Goal: Information Seeking & Learning: Learn about a topic

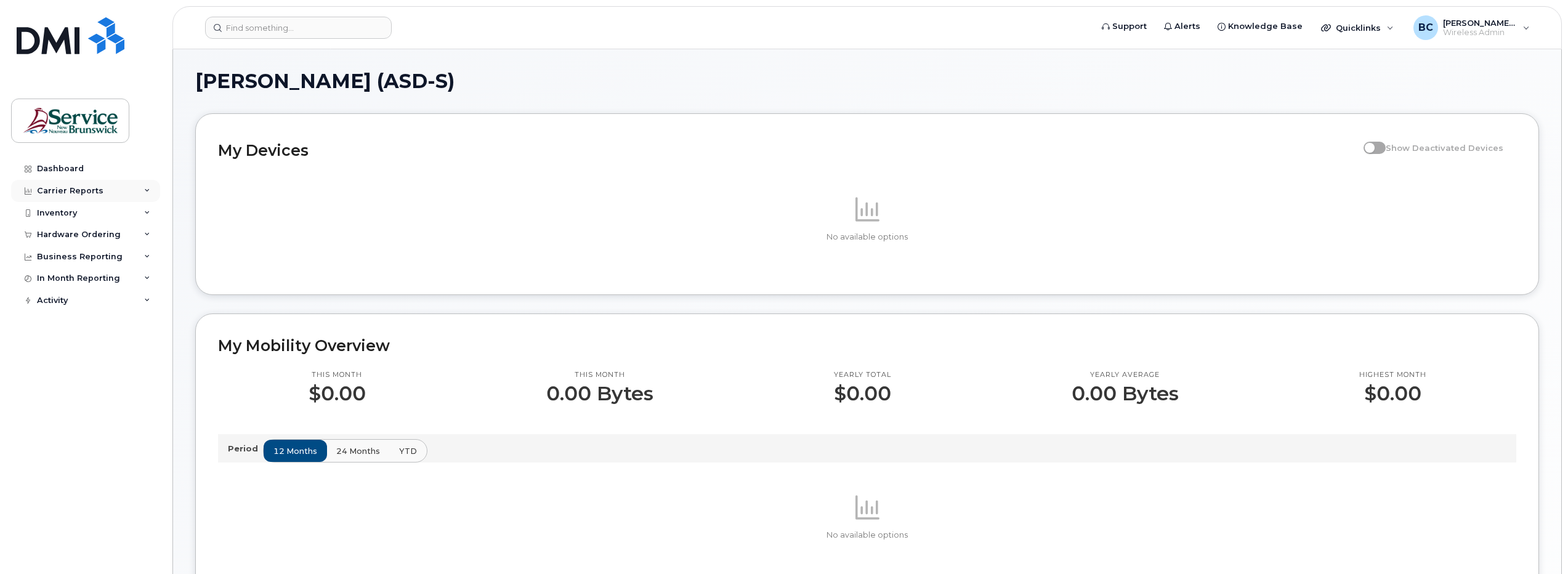
click at [71, 187] on div "Carrier Reports" at bounding box center [70, 190] width 66 height 10
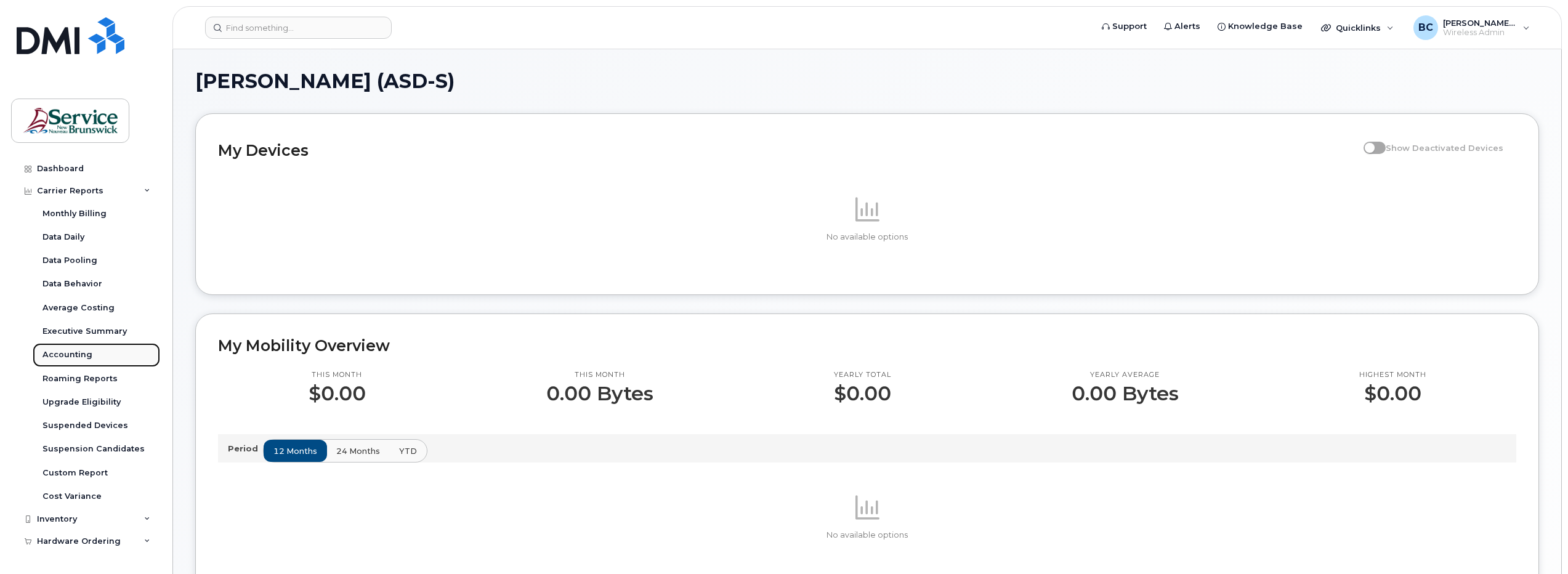
click at [69, 354] on div "Accounting" at bounding box center [67, 355] width 50 height 11
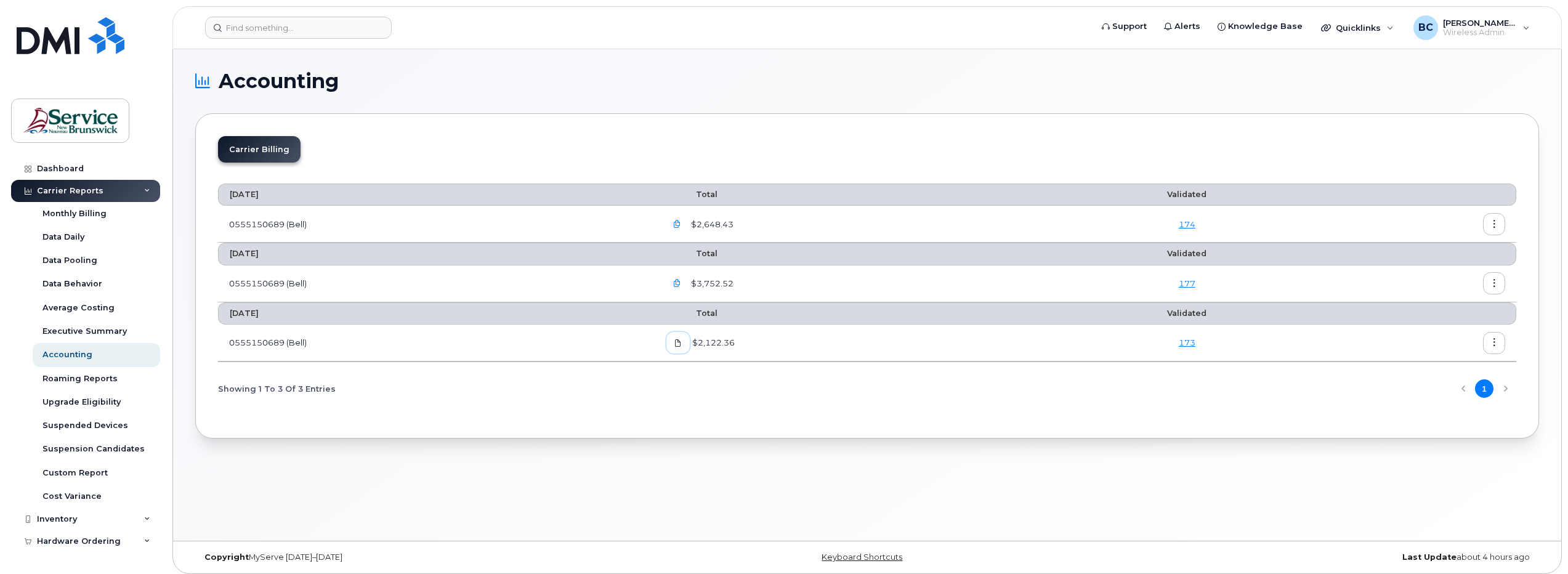
click at [682, 342] on icon at bounding box center [678, 343] width 7 height 7
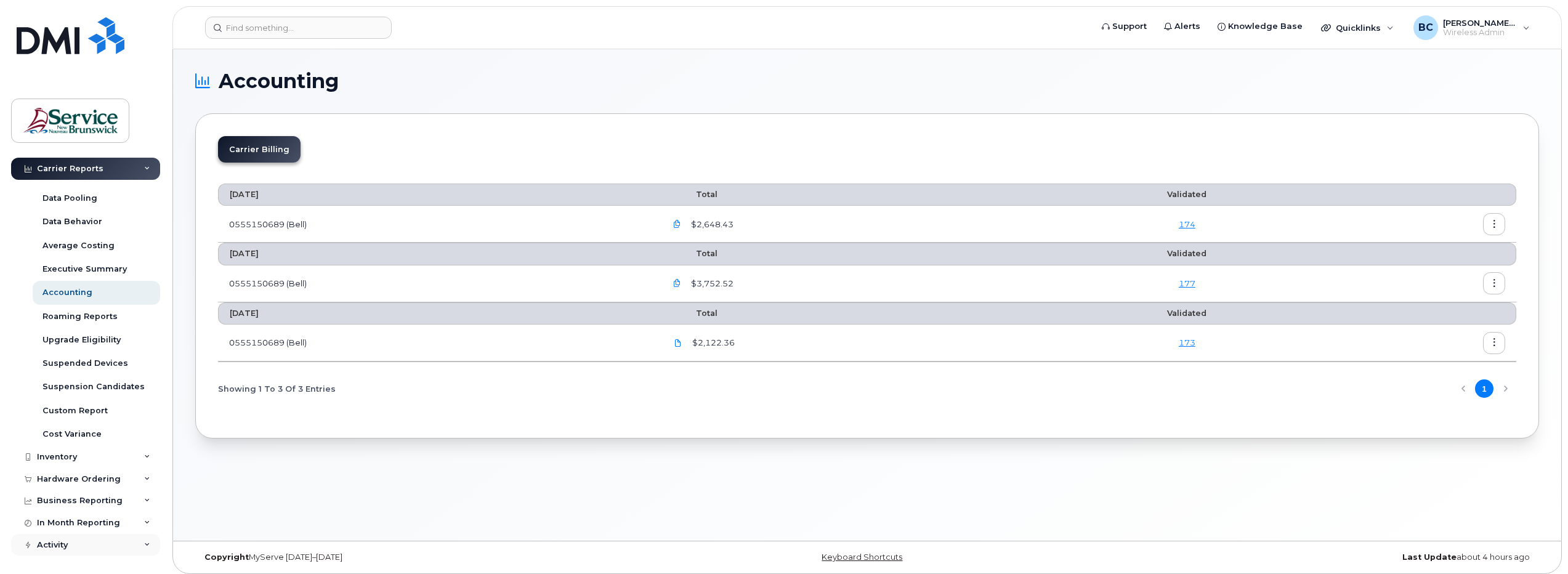
click at [56, 539] on div "Activity" at bounding box center [86, 545] width 149 height 22
click at [55, 546] on div "Activity" at bounding box center [53, 545] width 31 height 10
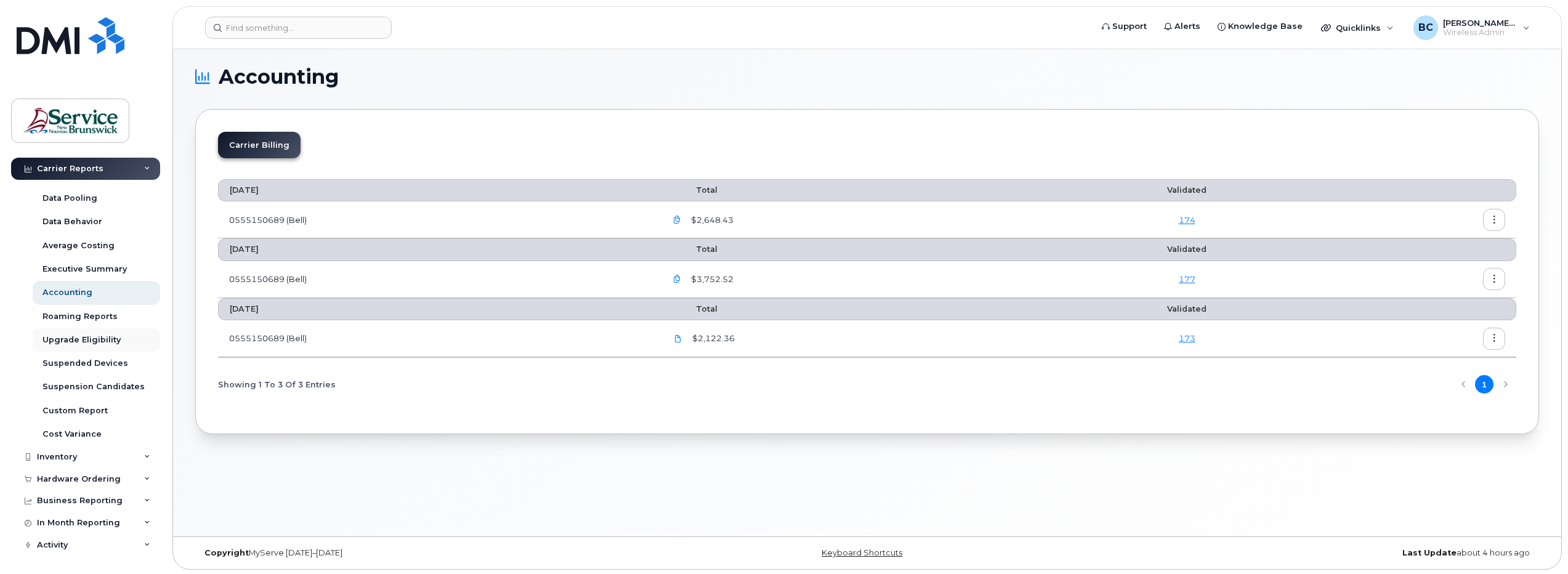
scroll to position [6, 0]
click at [68, 542] on div "Activity" at bounding box center [86, 545] width 149 height 22
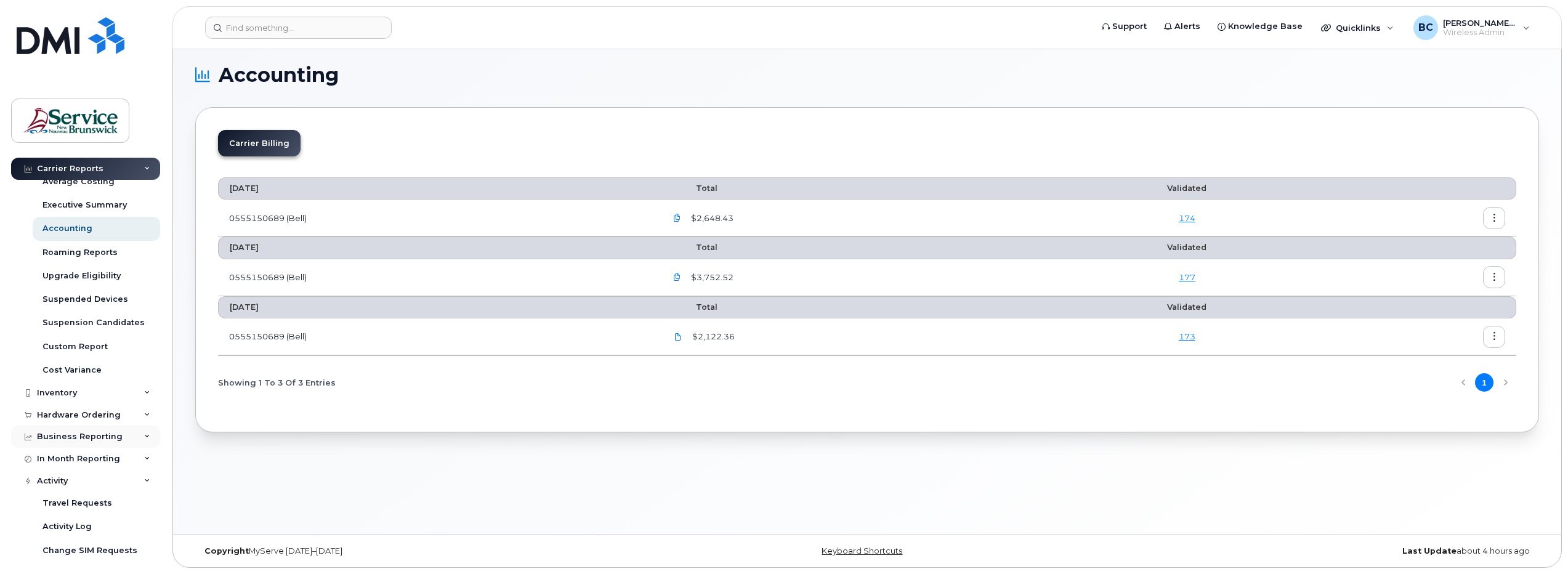
scroll to position [239, 0]
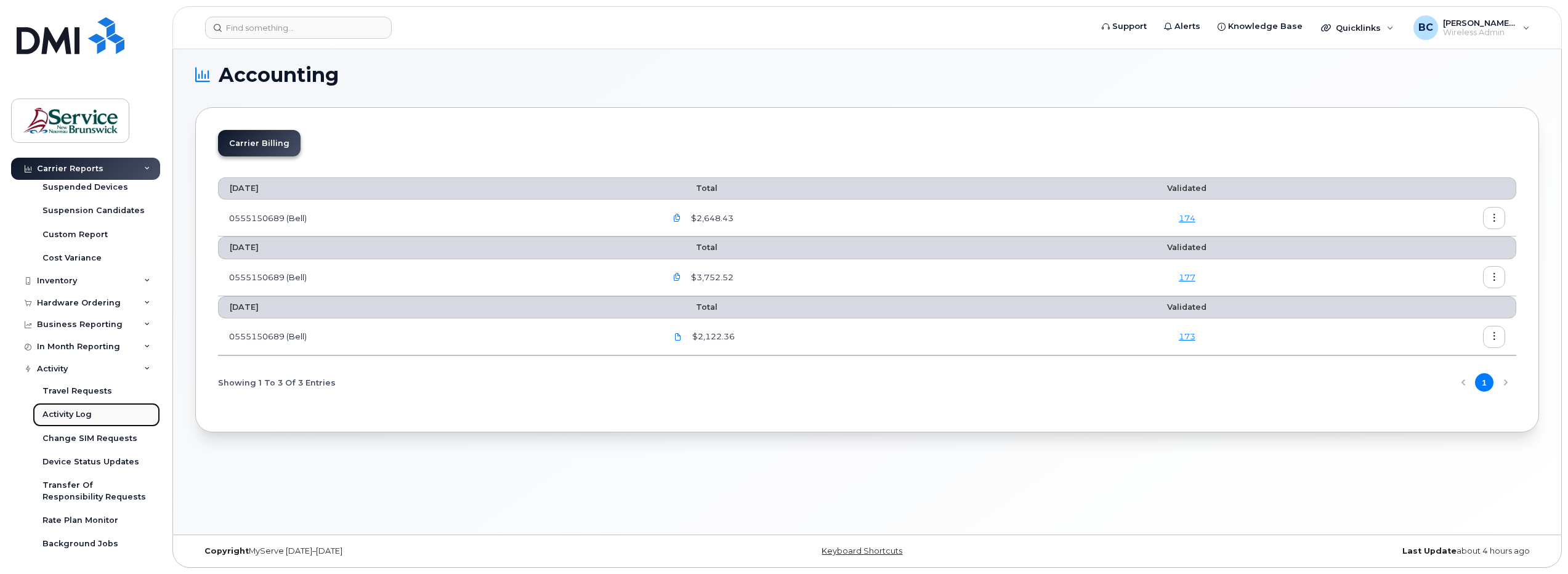
click at [58, 414] on div "Activity Log" at bounding box center [67, 415] width 49 height 11
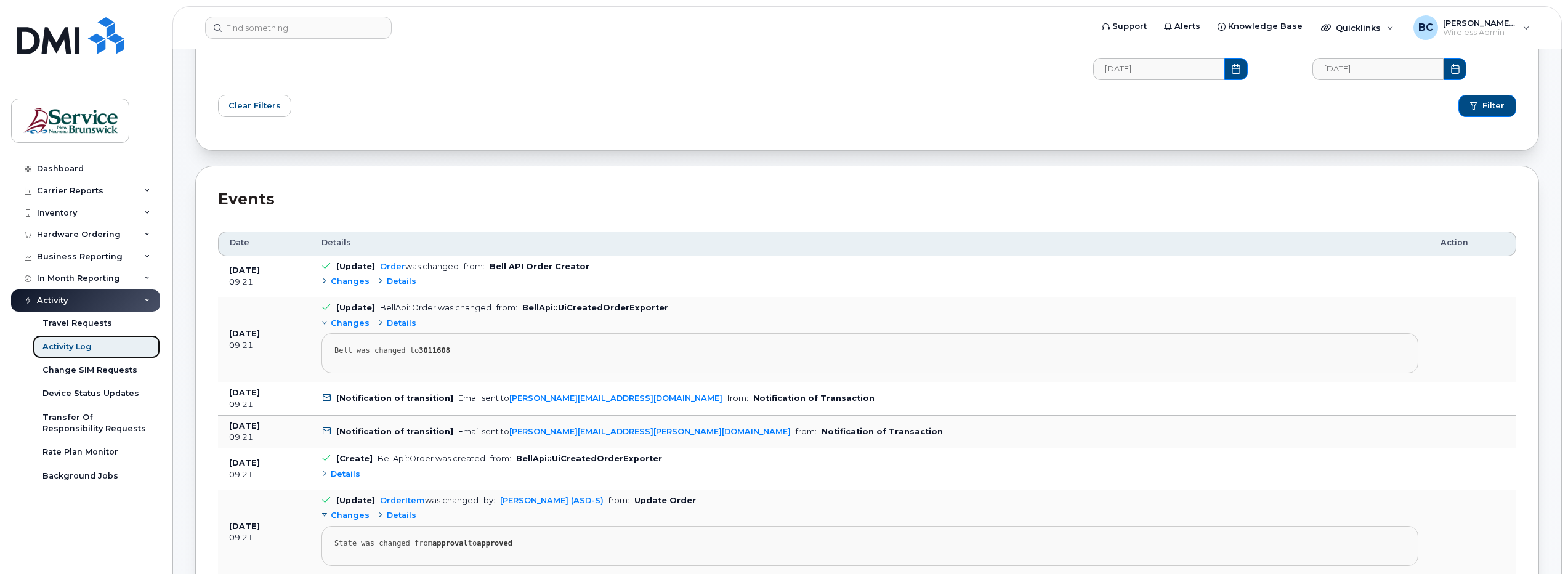
scroll to position [185, 0]
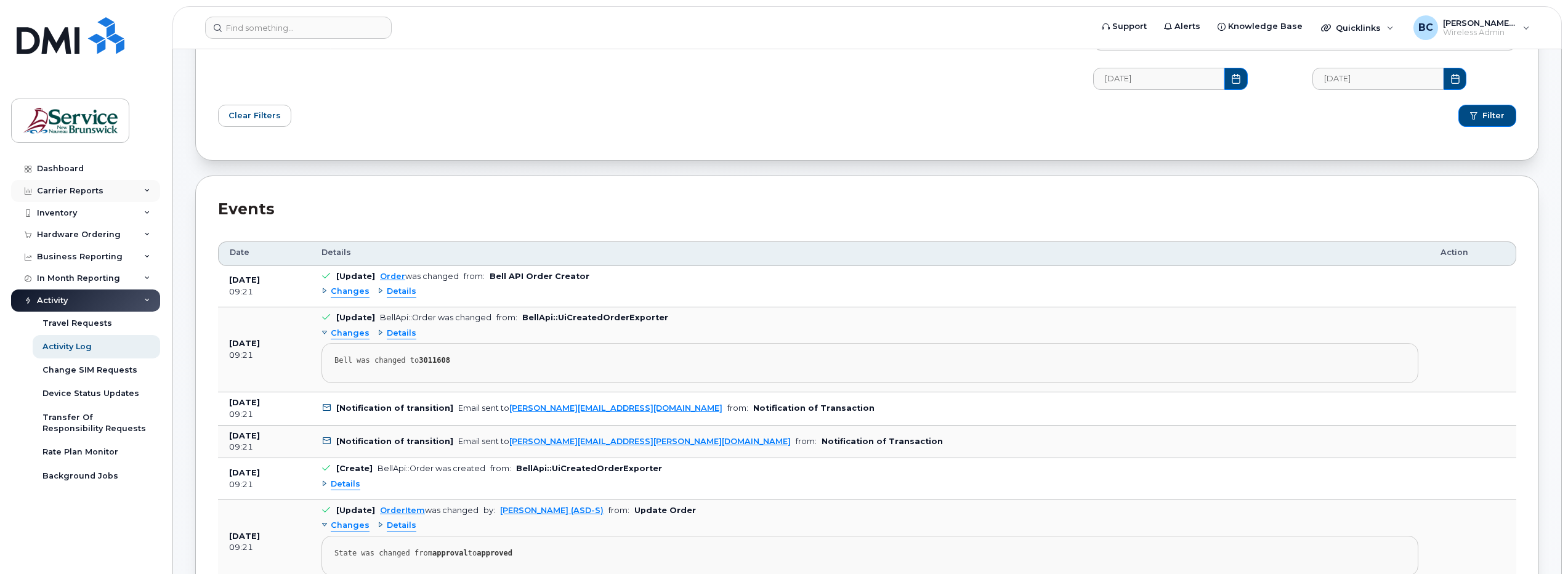
click at [57, 191] on div "Carrier Reports" at bounding box center [70, 190] width 66 height 10
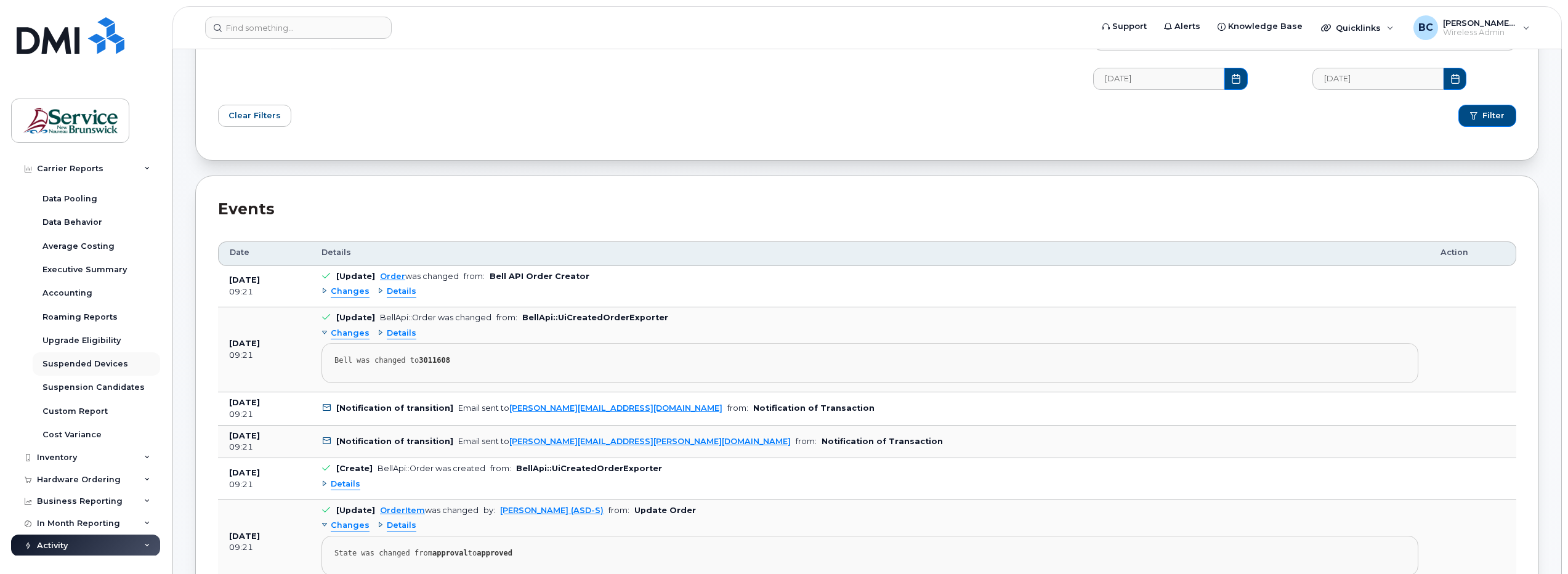
scroll to position [0, 0]
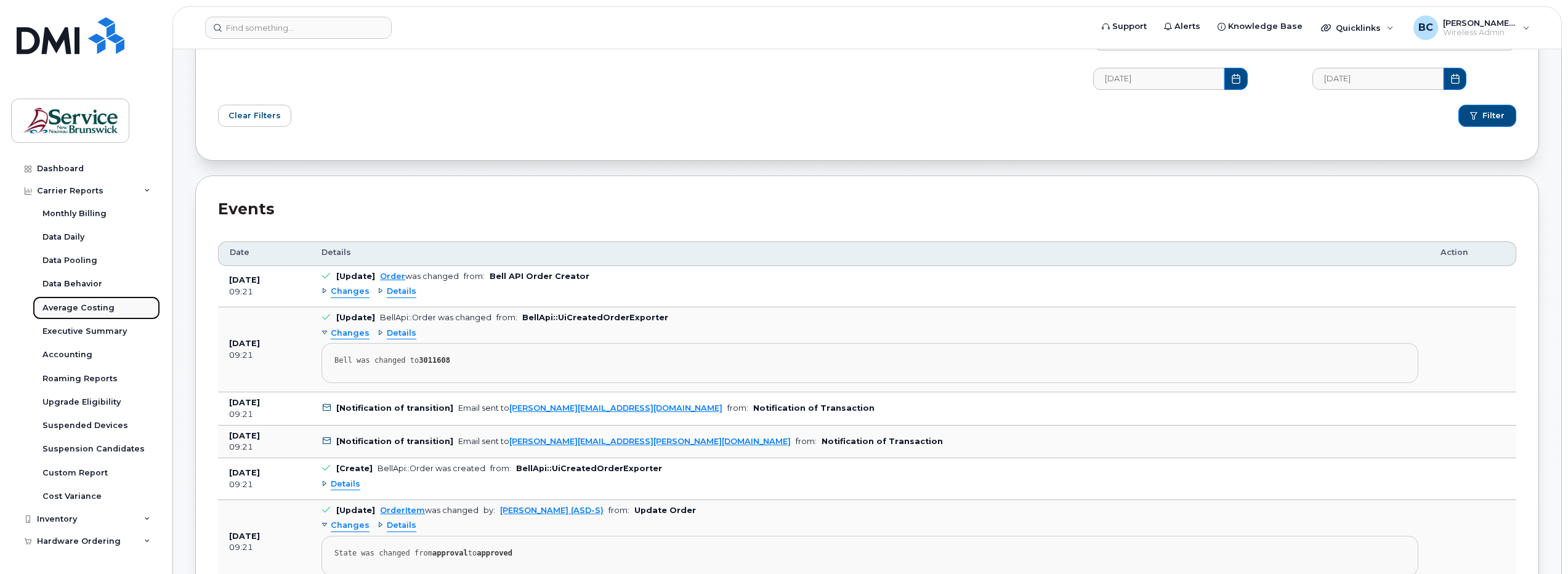
click at [68, 302] on div "Average Costing" at bounding box center [78, 308] width 72 height 11
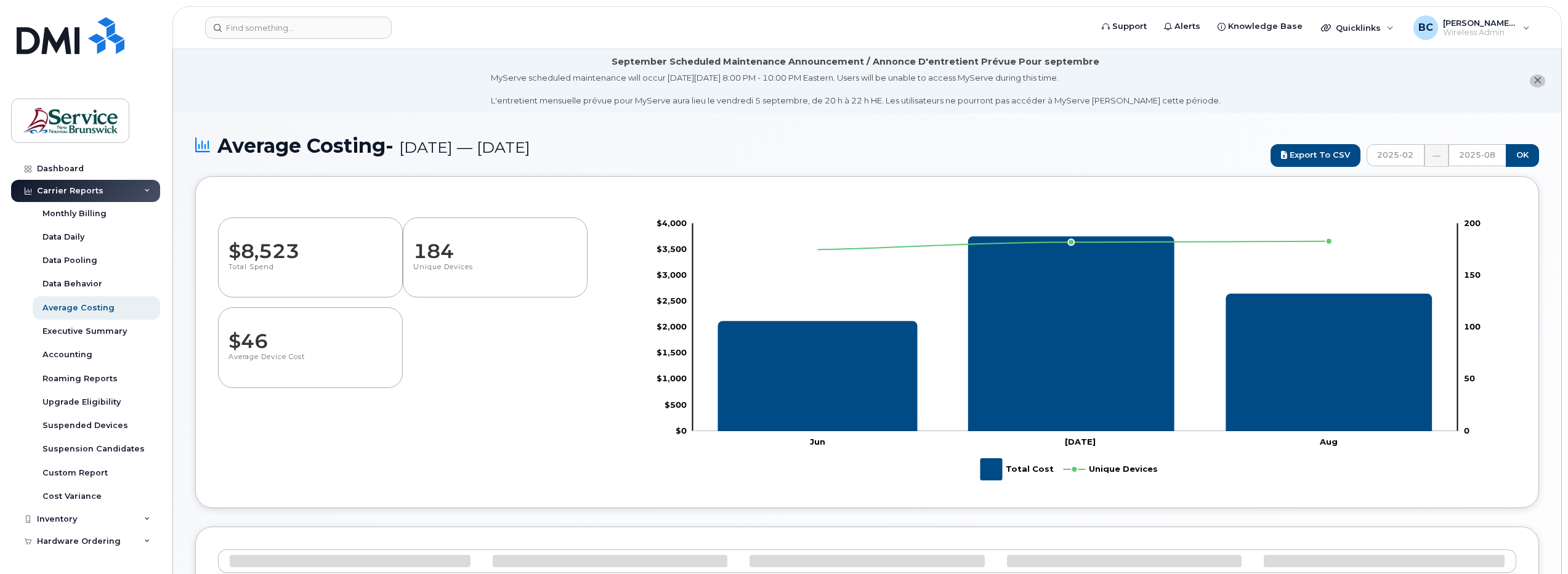
select select "100"
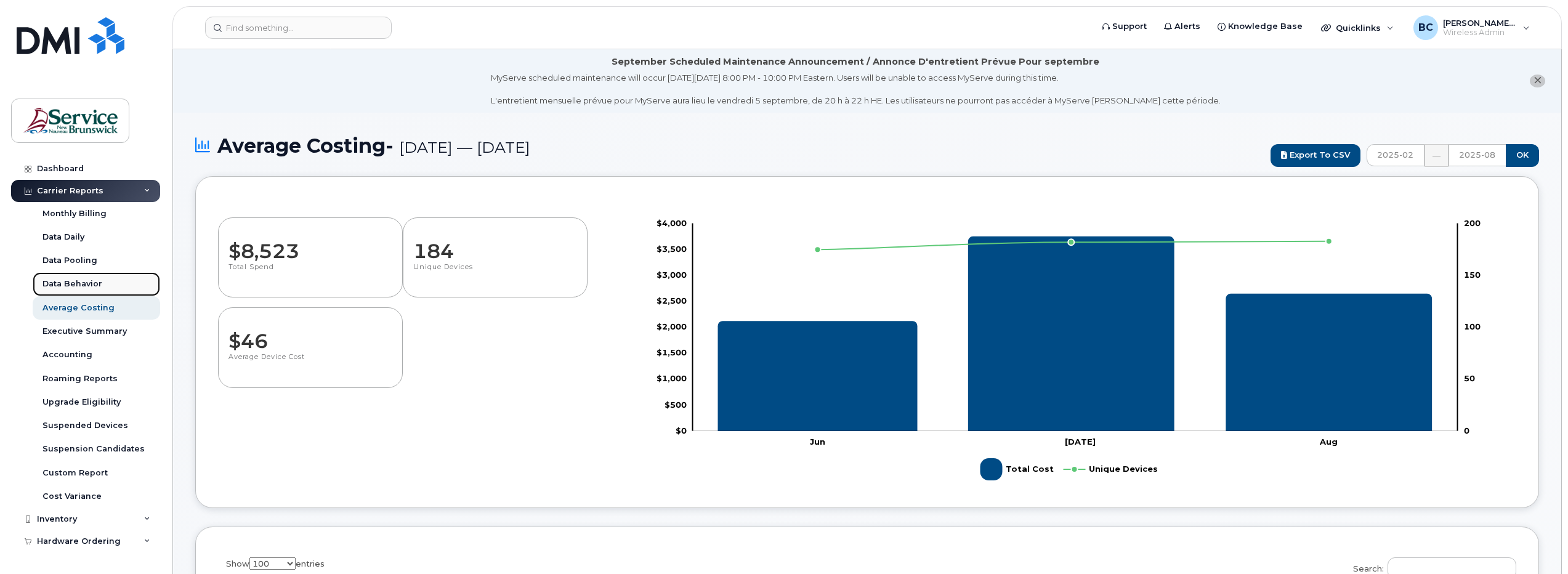
click at [76, 282] on div "Data Behavior" at bounding box center [73, 284] width 60 height 11
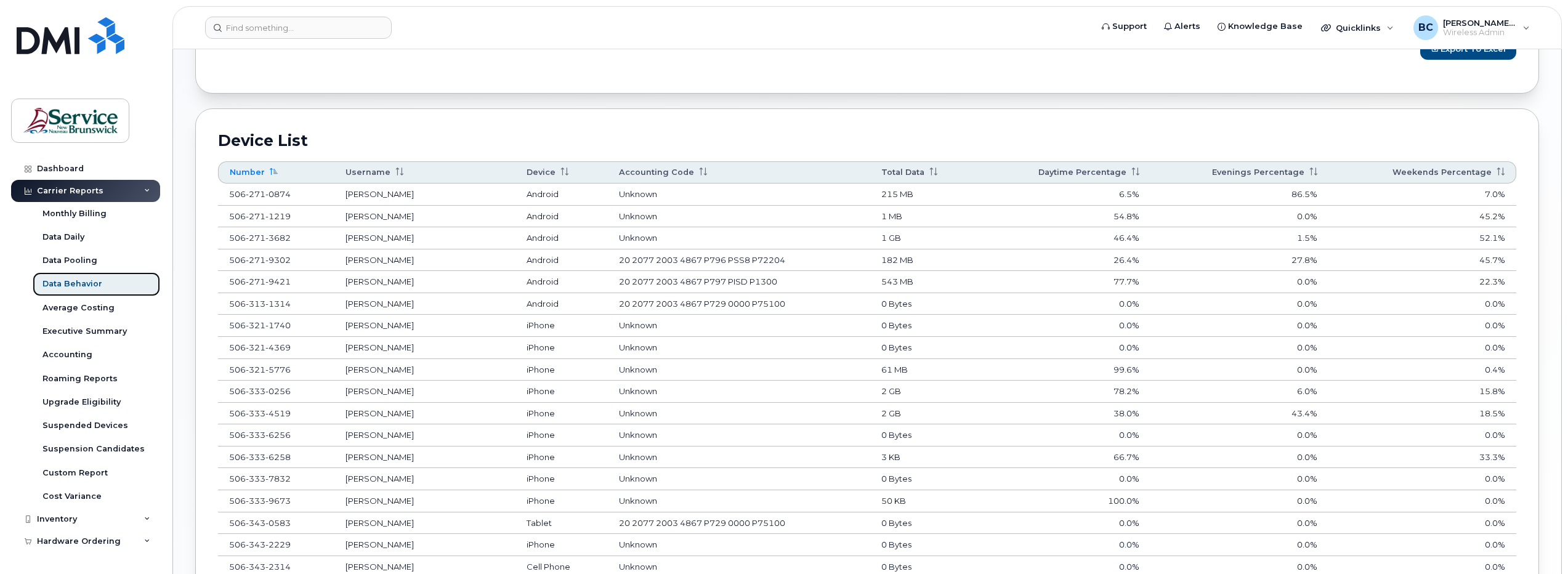
scroll to position [678, 0]
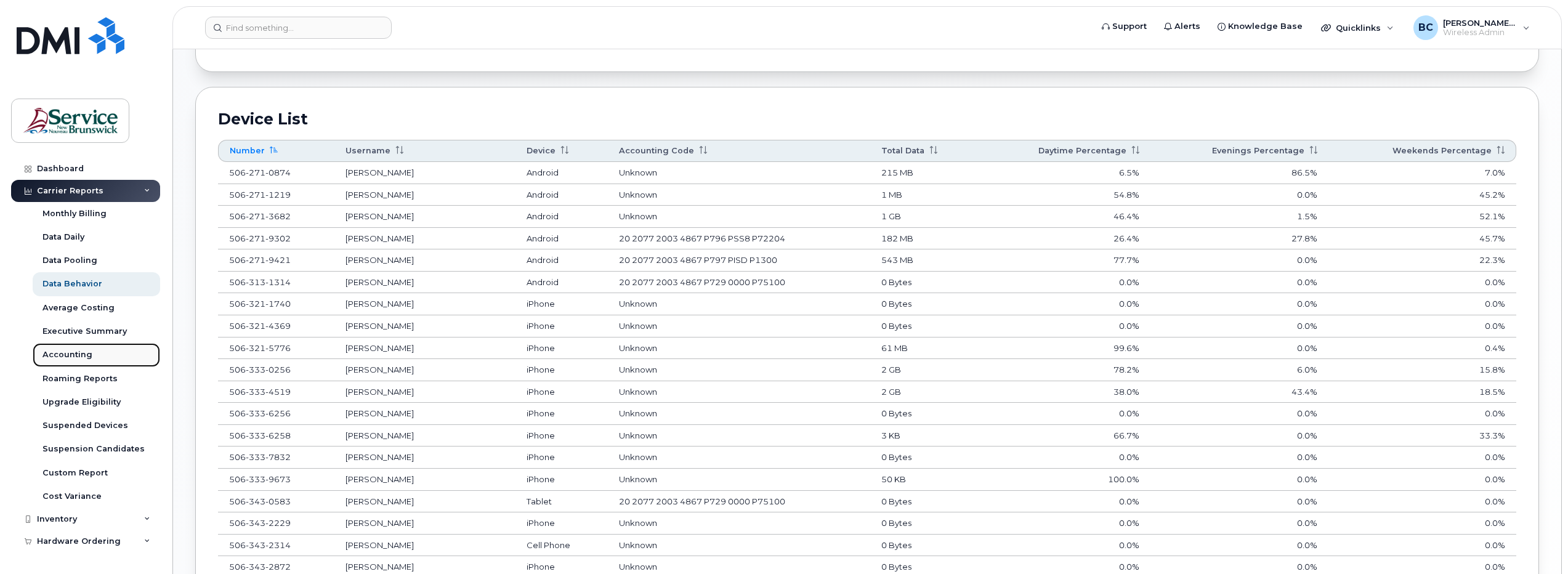
click at [75, 354] on div "Accounting" at bounding box center [67, 355] width 50 height 11
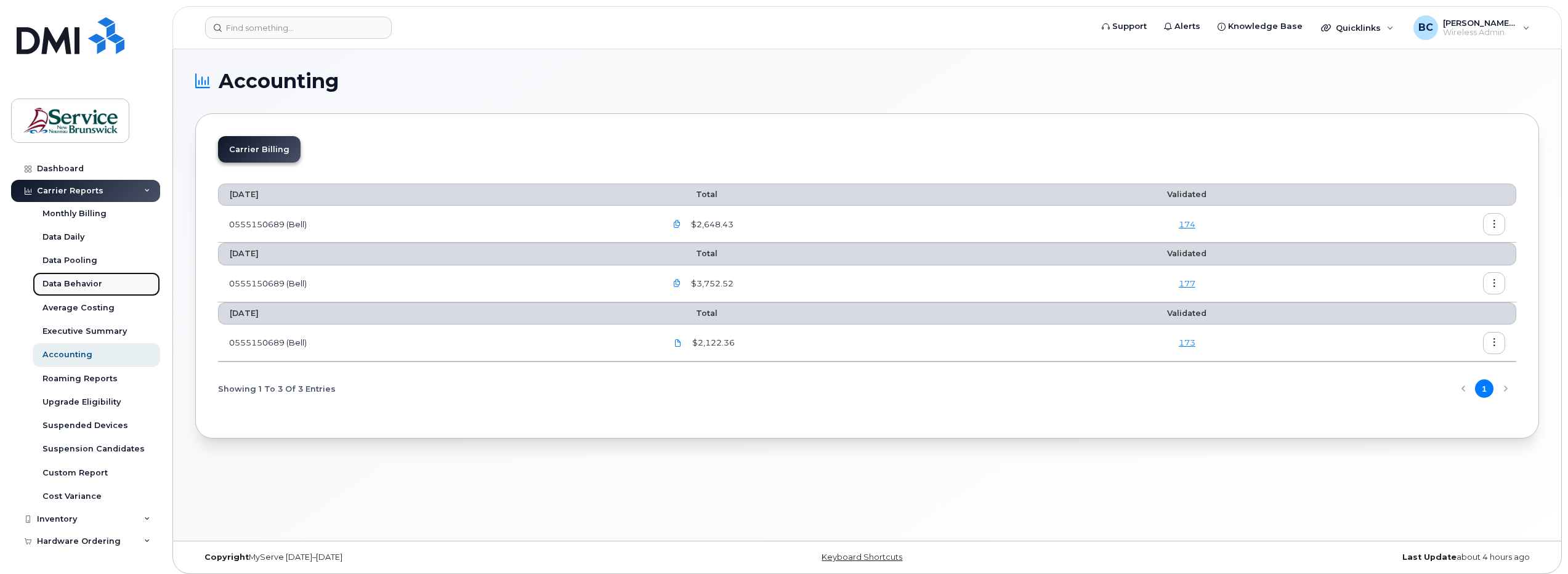
click at [64, 281] on div "Data Behavior" at bounding box center [73, 284] width 60 height 11
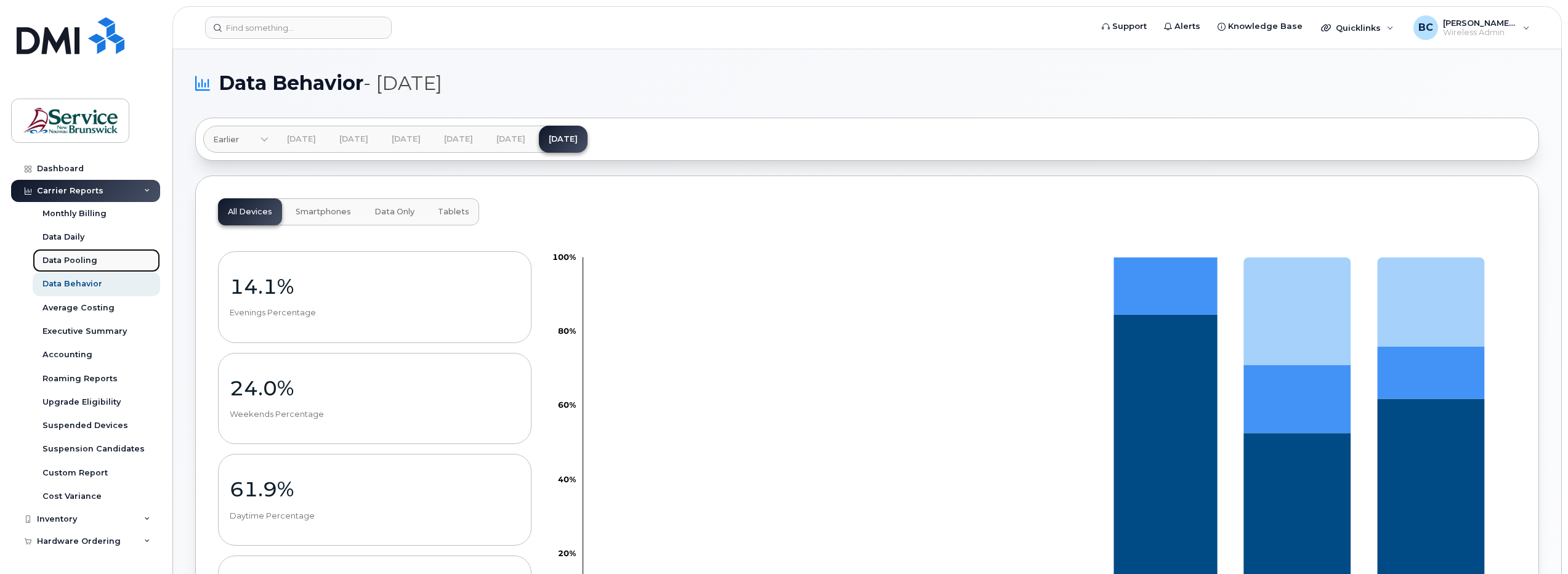
click at [56, 260] on div "Data Pooling" at bounding box center [70, 261] width 55 height 11
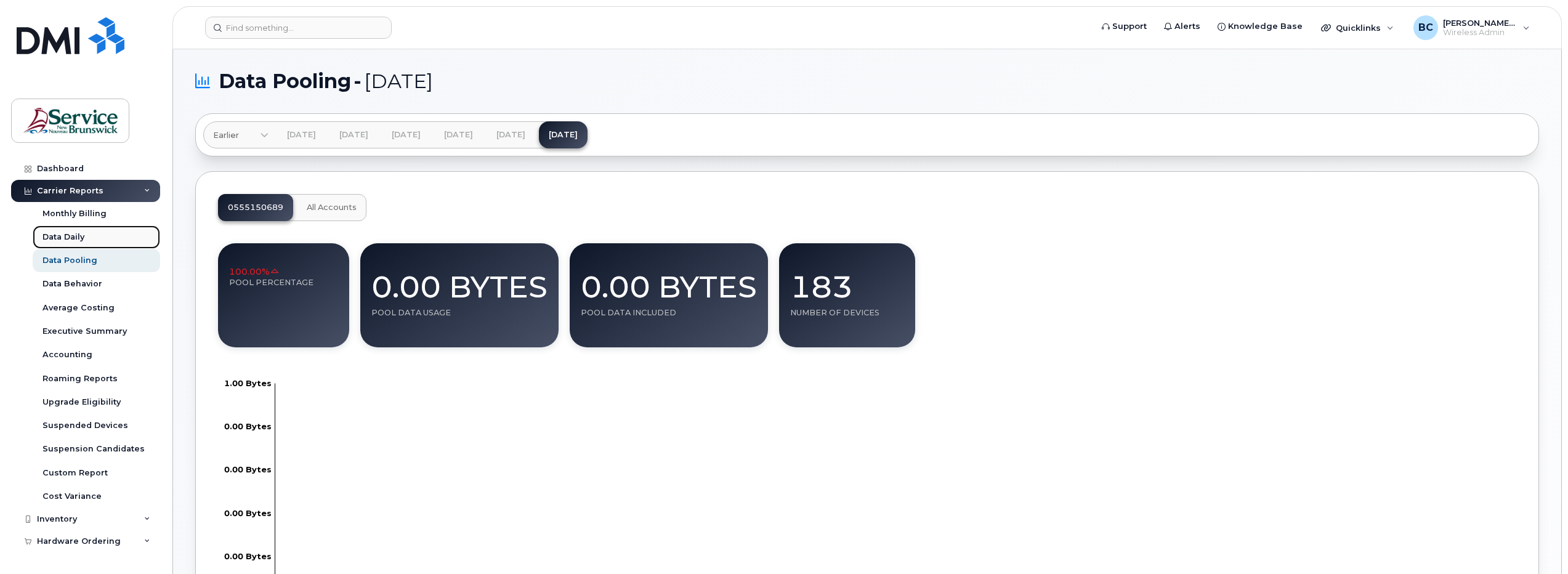
click at [53, 236] on div "Data Daily" at bounding box center [64, 237] width 42 height 11
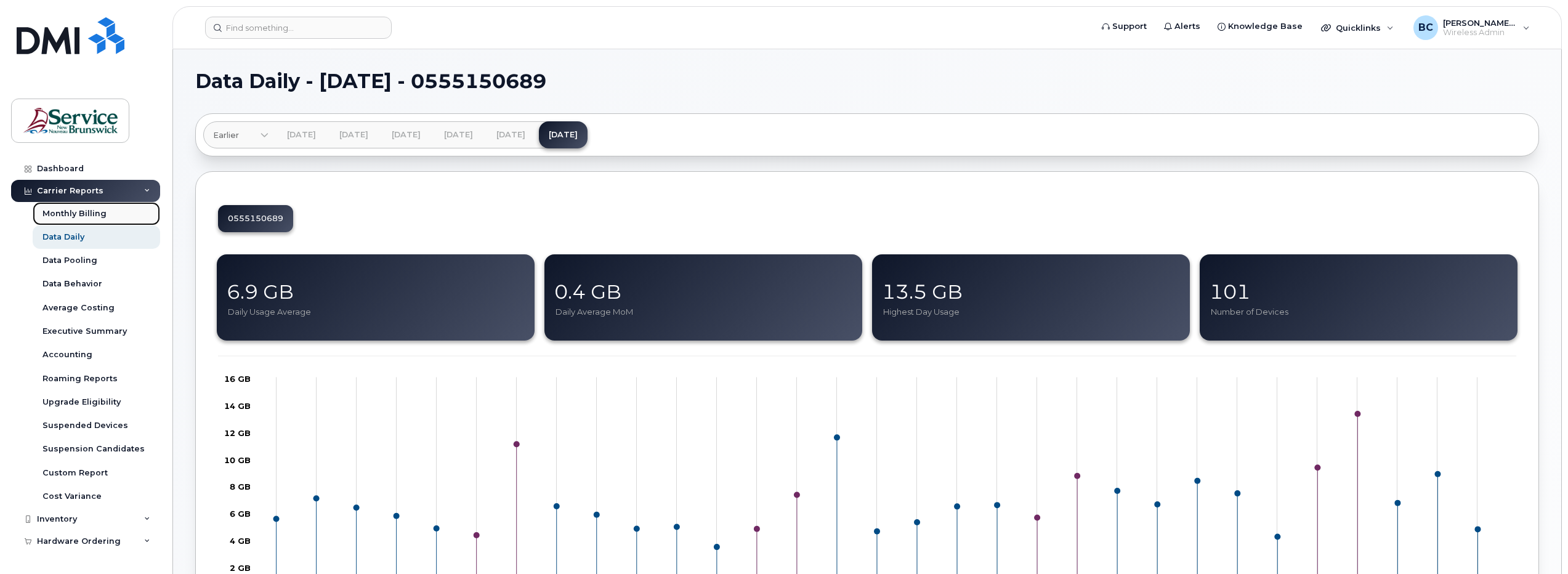
click at [56, 214] on div "Monthly Billing" at bounding box center [75, 214] width 64 height 11
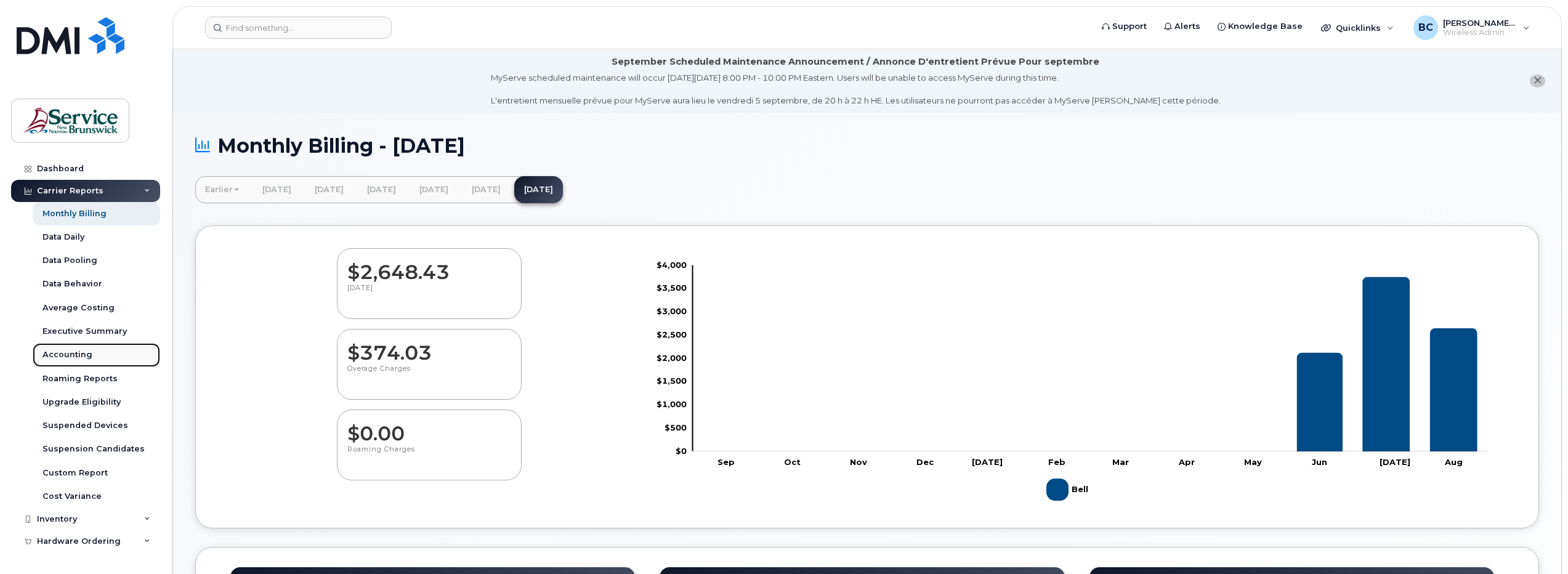
click at [68, 352] on div "Accounting" at bounding box center [67, 355] width 50 height 11
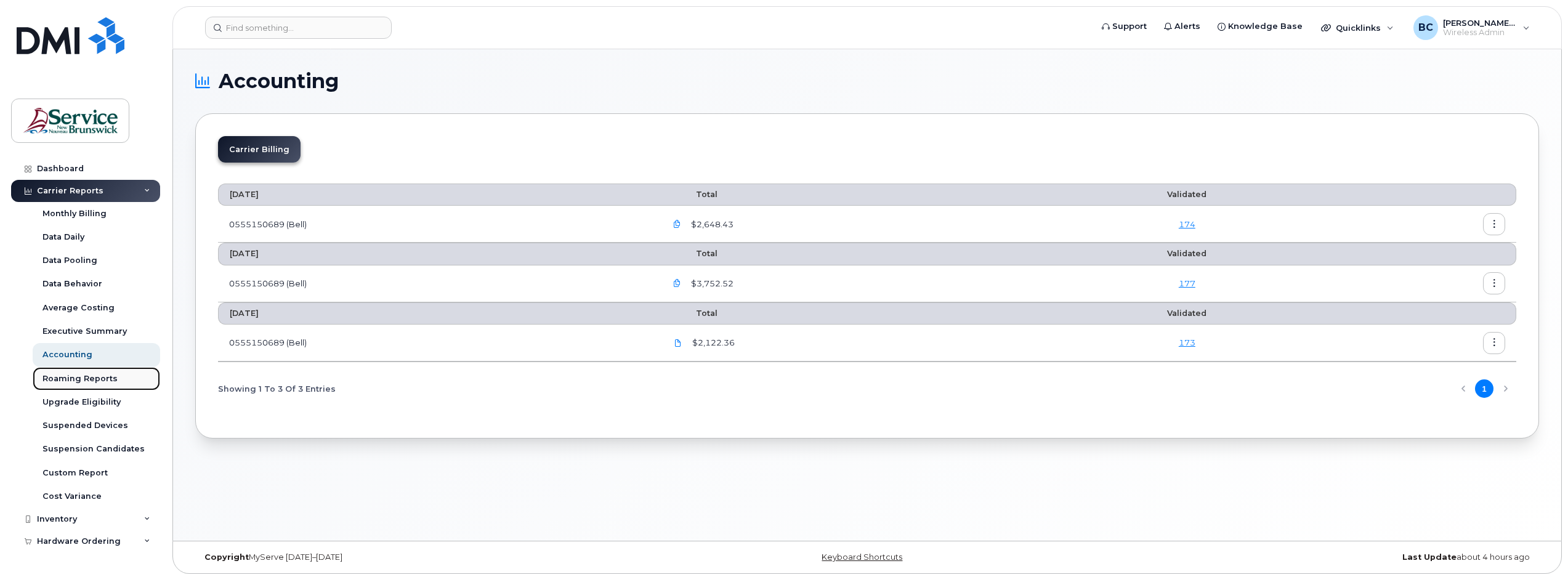
click at [60, 375] on div "Roaming Reports" at bounding box center [80, 379] width 76 height 11
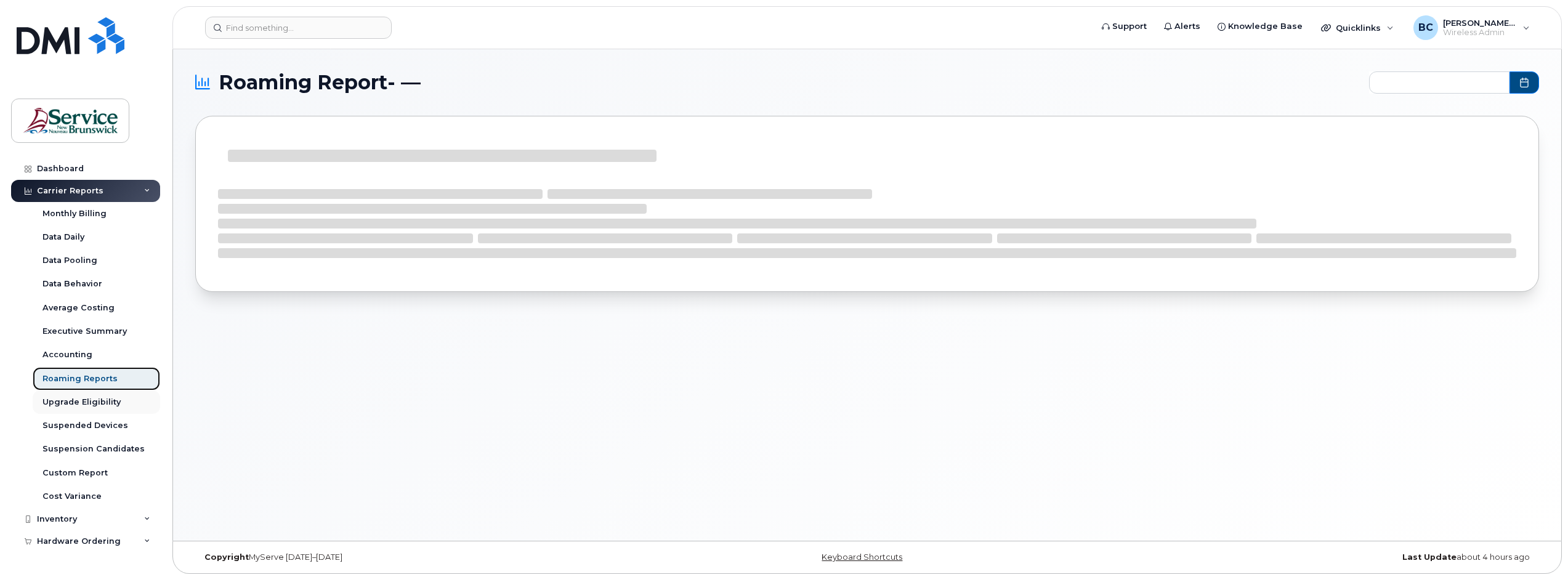
type input "2025-02 - 2025-08"
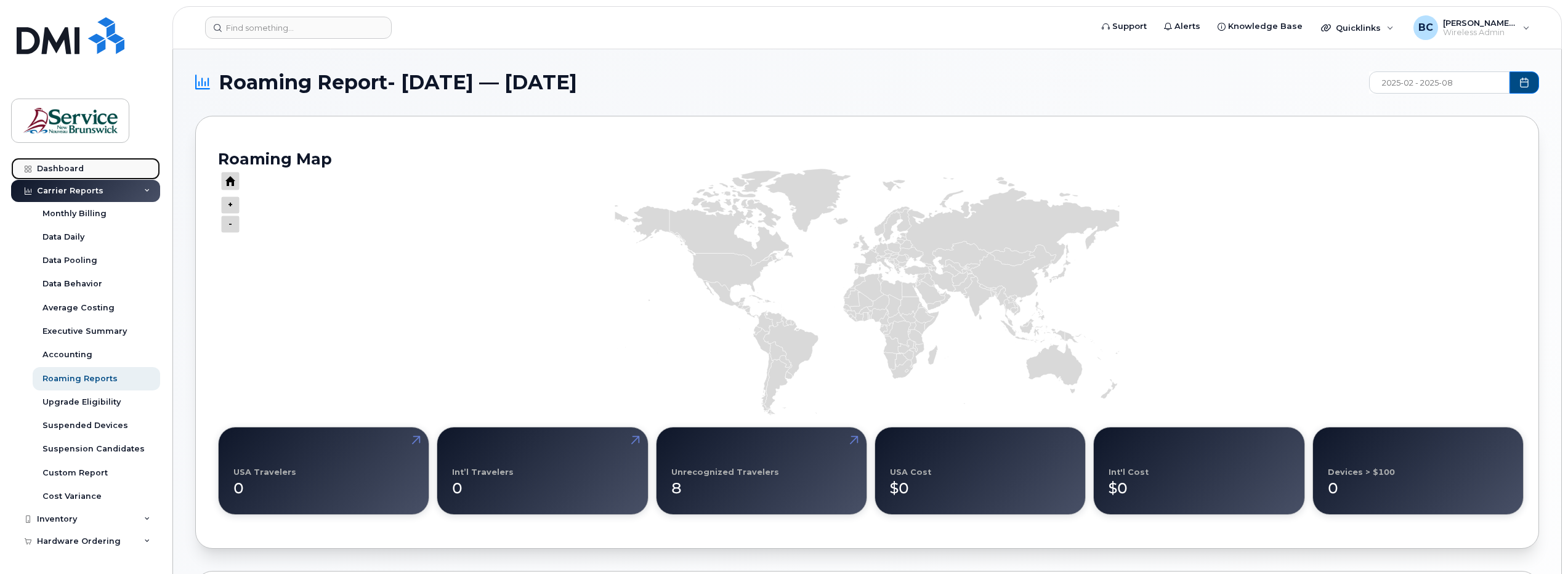
click at [56, 165] on div "Dashboard" at bounding box center [60, 169] width 46 height 10
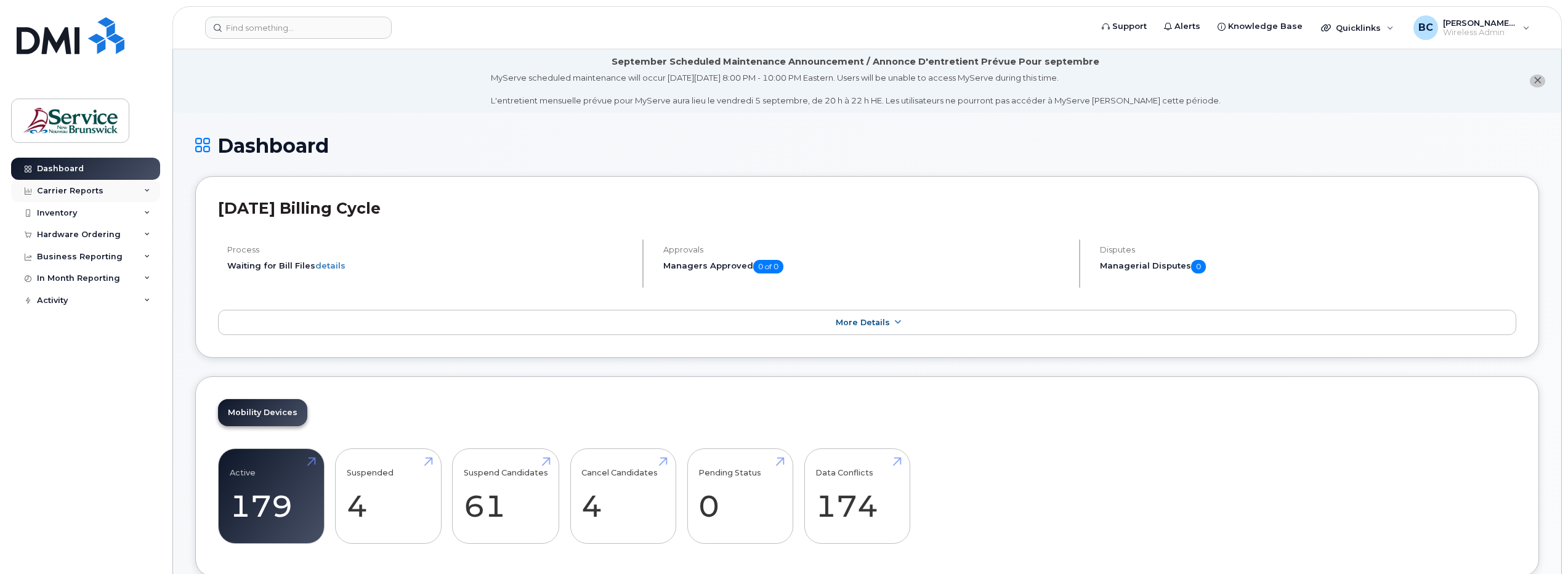
click at [53, 186] on div "Carrier Reports" at bounding box center [70, 190] width 66 height 10
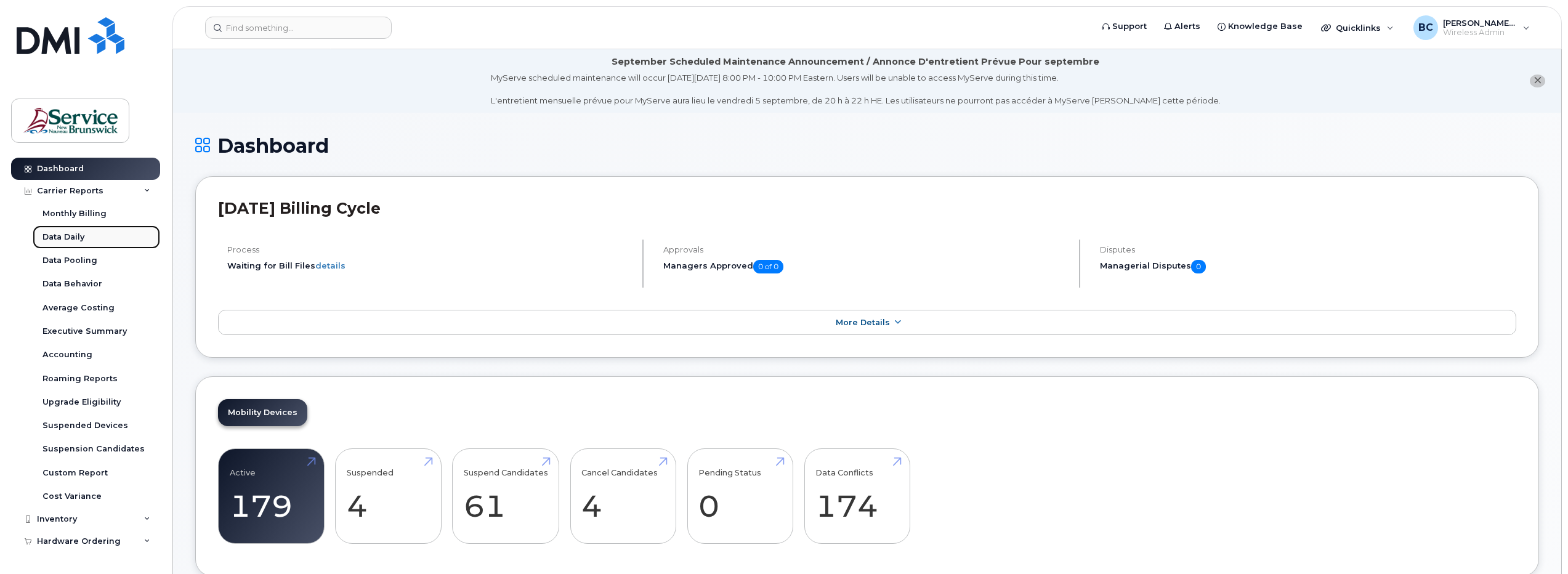
click at [75, 236] on div "Data Daily" at bounding box center [64, 237] width 42 height 11
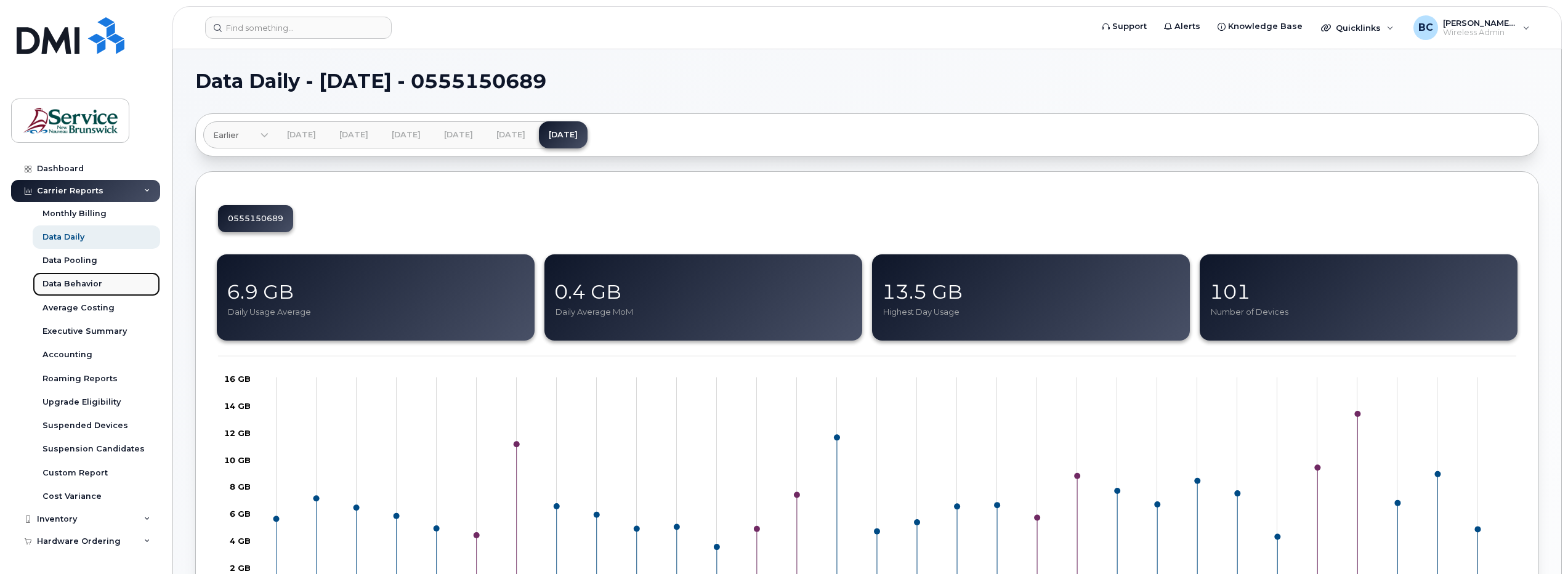
click at [73, 282] on div "Data Behavior" at bounding box center [73, 284] width 60 height 11
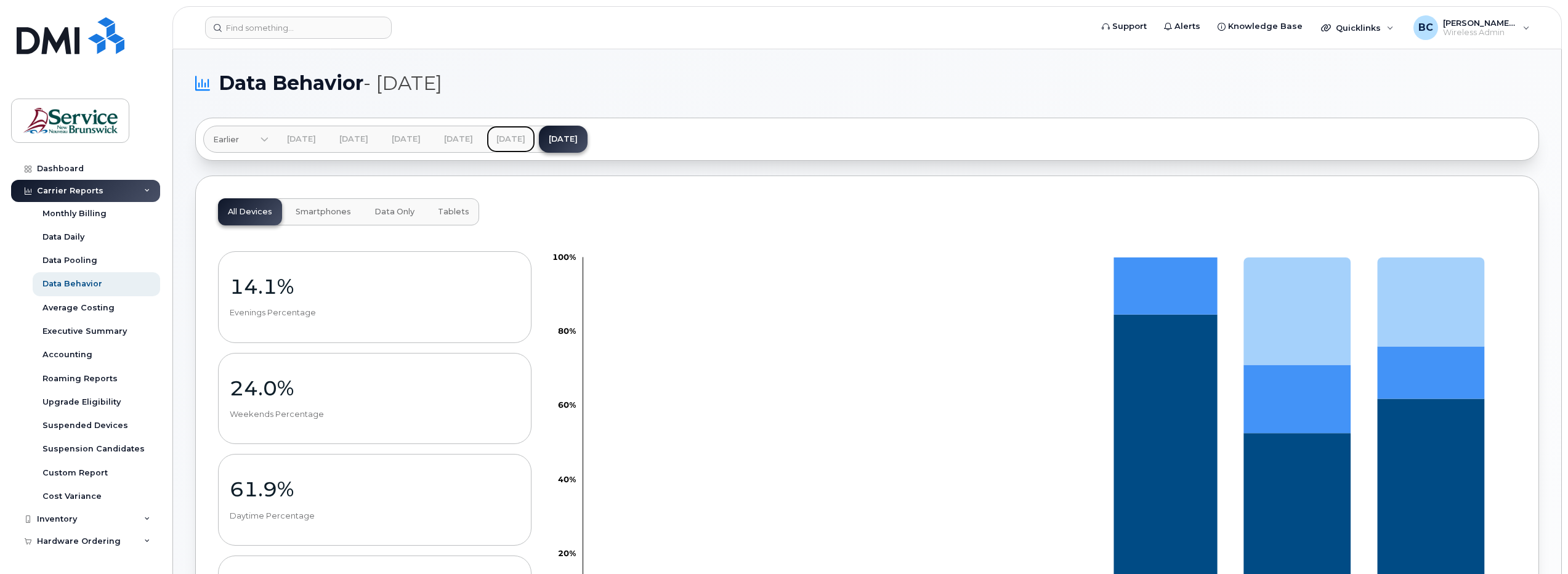
click at [535, 138] on link "Jul 2025" at bounding box center [510, 139] width 48 height 27
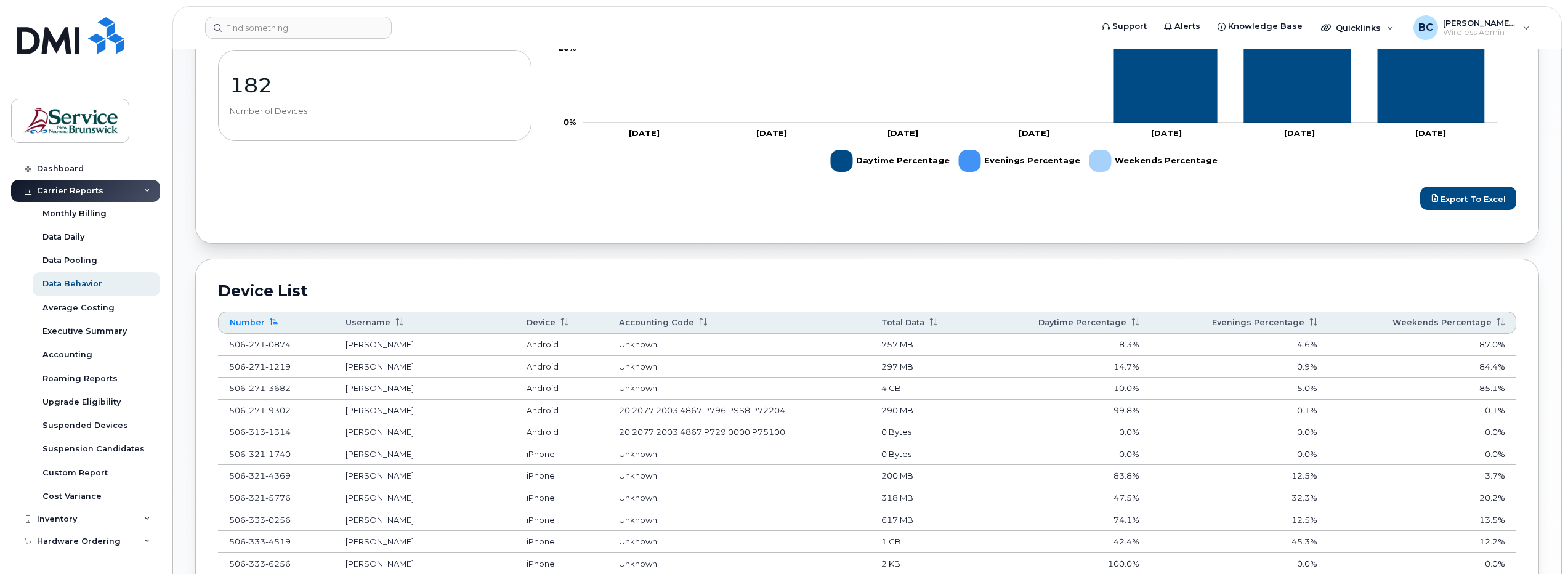
scroll to position [75, 0]
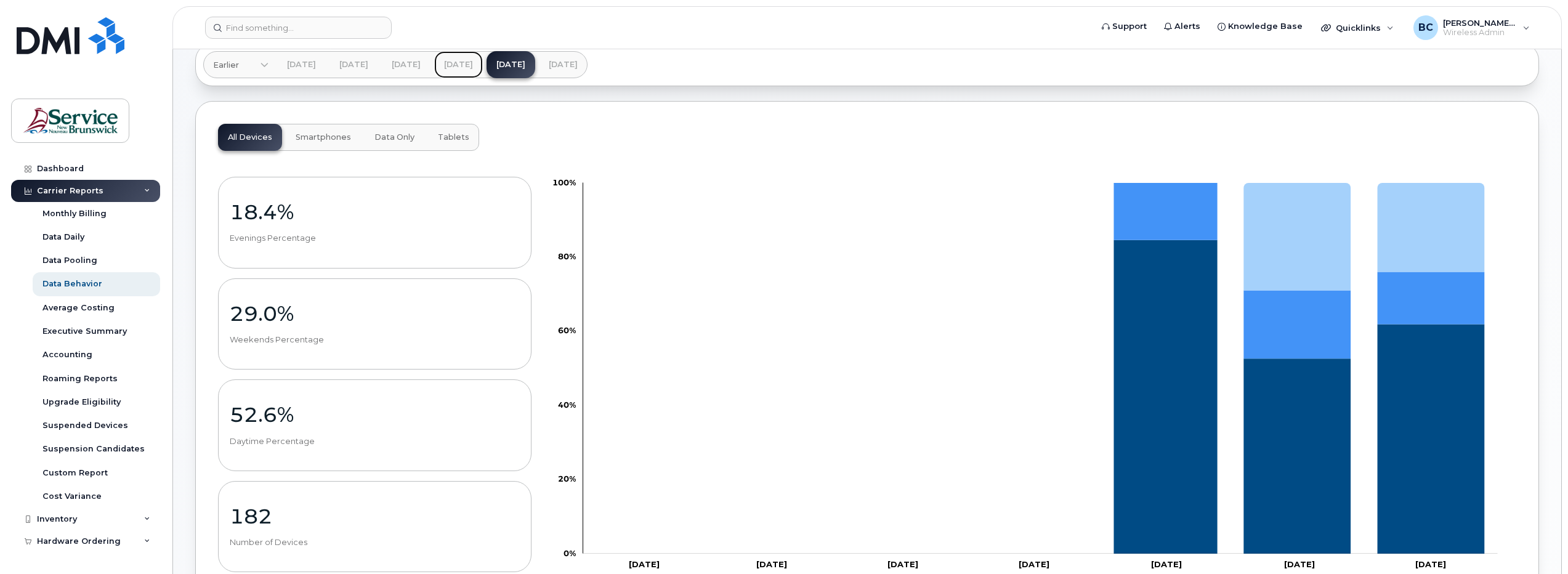
click at [483, 62] on link "[DATE]" at bounding box center [458, 65] width 48 height 27
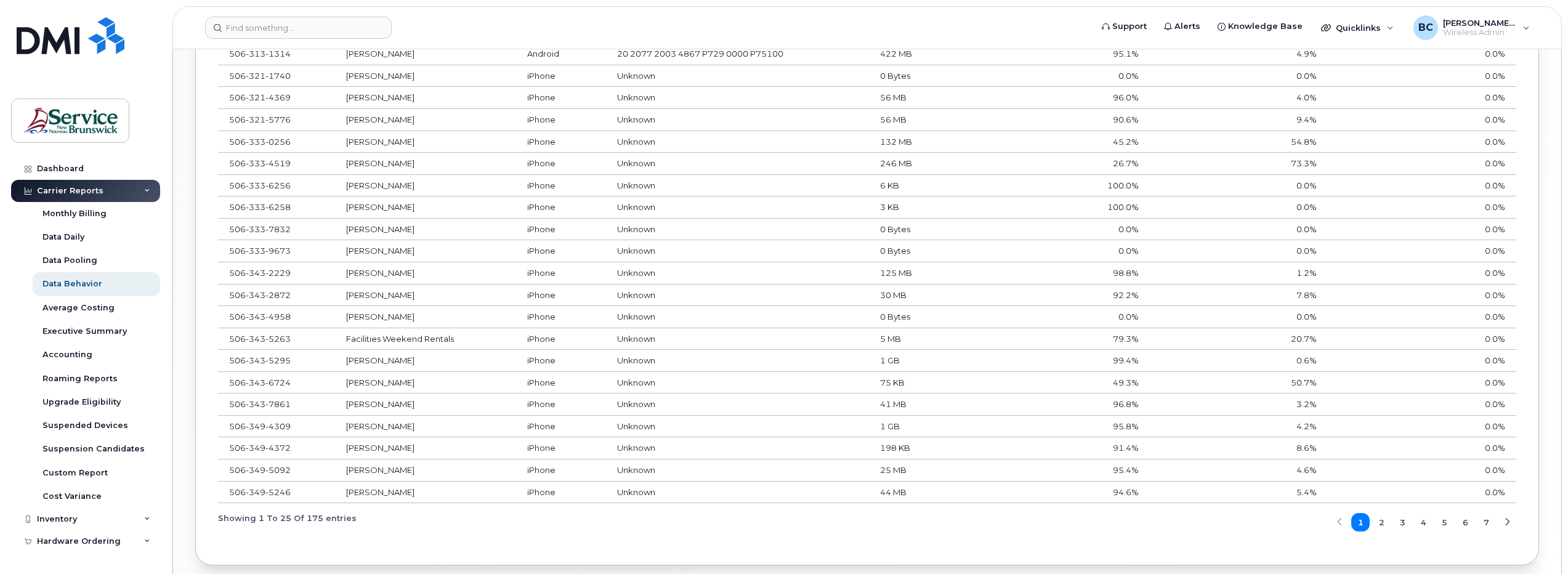
scroll to position [925, 0]
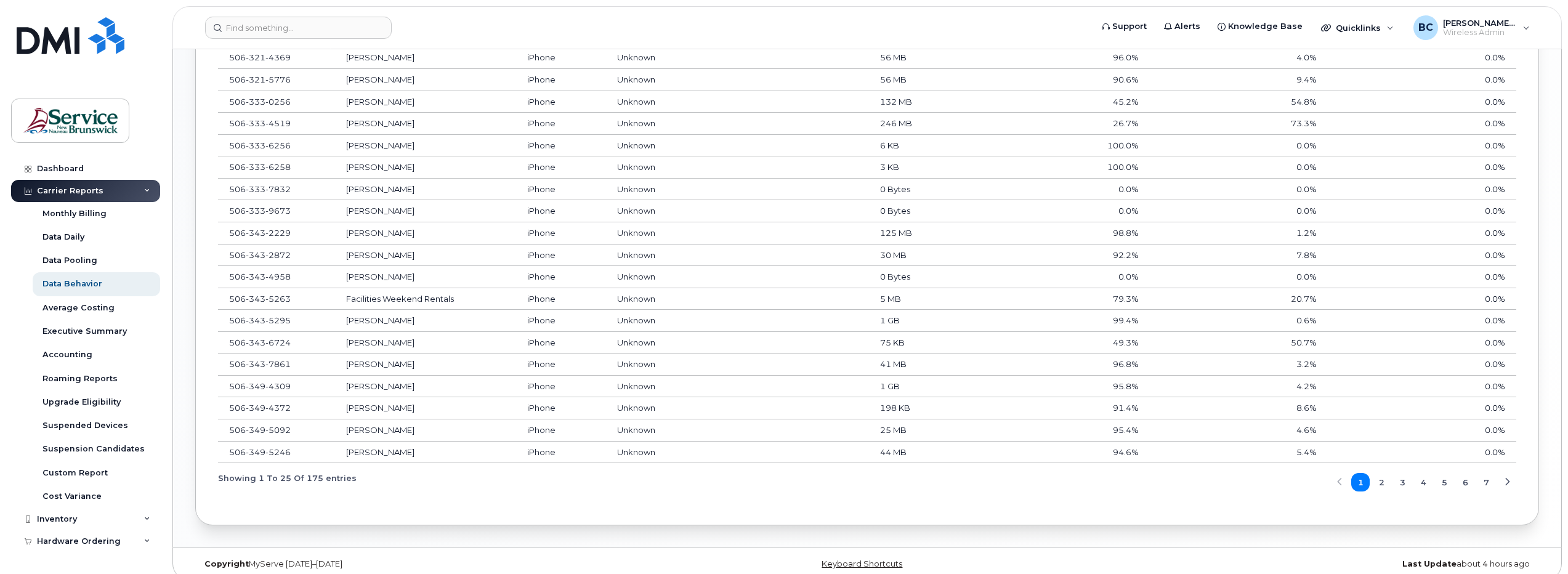
click at [1381, 481] on span "2" at bounding box center [1382, 483] width 5 height 12
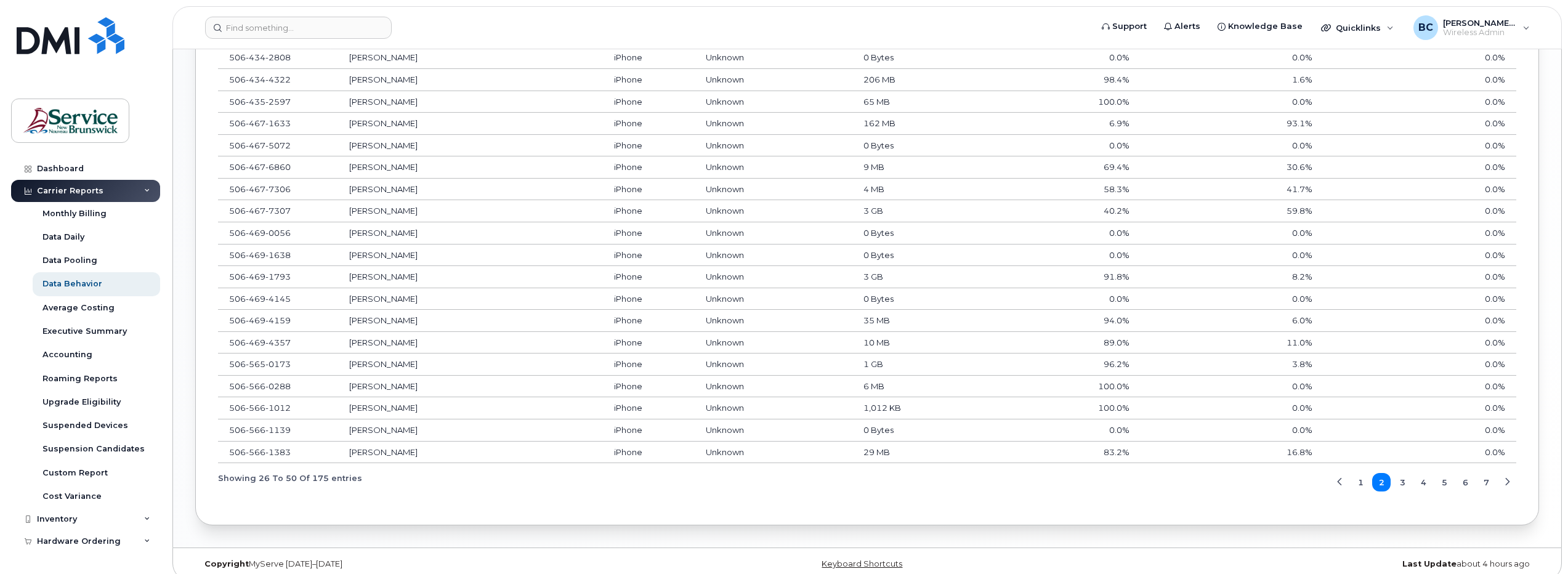
click at [1403, 479] on span "3" at bounding box center [1403, 483] width 5 height 12
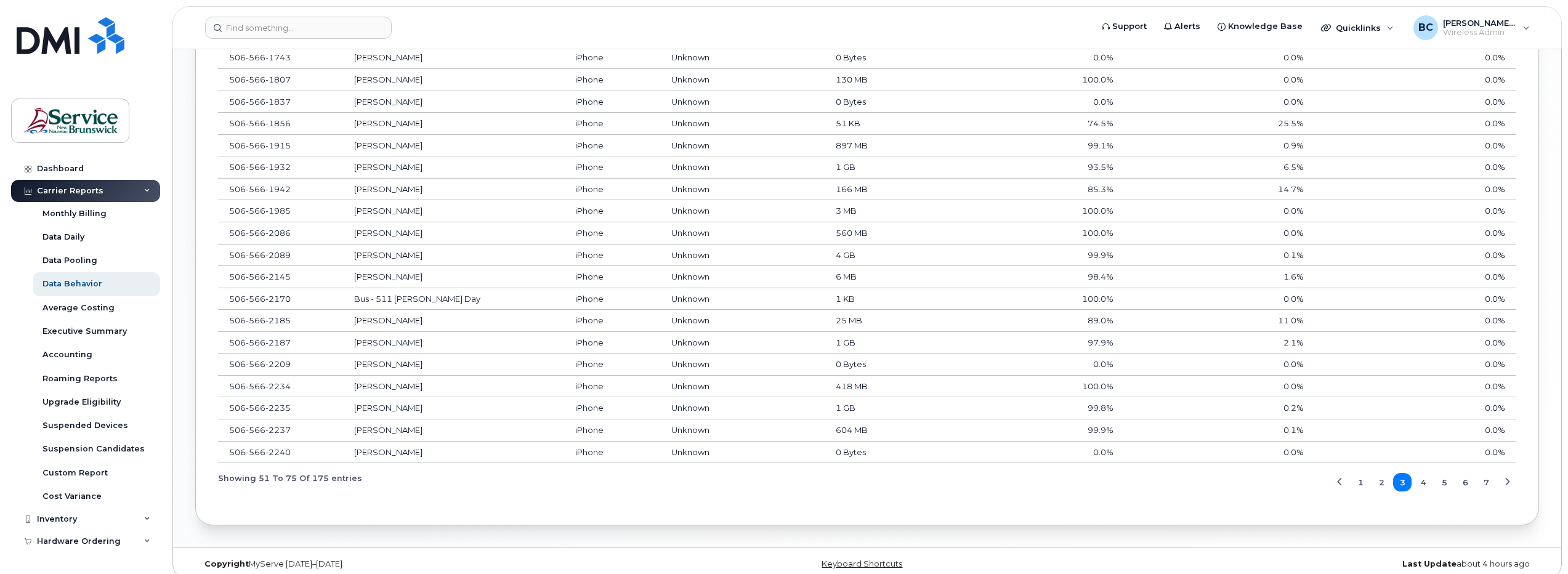
click at [1425, 481] on span "4" at bounding box center [1424, 483] width 5 height 12
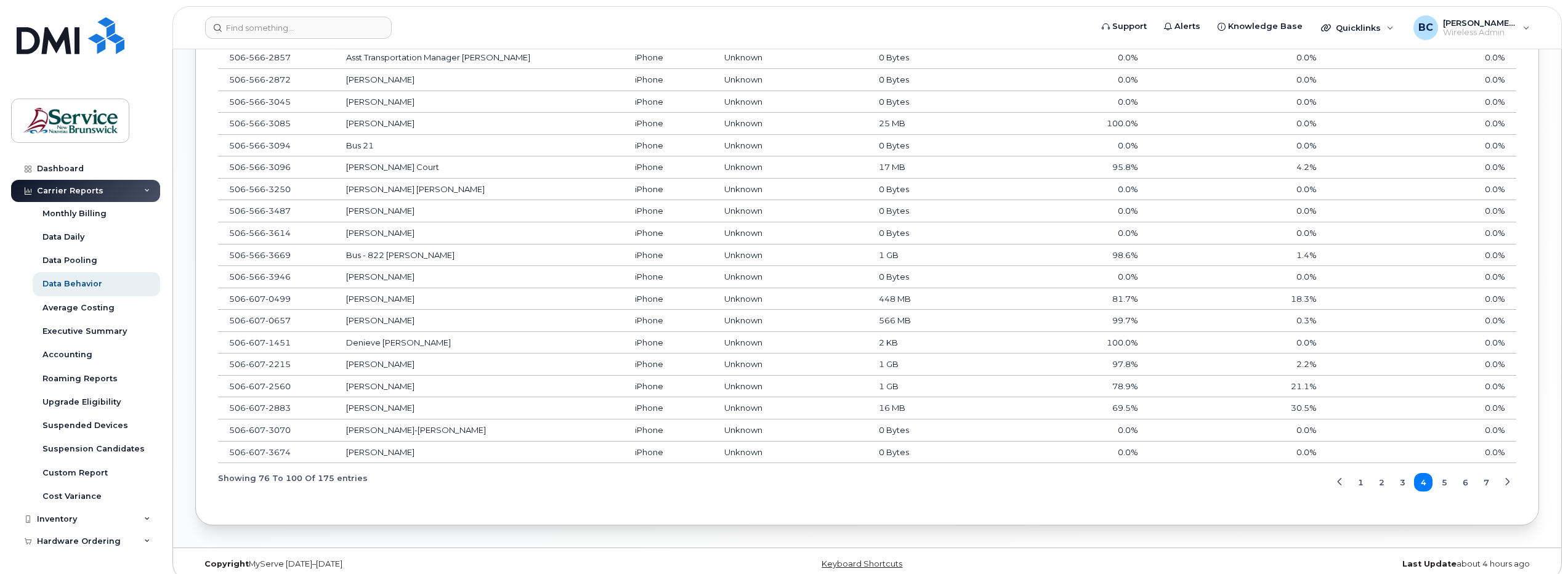
click at [1442, 482] on span "5" at bounding box center [1445, 483] width 5 height 12
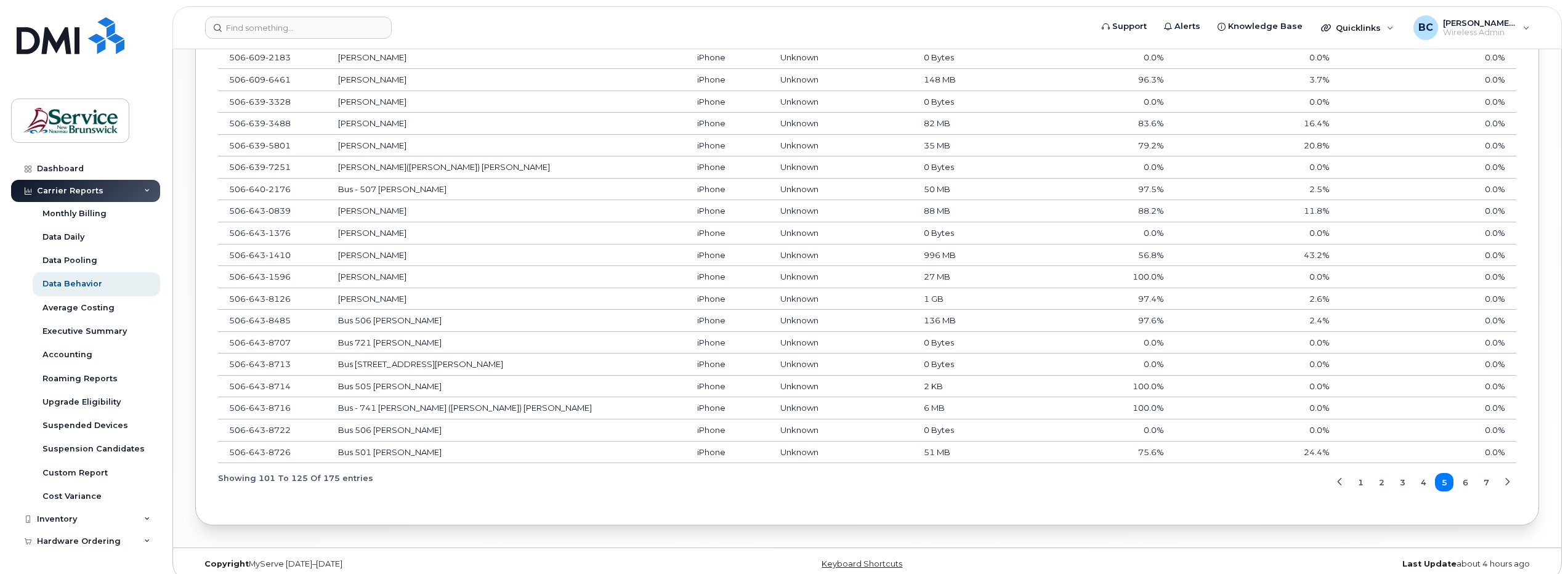
click at [1467, 485] on span "6" at bounding box center [1466, 483] width 5 height 12
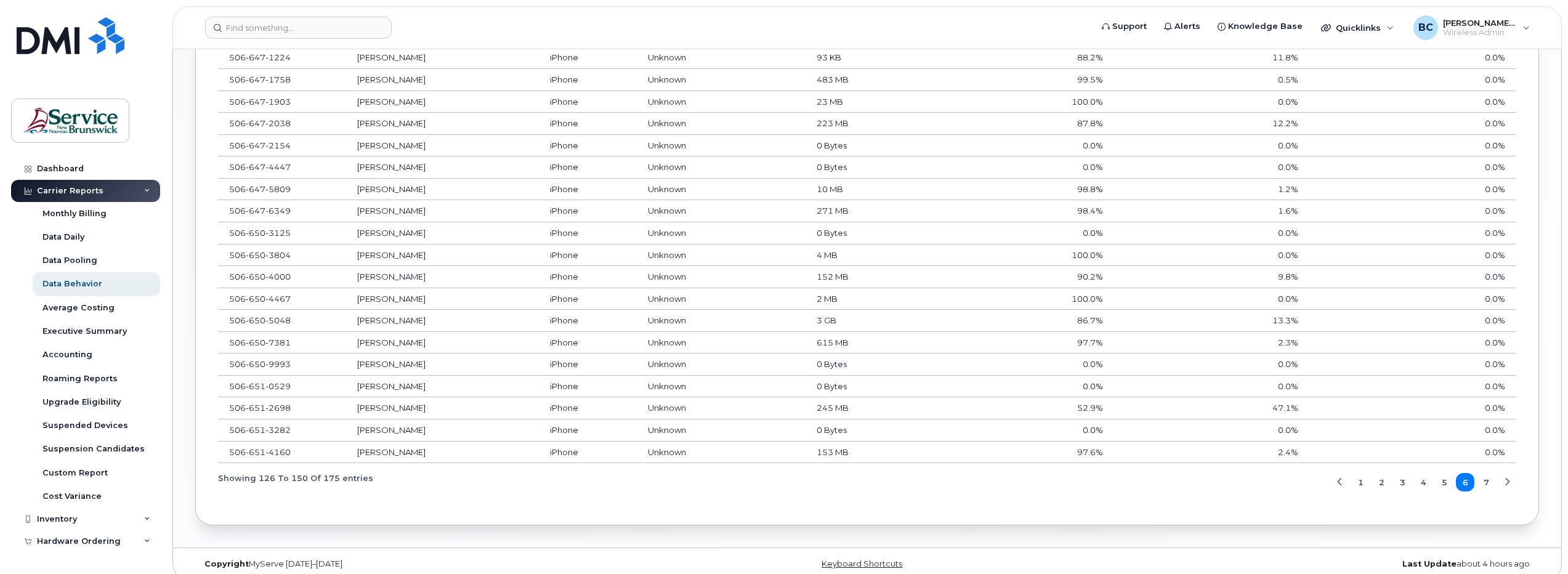
click at [1486, 482] on span "7" at bounding box center [1487, 483] width 5 height 12
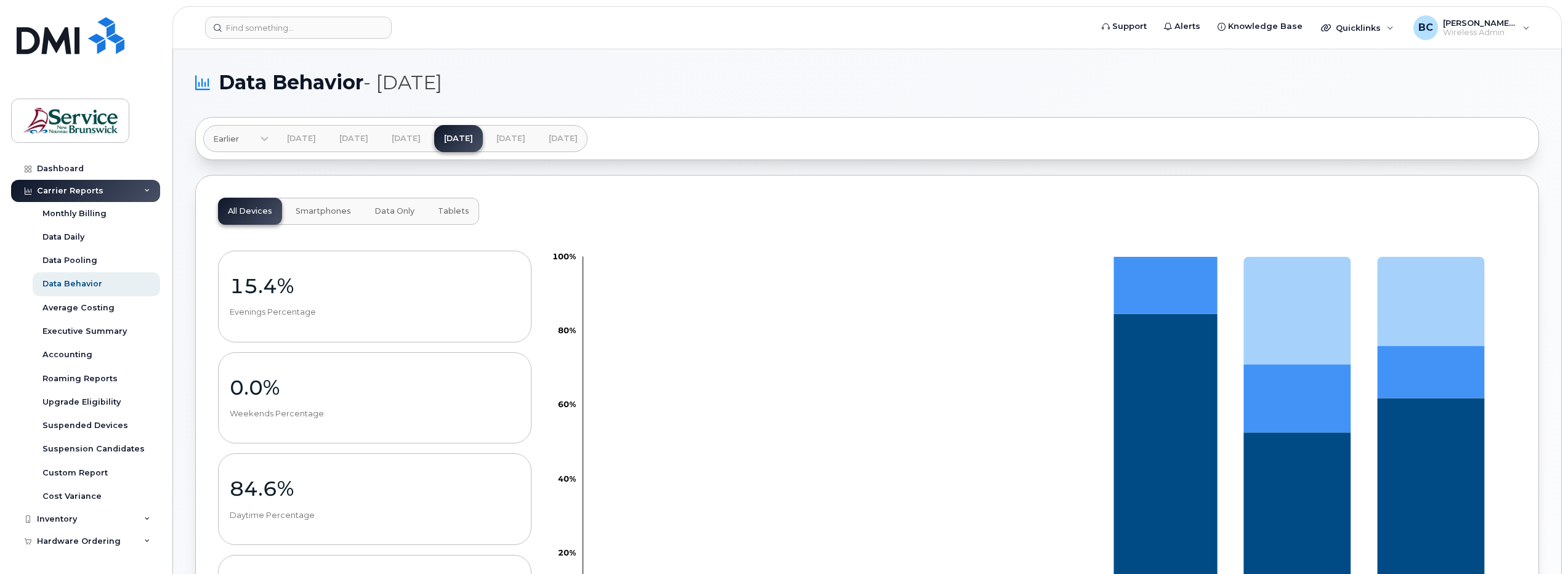
scroll to position [0, 0]
click at [535, 138] on link "[DATE]" at bounding box center [510, 139] width 48 height 27
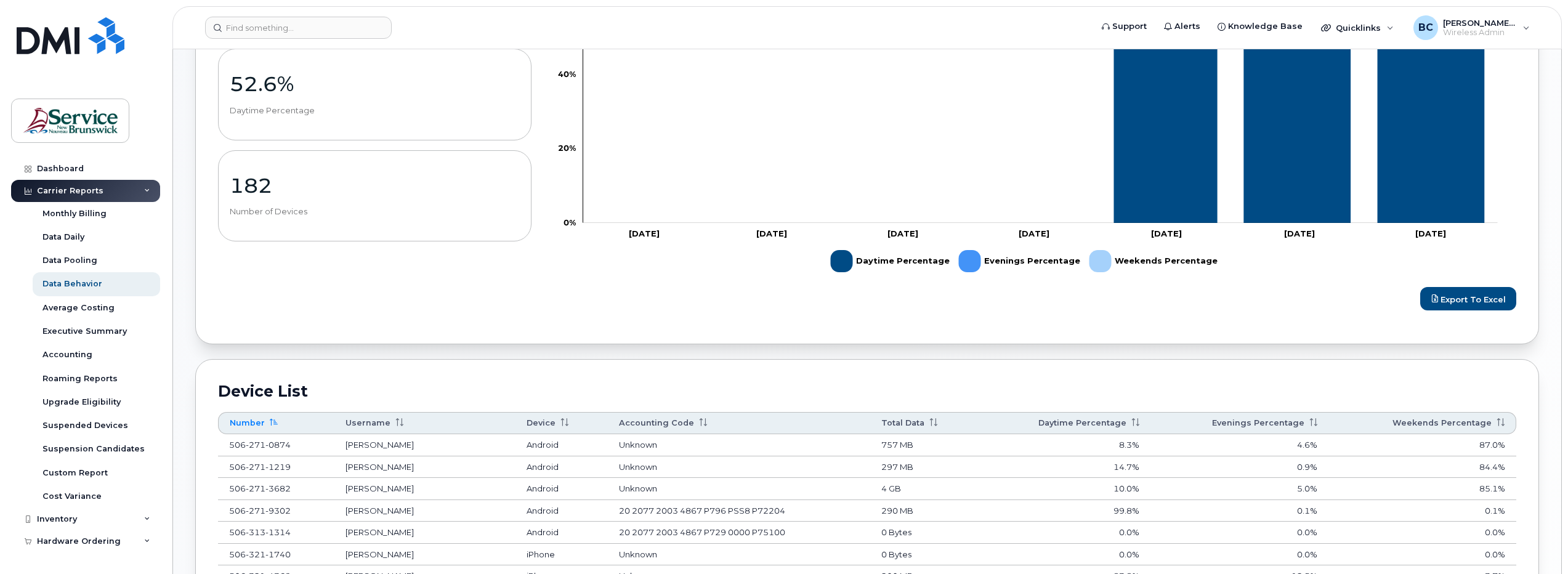
scroll to position [370, 0]
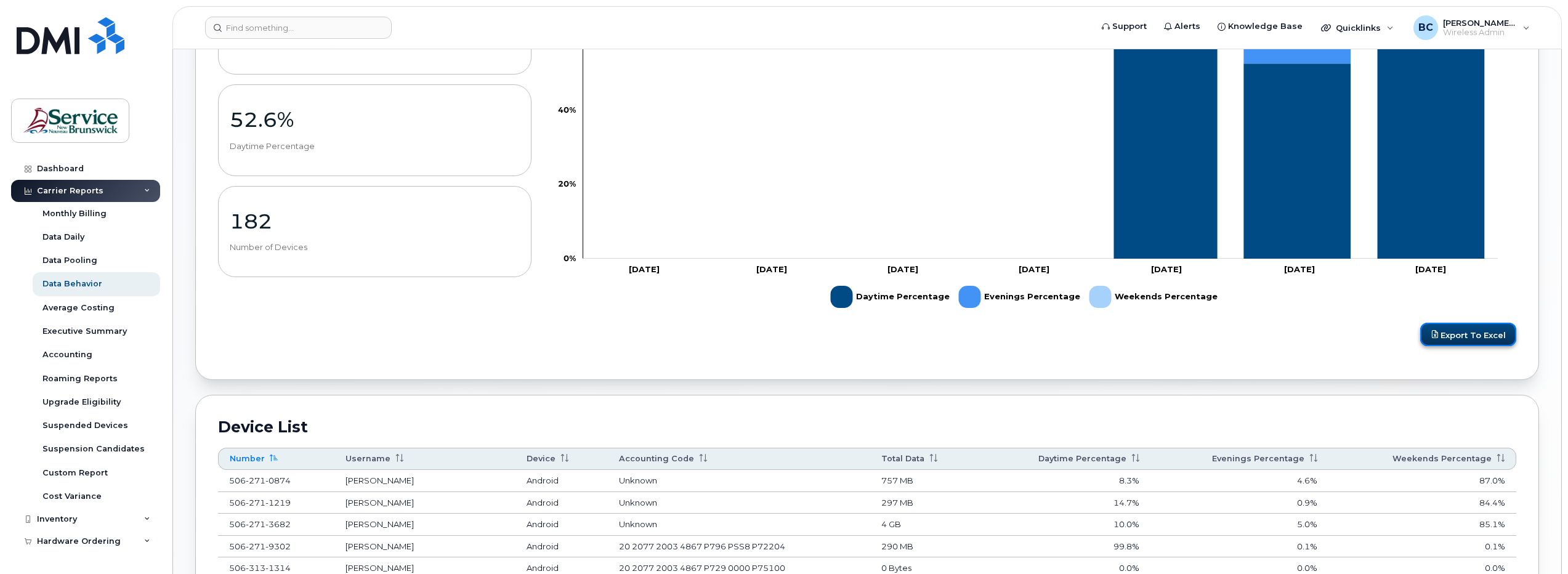
click at [1468, 334] on span "Export to Excel" at bounding box center [1473, 334] width 66 height 10
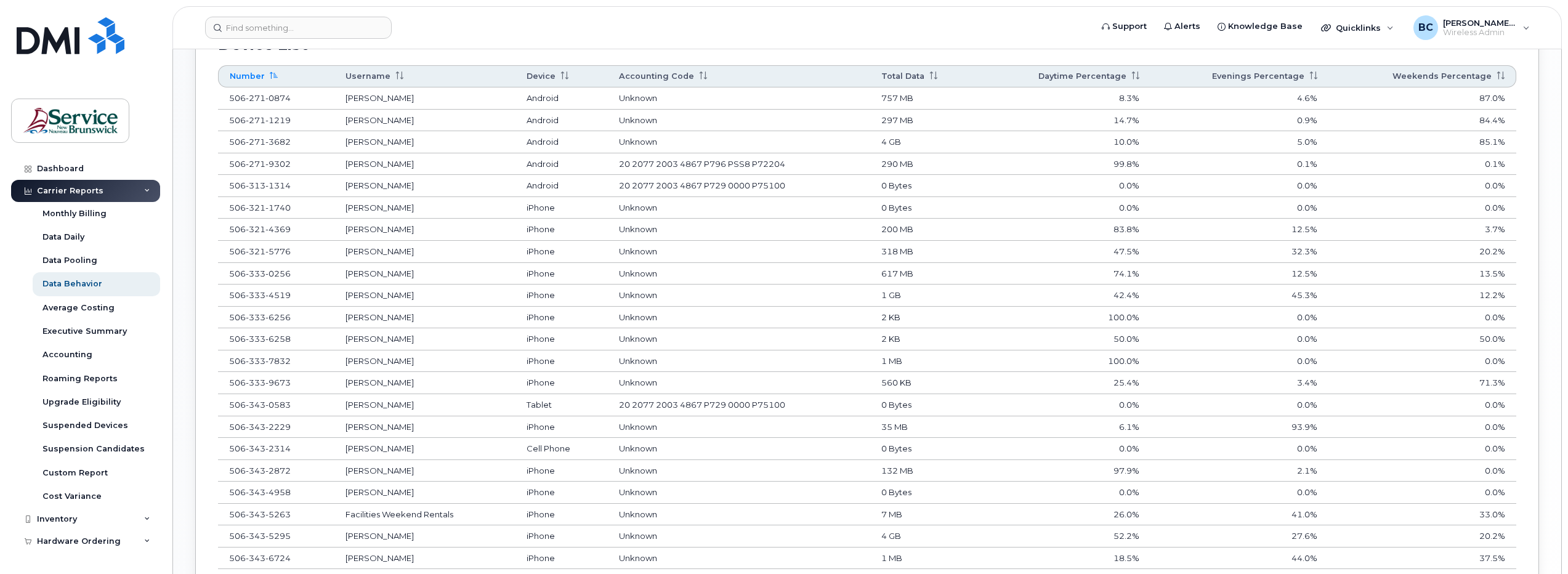
scroll to position [938, 0]
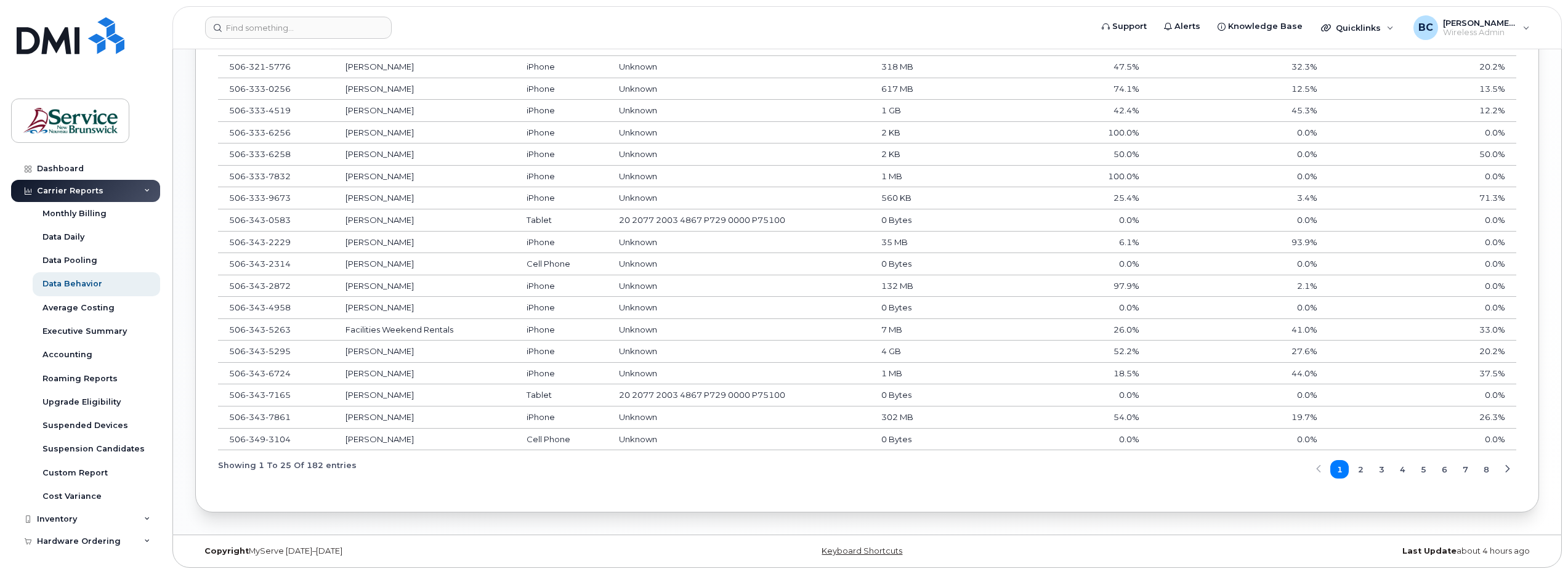
click at [1362, 466] on span "2" at bounding box center [1361, 469] width 5 height 12
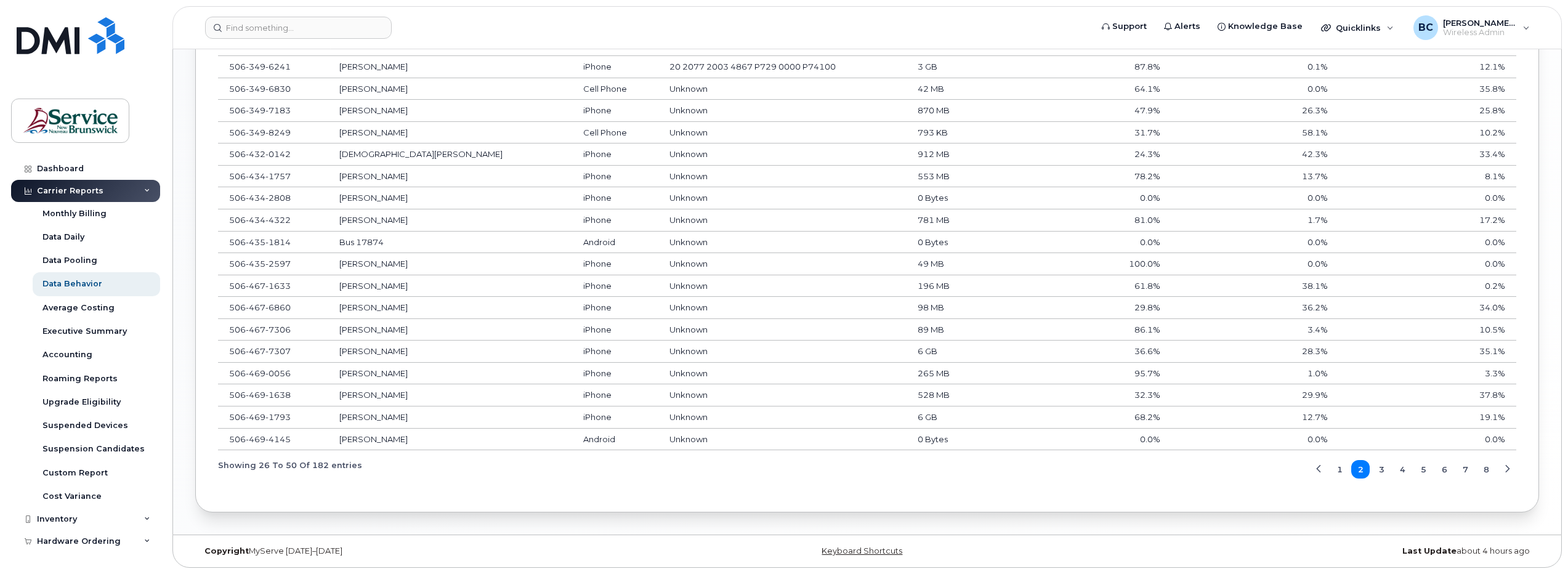
click at [1381, 467] on span "3" at bounding box center [1382, 469] width 5 height 12
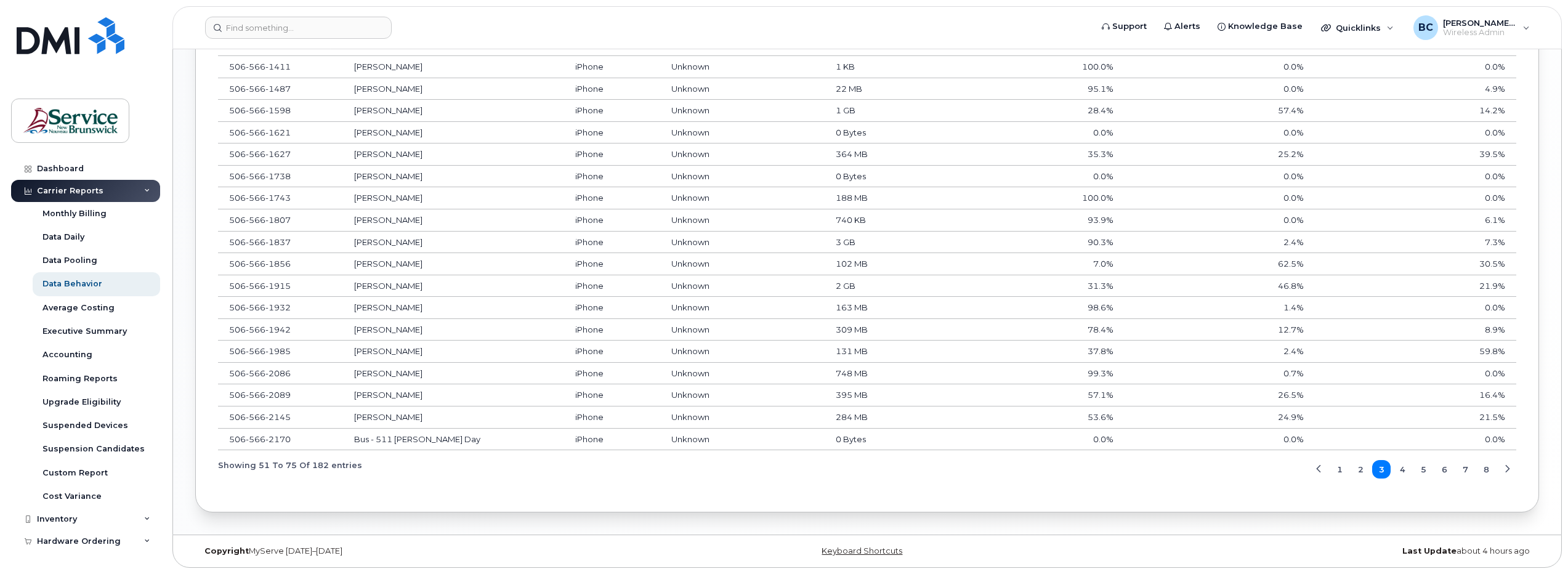
click at [1408, 470] on button "4" at bounding box center [1402, 469] width 18 height 18
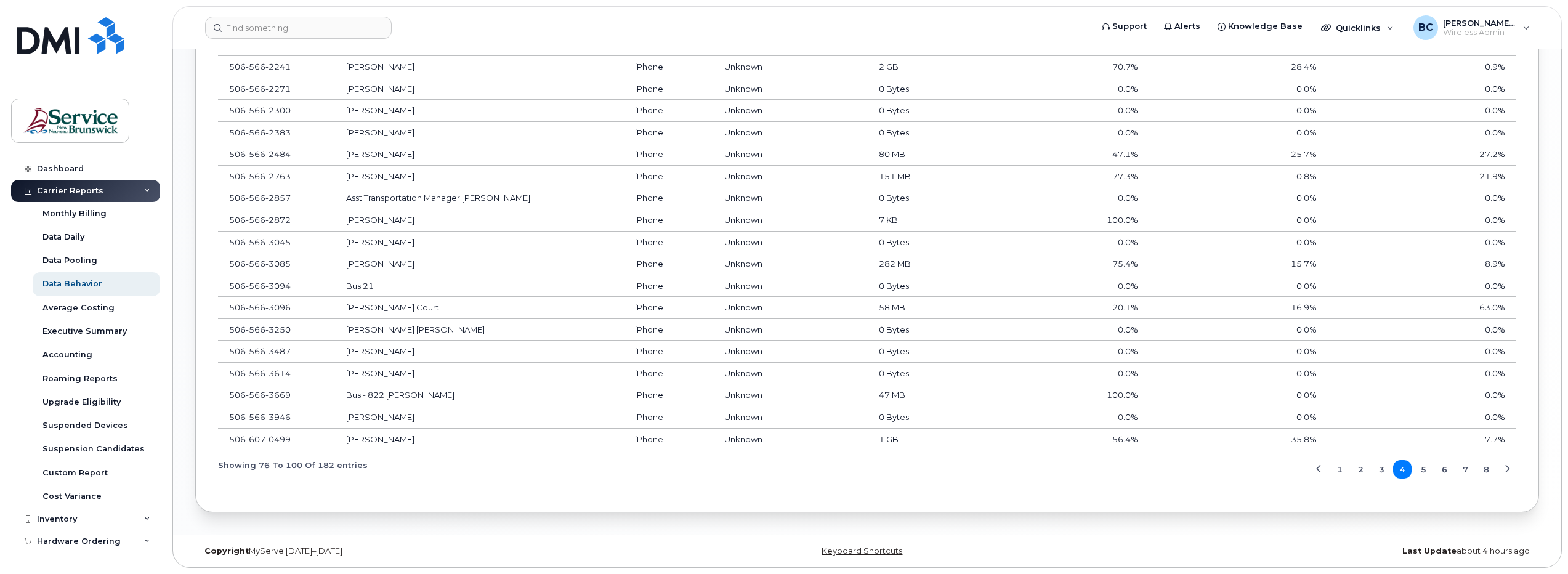
click at [1418, 467] on button "5" at bounding box center [1423, 469] width 18 height 18
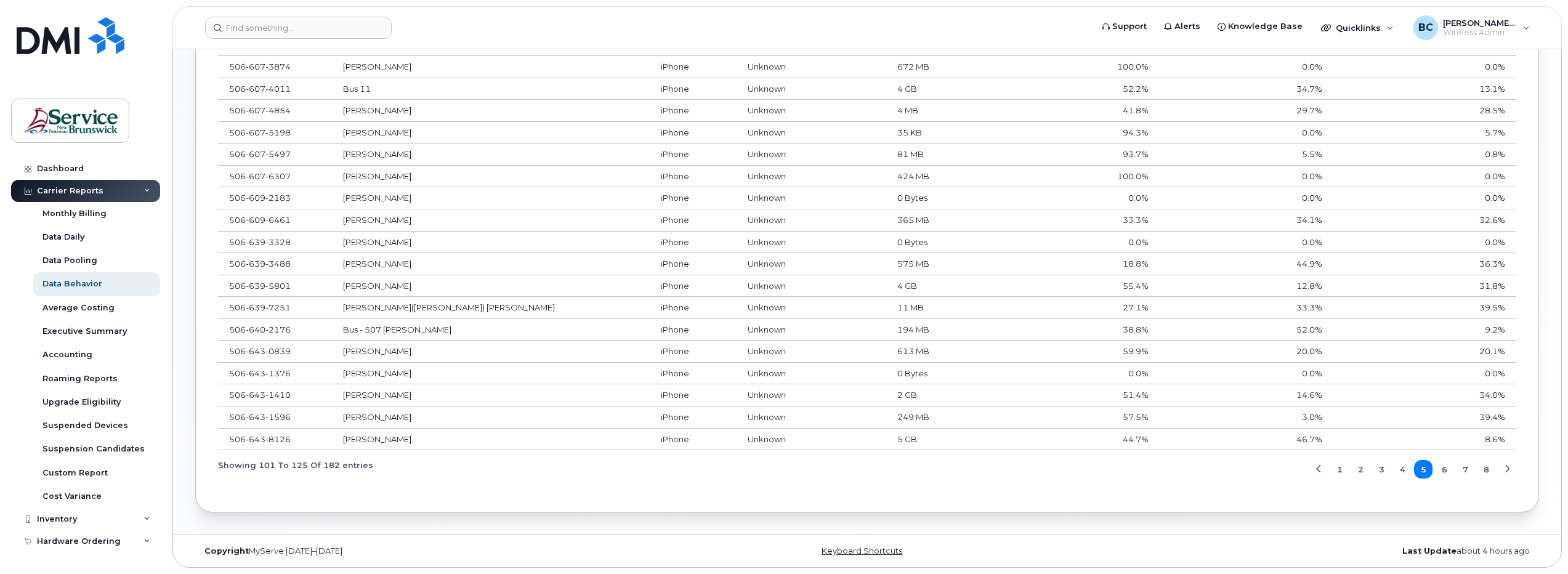
click at [1451, 464] on button "6" at bounding box center [1444, 469] width 18 height 18
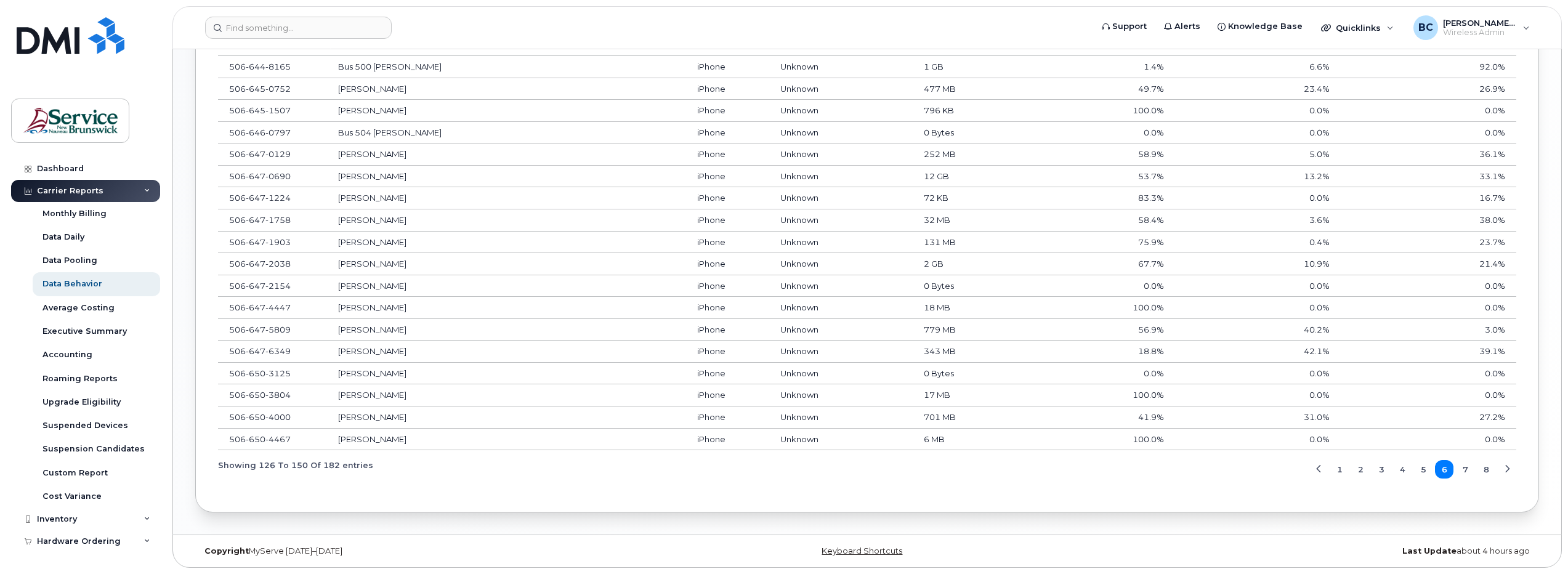
click at [1467, 469] on span "7" at bounding box center [1466, 469] width 5 height 12
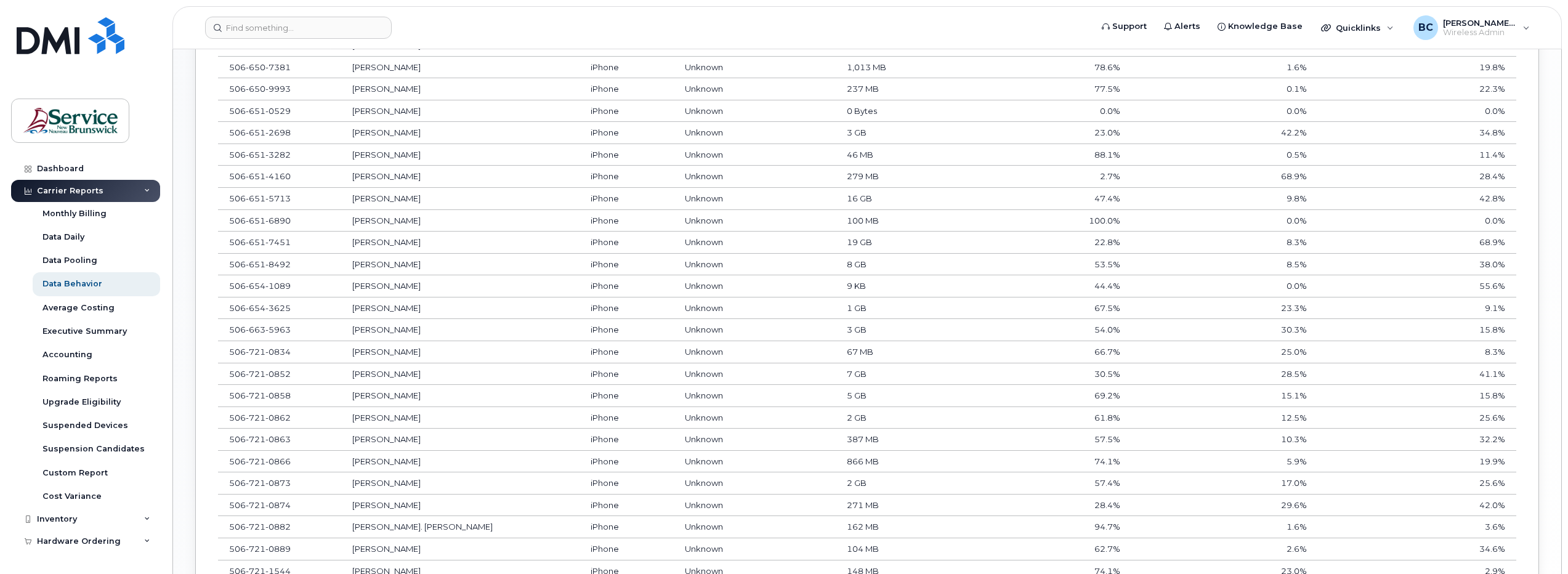
scroll to position [876, 0]
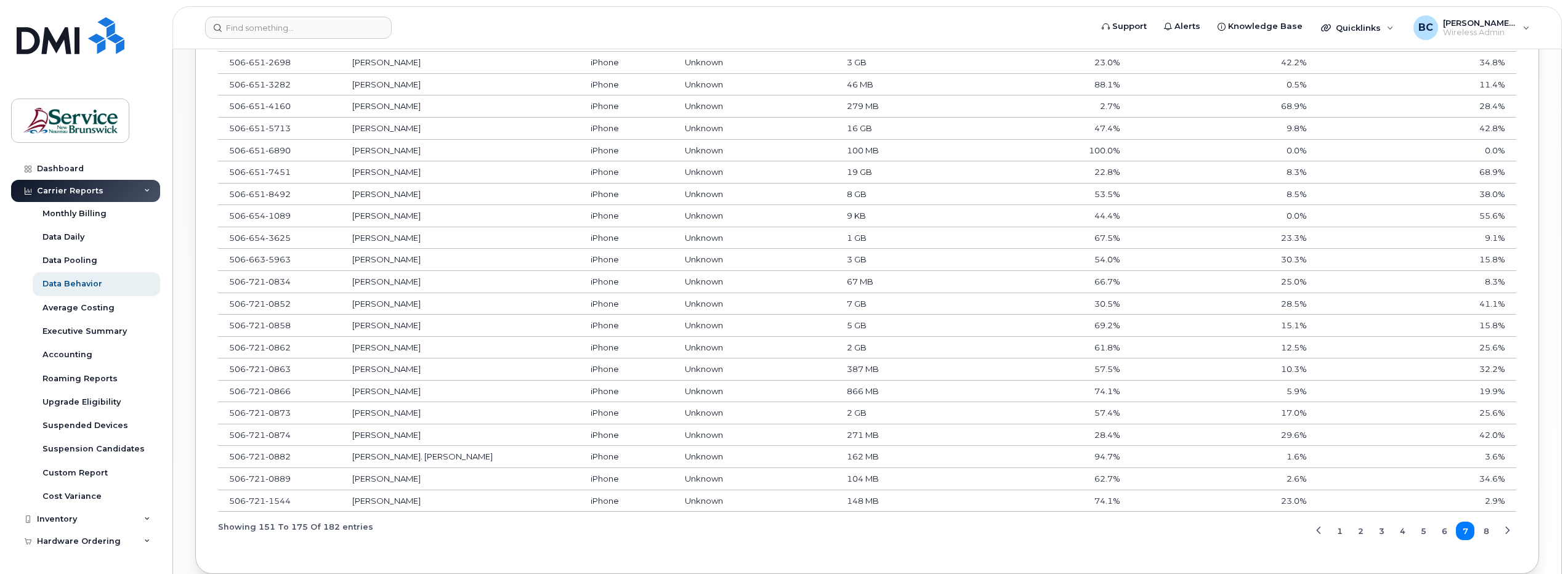
click at [1490, 531] on button "8" at bounding box center [1486, 531] width 18 height 18
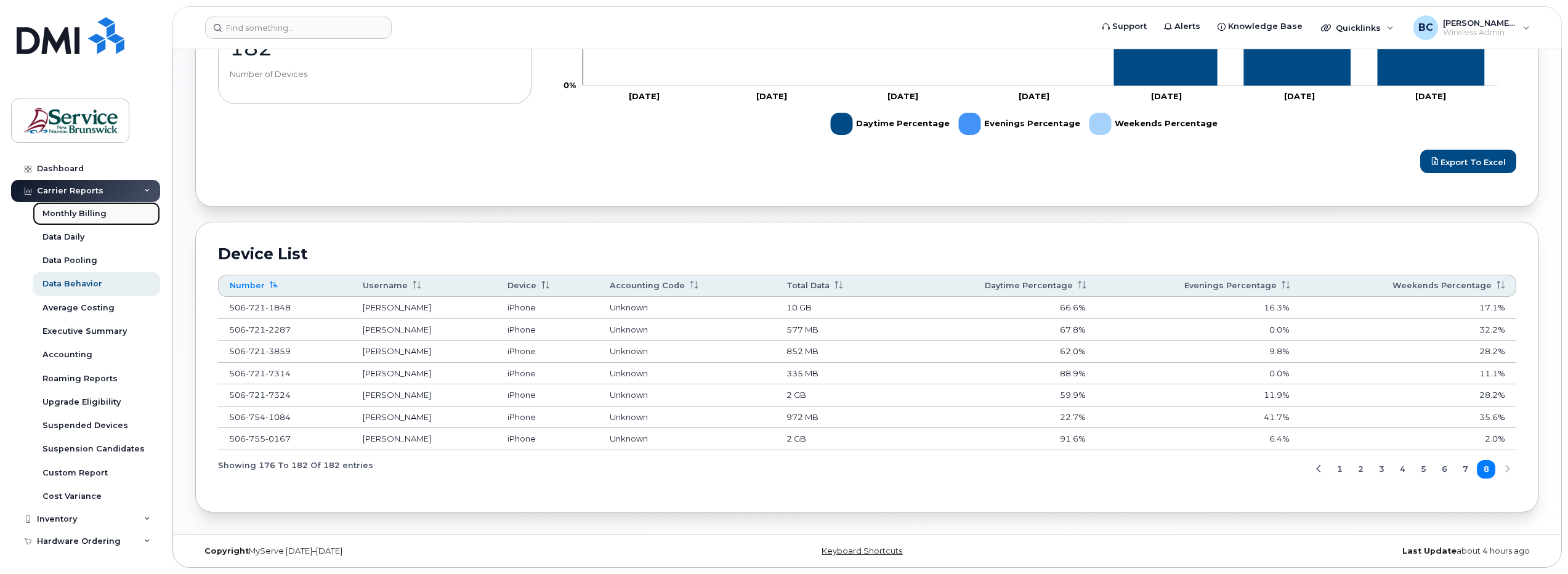
click at [75, 213] on div "Monthly Billing" at bounding box center [75, 214] width 64 height 11
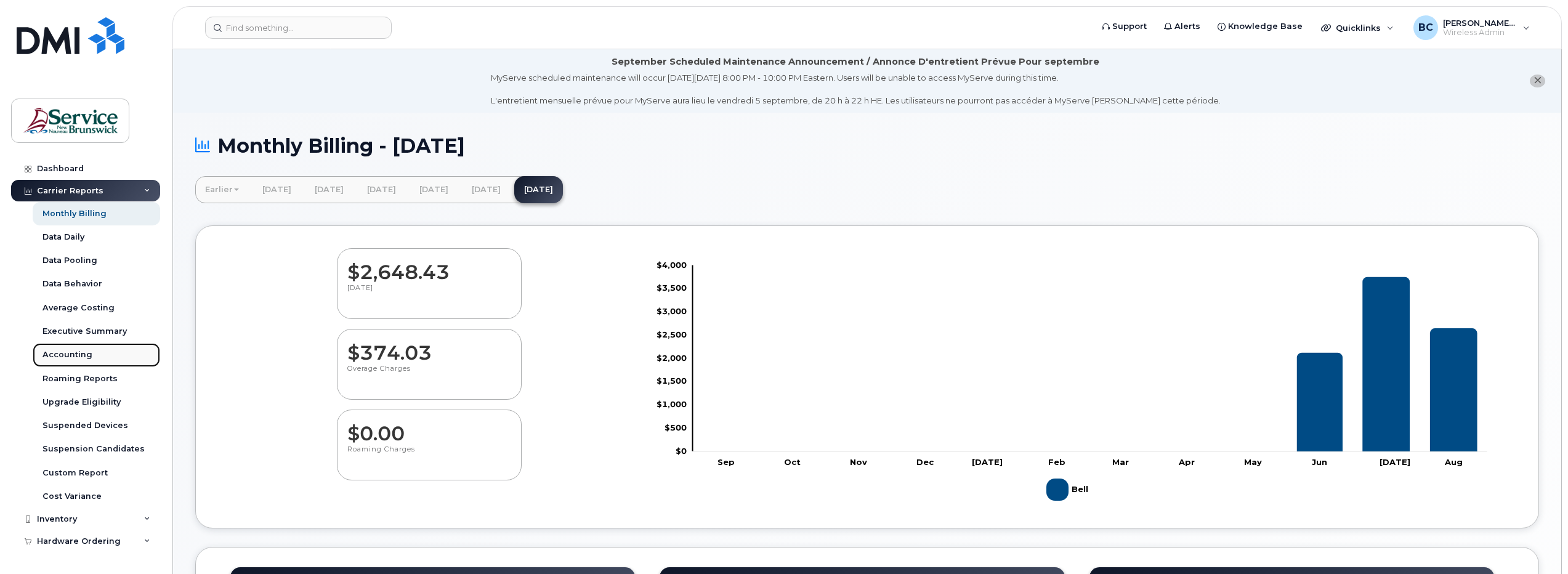
click at [61, 352] on div "Accounting" at bounding box center [67, 355] width 50 height 11
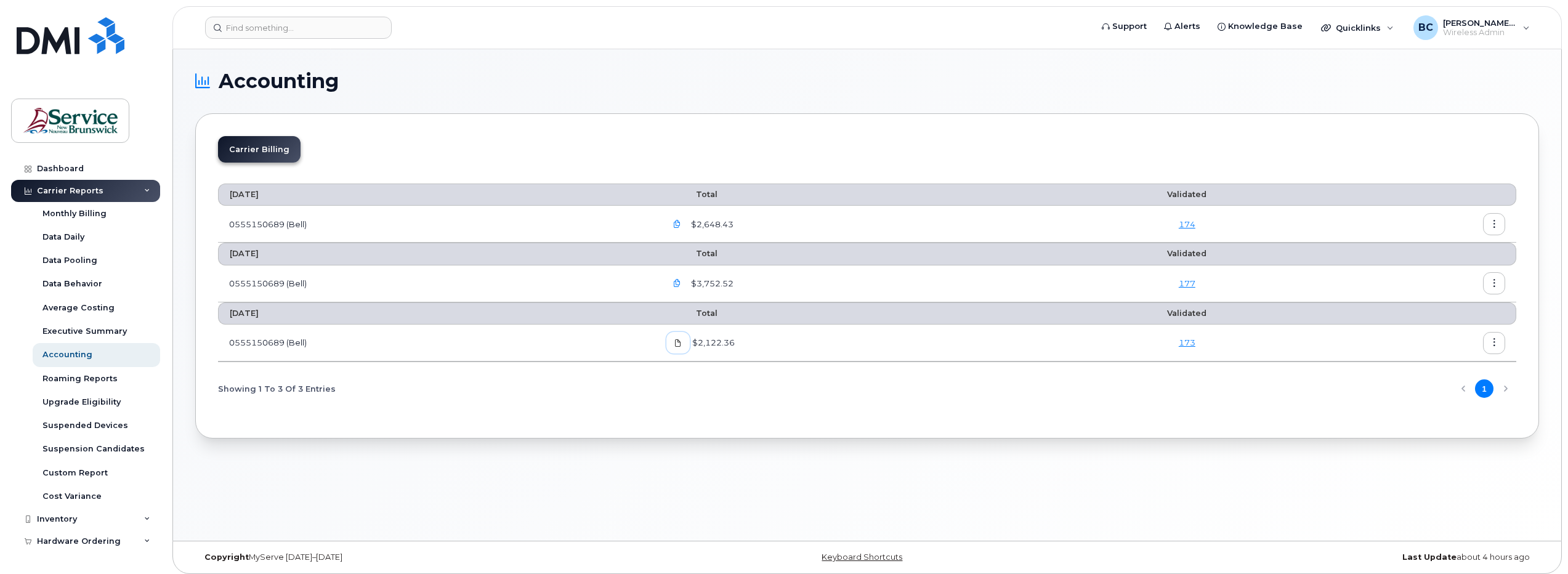
click at [682, 342] on icon at bounding box center [678, 343] width 7 height 7
click at [681, 280] on icon "button" at bounding box center [677, 283] width 8 height 8
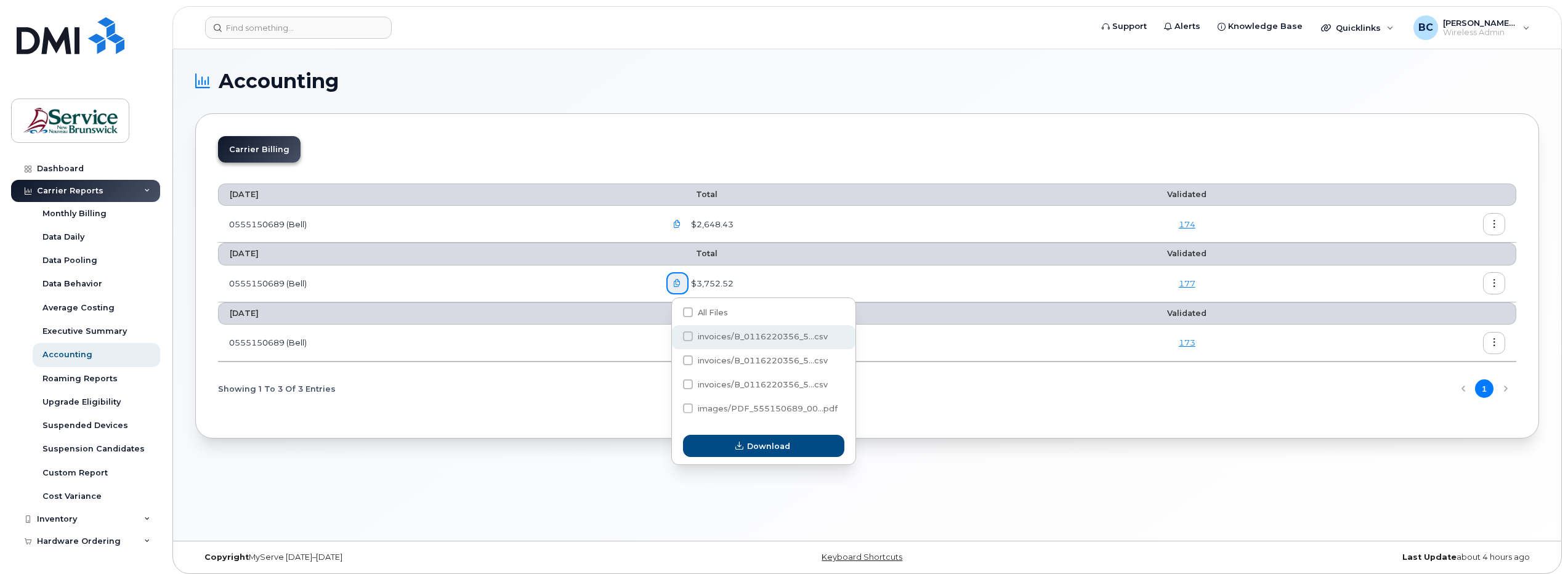
click at [727, 333] on span "invoices/B_0116220356_5...csv" at bounding box center [762, 337] width 130 height 9
click at [675, 334] on input "invoices/B_0116220356_5...csv" at bounding box center [671, 337] width 6 height 6
click at [727, 333] on span "invoices/B_0116220356_5...csv" at bounding box center [762, 337] width 130 height 9
click at [675, 334] on input "invoices/B_0116220356_5...csv" at bounding box center [671, 337] width 6 height 6
click at [772, 337] on span "invoices/B_0116220356_5...csv" at bounding box center [762, 337] width 130 height 9
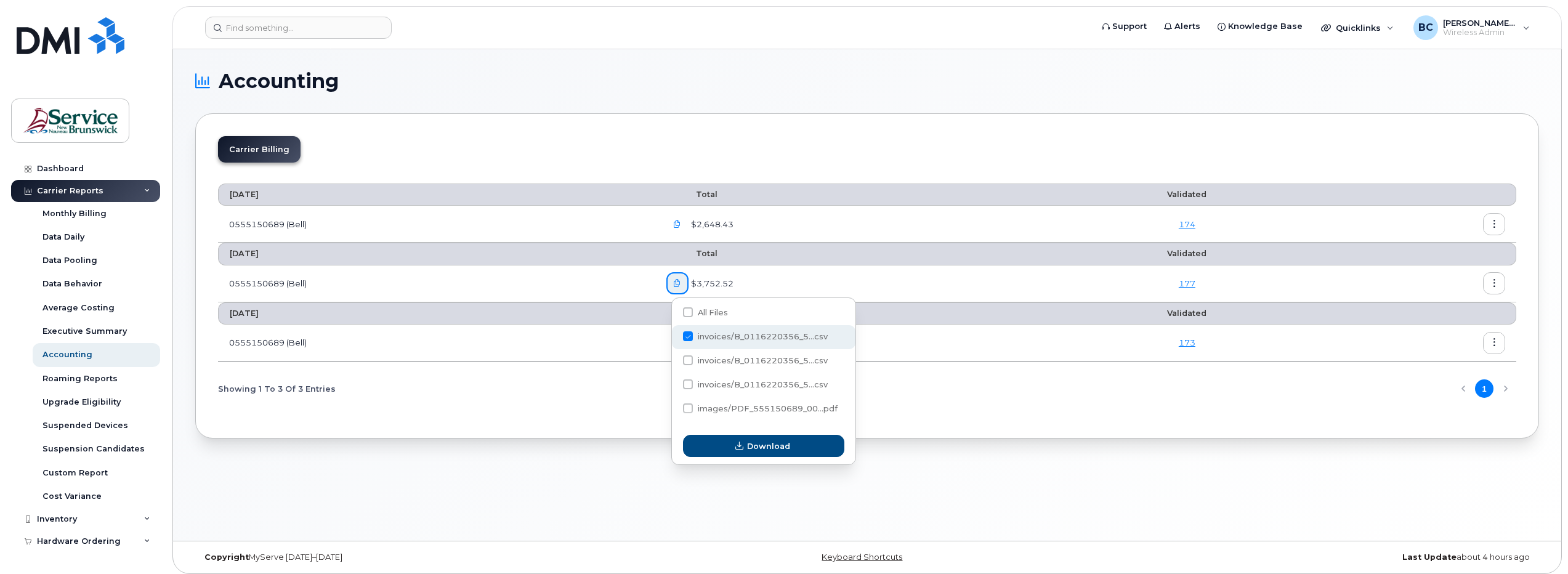
click at [675, 337] on input "invoices/B_0116220356_5...csv" at bounding box center [671, 337] width 6 height 6
checkbox input "true"
click at [748, 450] on button "Download" at bounding box center [763, 446] width 161 height 22
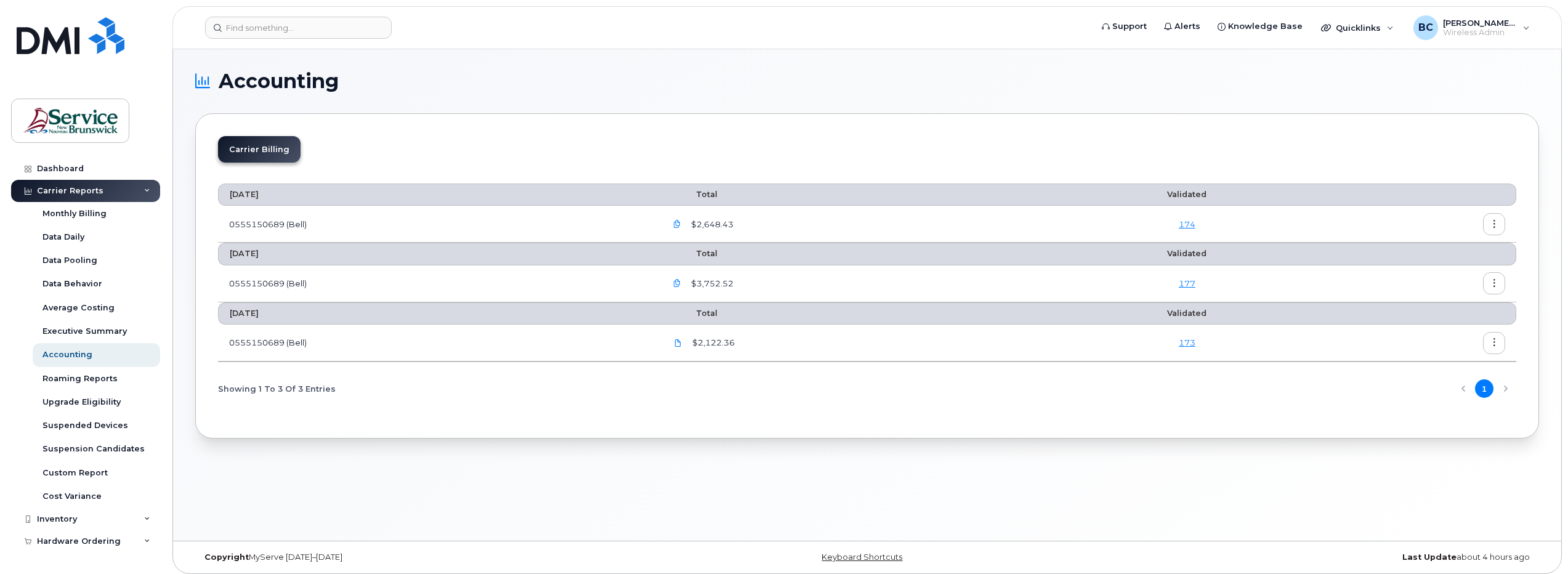
click at [681, 281] on icon "button" at bounding box center [677, 283] width 8 height 8
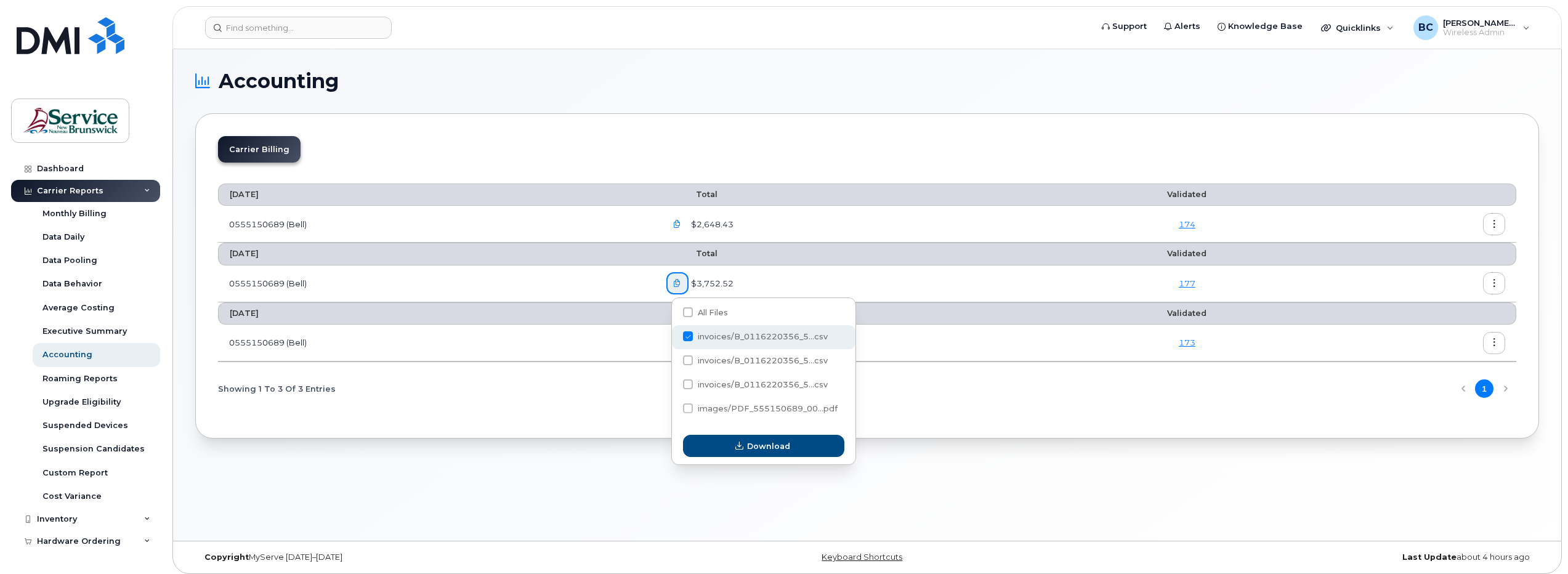
click at [686, 334] on div "invoices/B_0116220356_5...csv" at bounding box center [764, 337] width 184 height 24
checkbox input "false"
drag, startPoint x: 686, startPoint y: 334, endPoint x: 688, endPoint y: 361, distance: 27.1
click at [688, 361] on span at bounding box center [687, 360] width 10 height 10
click at [675, 361] on input "invoices/B_0116220356_5...csv" at bounding box center [671, 361] width 6 height 6
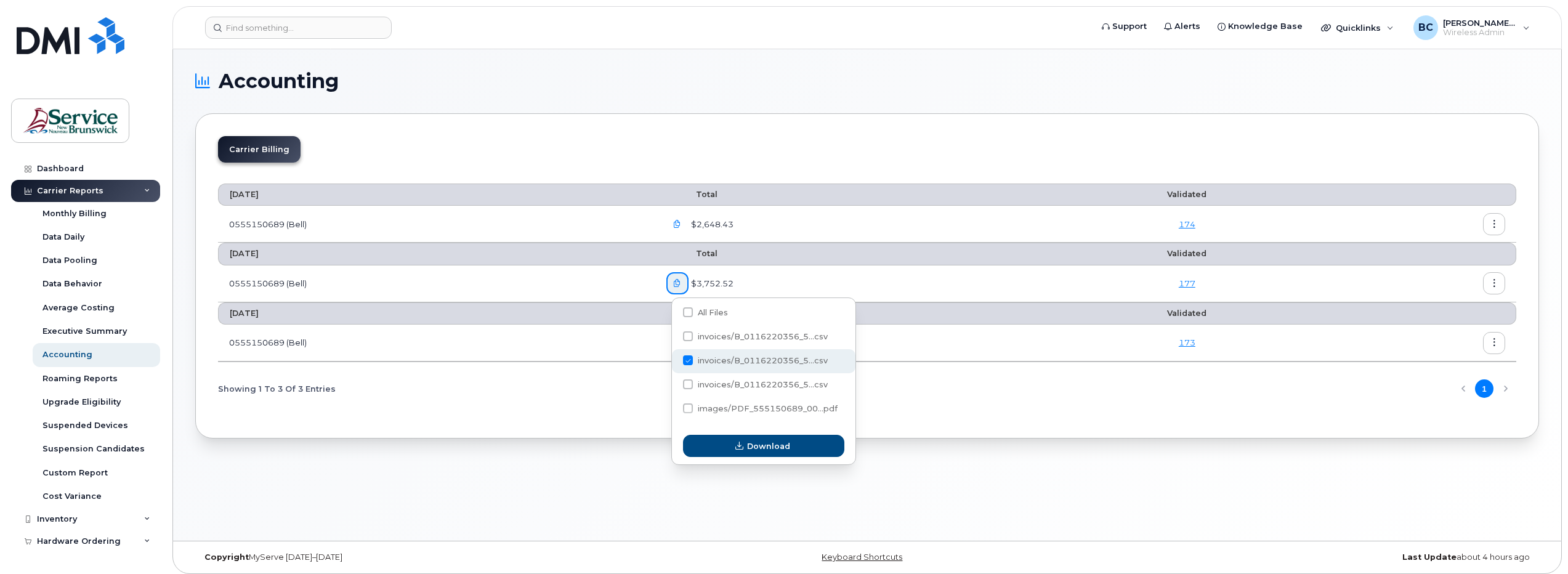
click at [721, 362] on span "invoices/B_0116220356_5...csv" at bounding box center [762, 361] width 130 height 9
click at [675, 362] on input "invoices/B_0116220356_5...csv" at bounding box center [671, 361] width 6 height 6
click at [690, 359] on span at bounding box center [687, 360] width 10 height 10
click at [675, 359] on input "invoices/B_0116220356_5...csv" at bounding box center [671, 361] width 6 height 6
checkbox input "true"
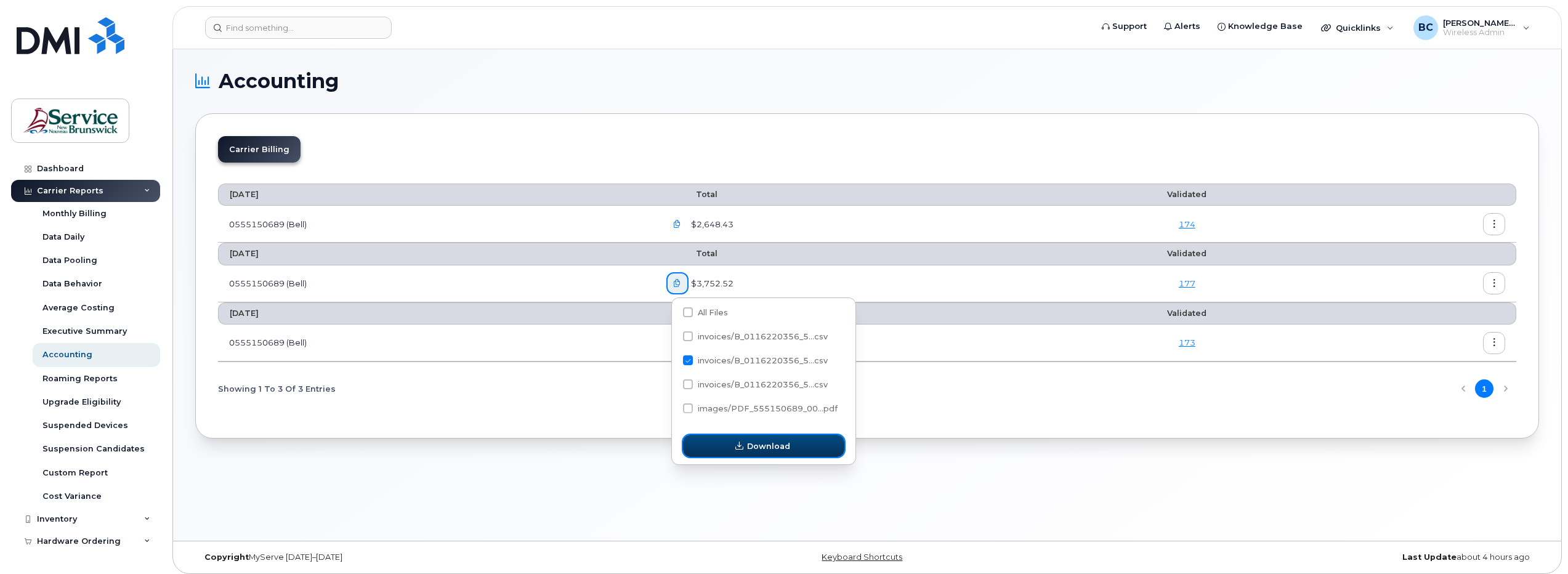
click at [767, 452] on span "Download" at bounding box center [769, 446] width 43 height 12
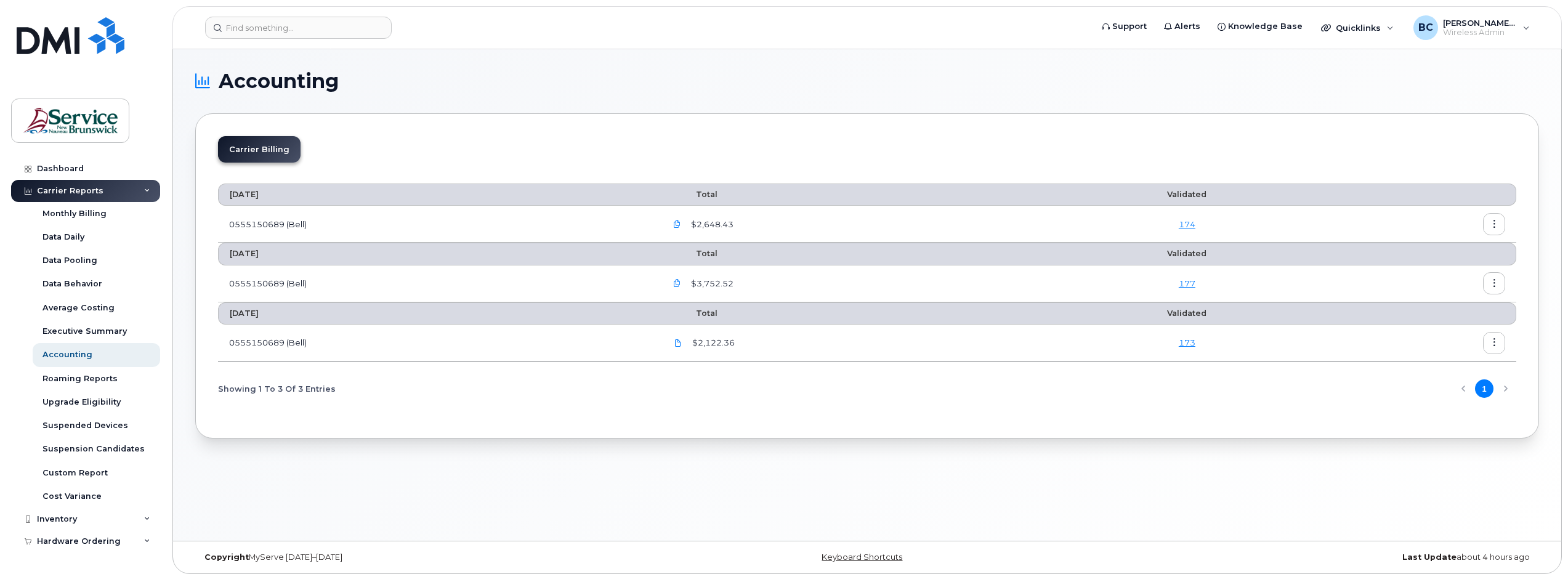
click at [681, 280] on icon "button" at bounding box center [677, 283] width 8 height 8
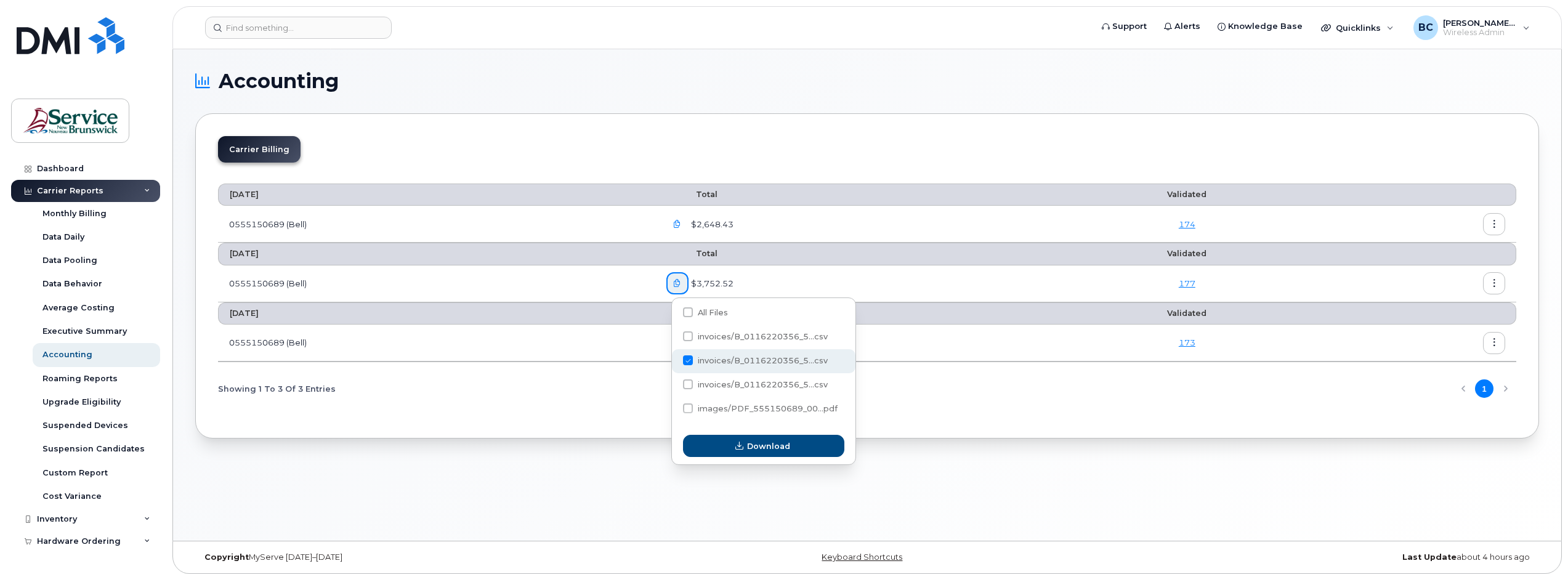
click at [690, 359] on span at bounding box center [687, 360] width 10 height 10
click at [675, 359] on input "invoices/B_0116220356_5...csv" at bounding box center [671, 361] width 6 height 6
checkbox input "false"
click at [736, 384] on span "invoices/B_0116220356_5...csv" at bounding box center [762, 384] width 130 height 9
click at [675, 384] on input "invoices/B_0116220356_5...csv" at bounding box center [671, 384] width 6 height 6
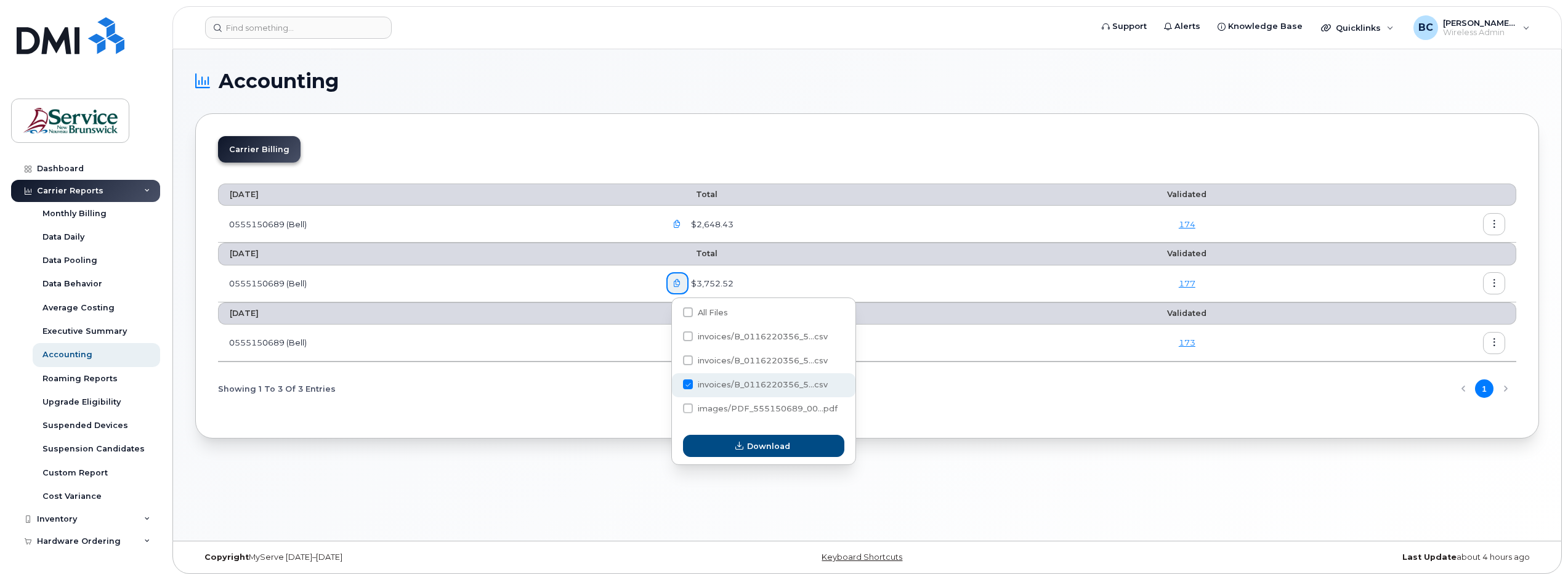
click at [751, 382] on span "invoices/B_0116220356_5...csv" at bounding box center [762, 384] width 130 height 9
click at [675, 382] on input "invoices/B_0116220356_5...csv" at bounding box center [671, 384] width 6 height 6
click at [750, 383] on span "invoices/B_0116220356_5...csv" at bounding box center [762, 384] width 130 height 9
click at [675, 383] on input "invoices/B_0116220356_5...csv" at bounding box center [671, 384] width 6 height 6
checkbox input "true"
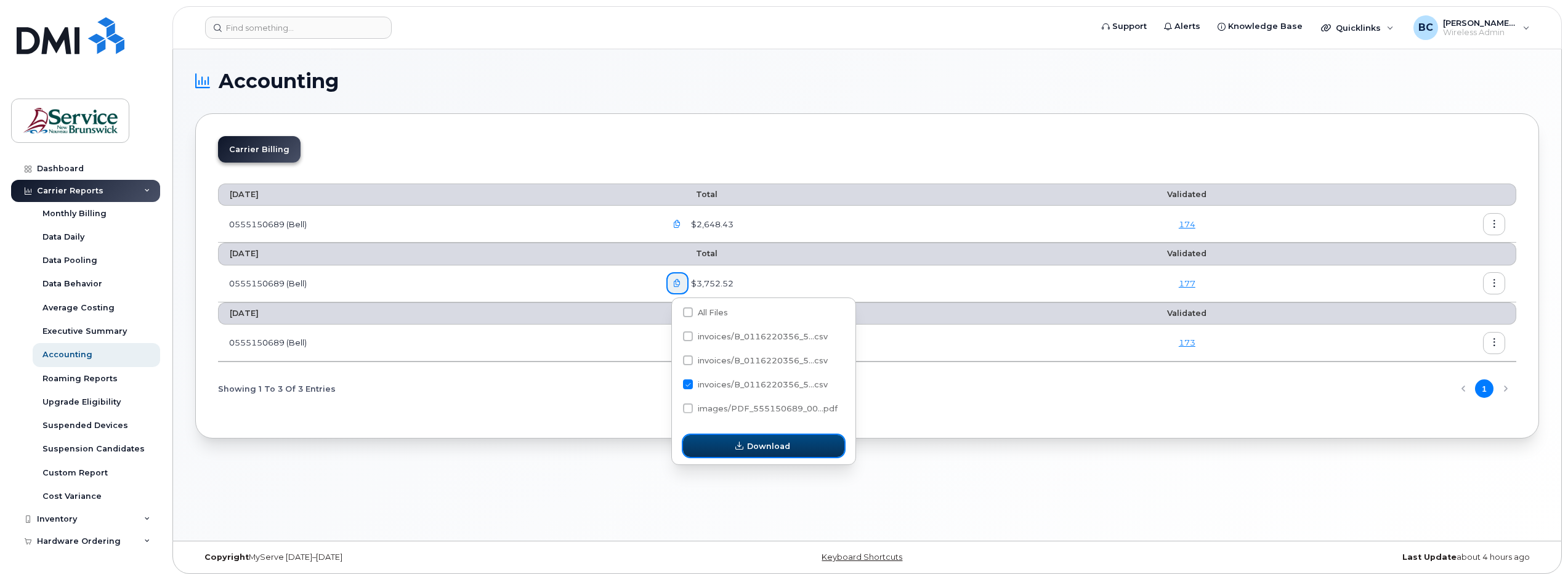
click at [741, 448] on icon "button" at bounding box center [739, 446] width 8 height 8
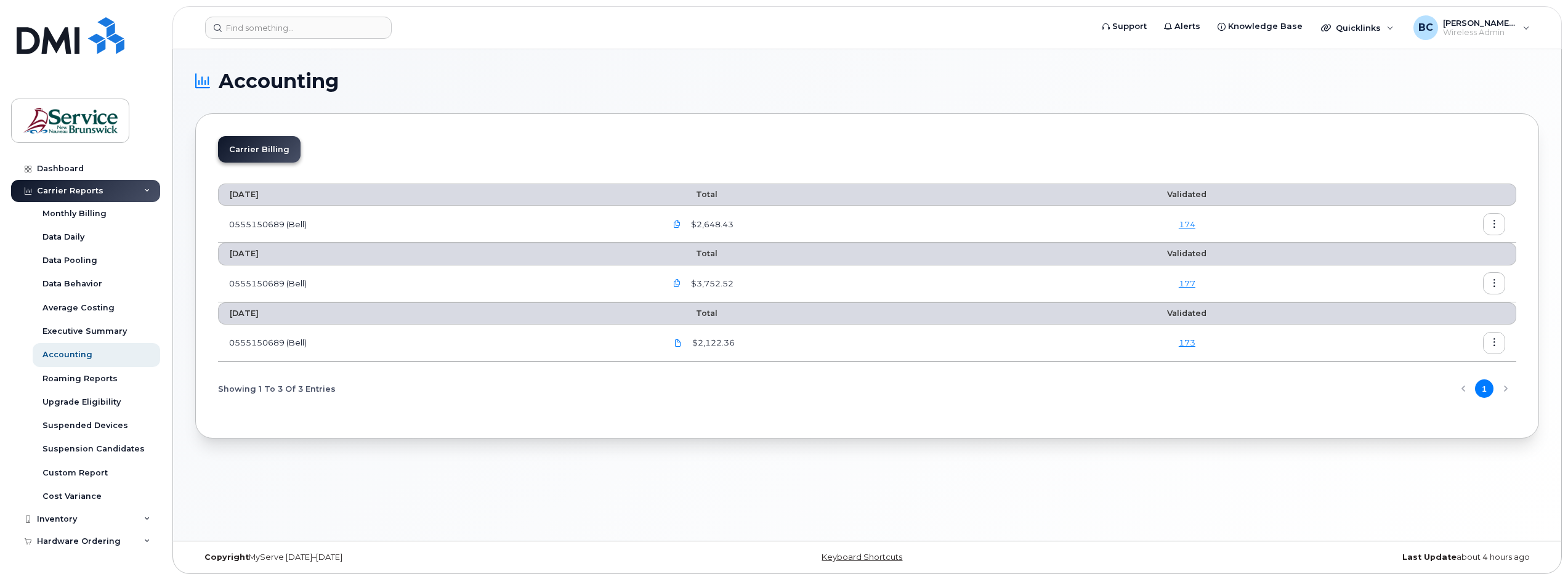
click at [680, 282] on icon "button" at bounding box center [677, 283] width 8 height 8
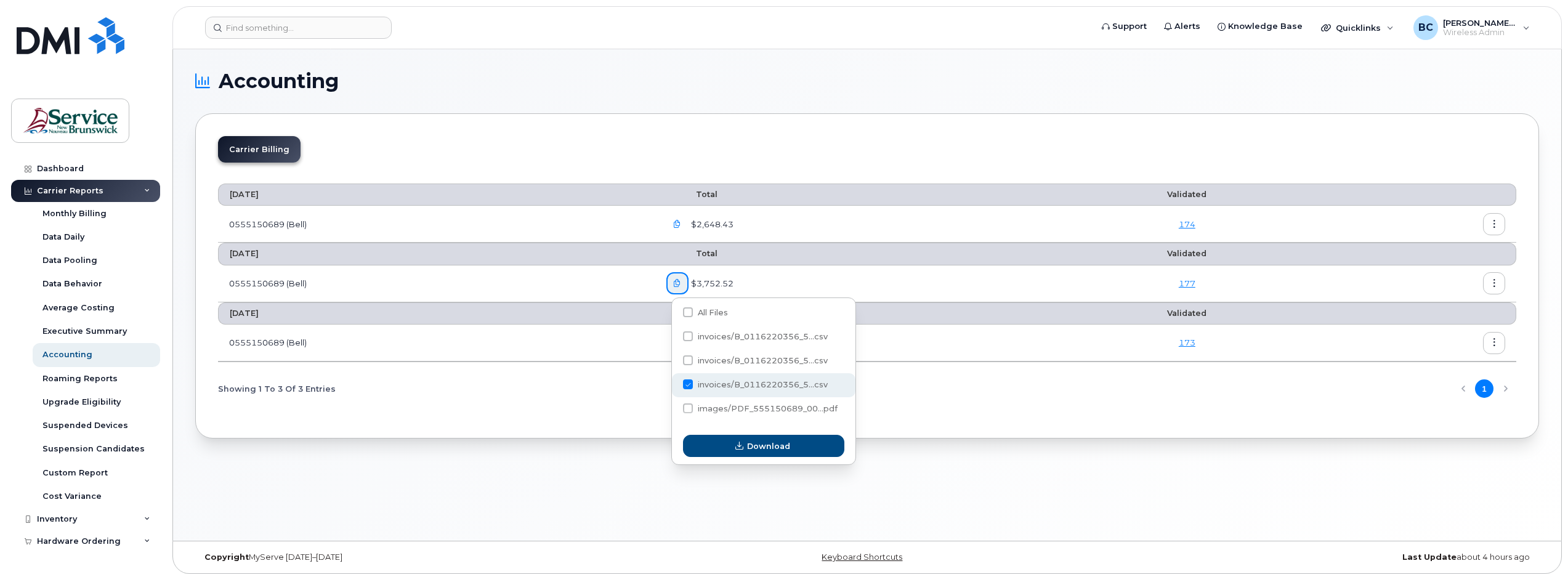
click at [689, 385] on span at bounding box center [687, 384] width 10 height 10
click at [675, 385] on input "invoices/B_0116220356_5...csv" at bounding box center [671, 384] width 6 height 6
checkbox input "false"
click at [690, 409] on span at bounding box center [687, 408] width 10 height 10
click at [675, 409] on input "images/PDF_555150689_00...pdf" at bounding box center [671, 409] width 6 height 6
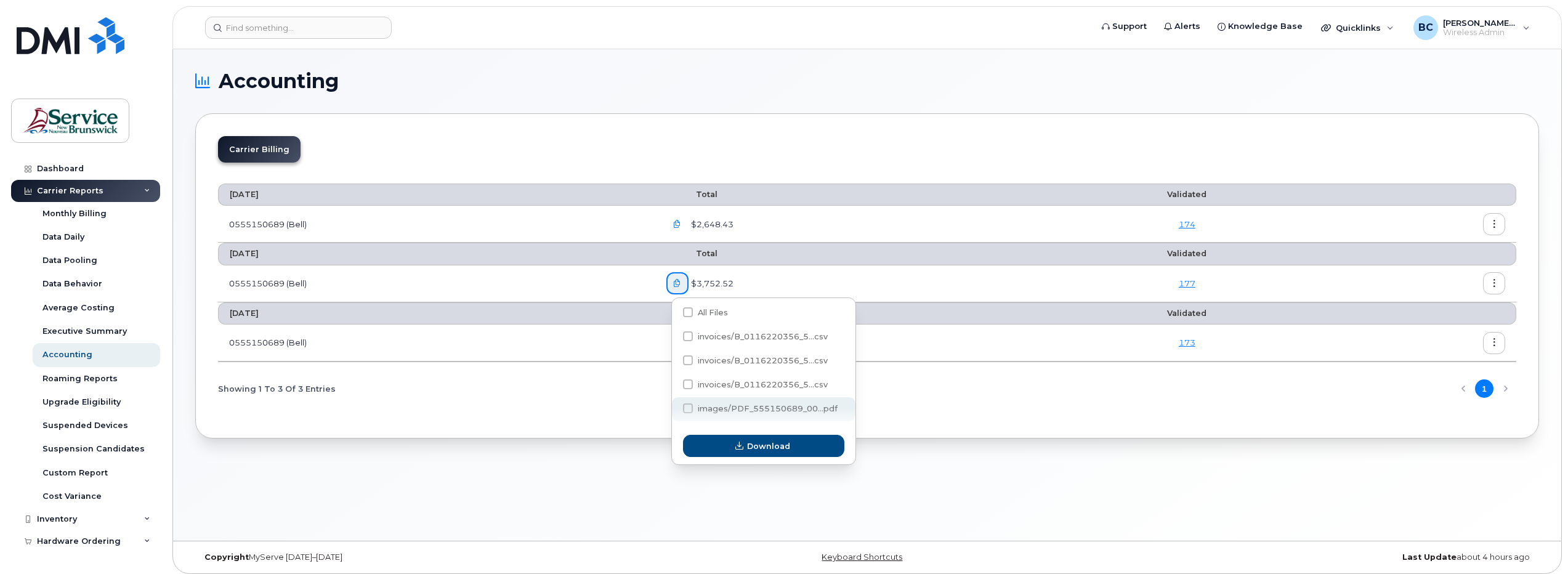
checkbox input "true"
click at [767, 446] on span "Download" at bounding box center [769, 446] width 43 height 12
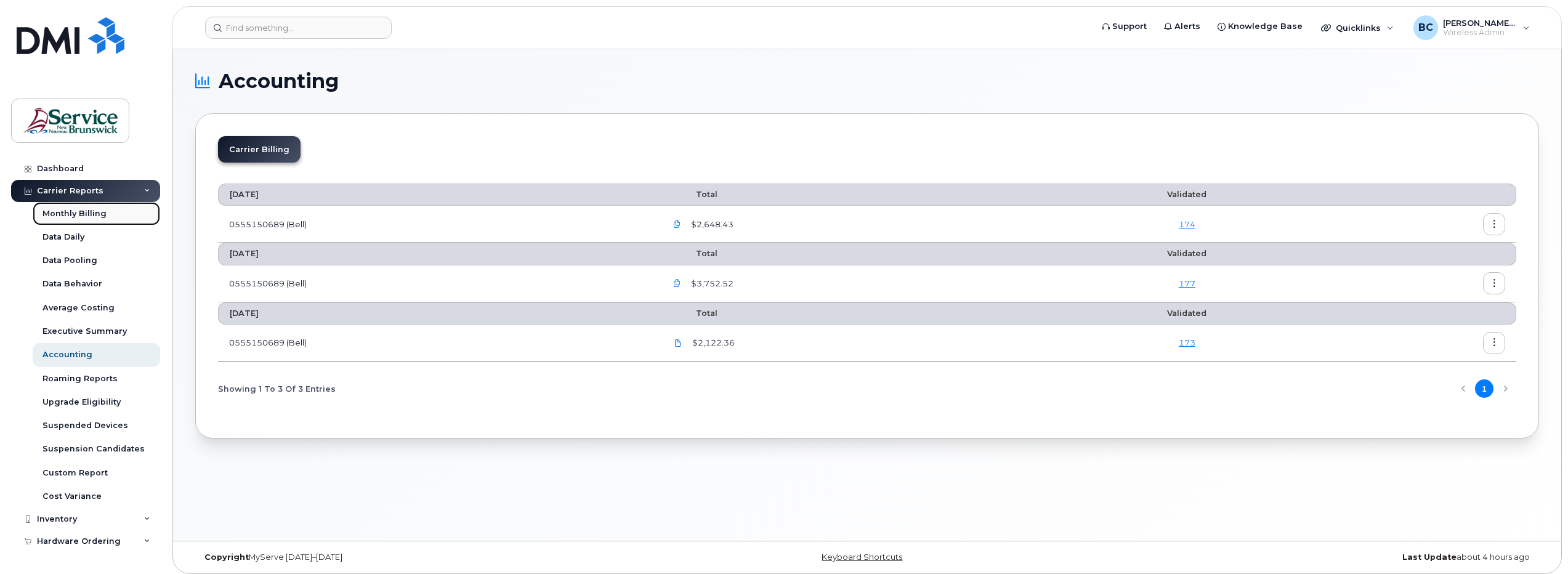
click at [76, 210] on div "Monthly Billing" at bounding box center [75, 214] width 64 height 11
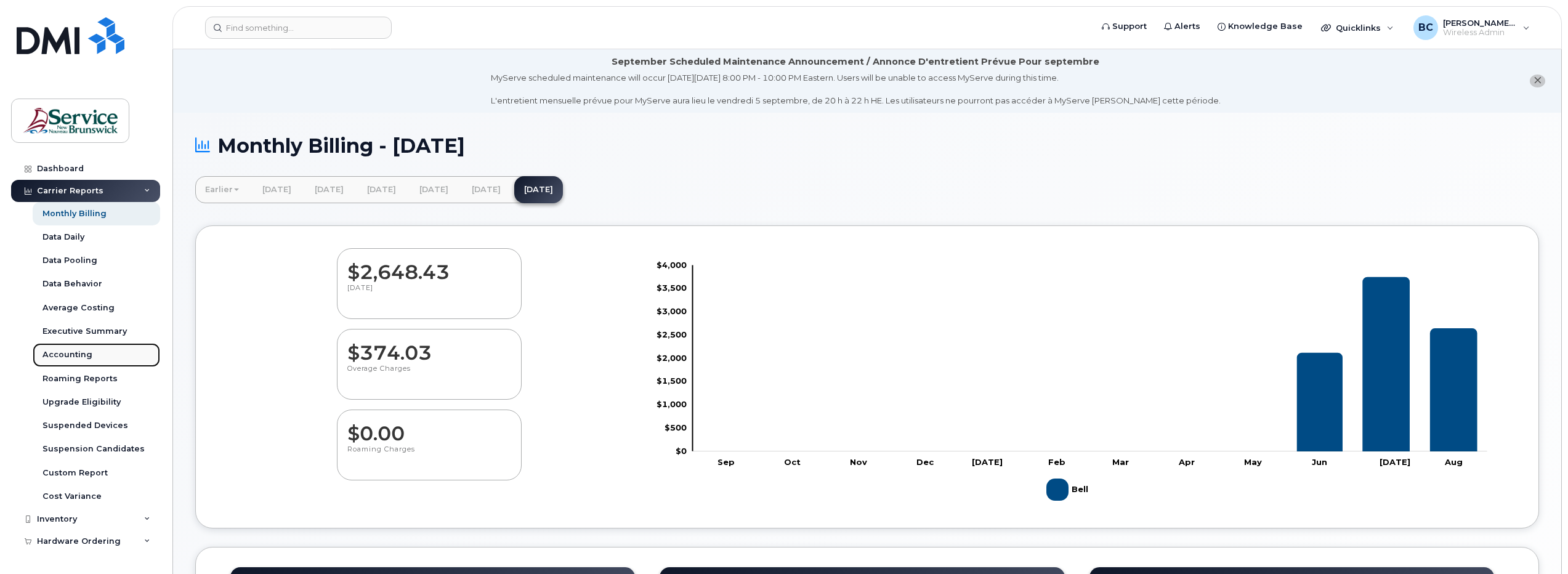
click at [69, 356] on div "Accounting" at bounding box center [67, 355] width 50 height 11
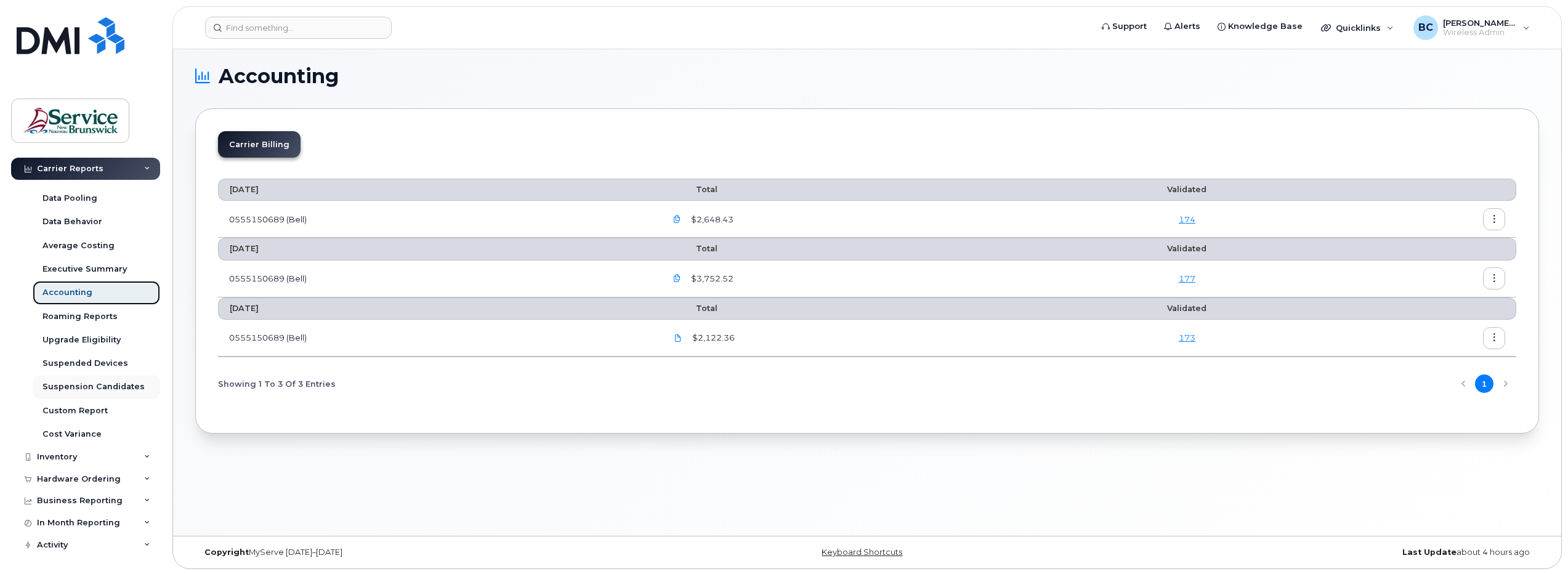
scroll to position [6, 0]
click at [75, 452] on div "Inventory" at bounding box center [86, 457] width 149 height 22
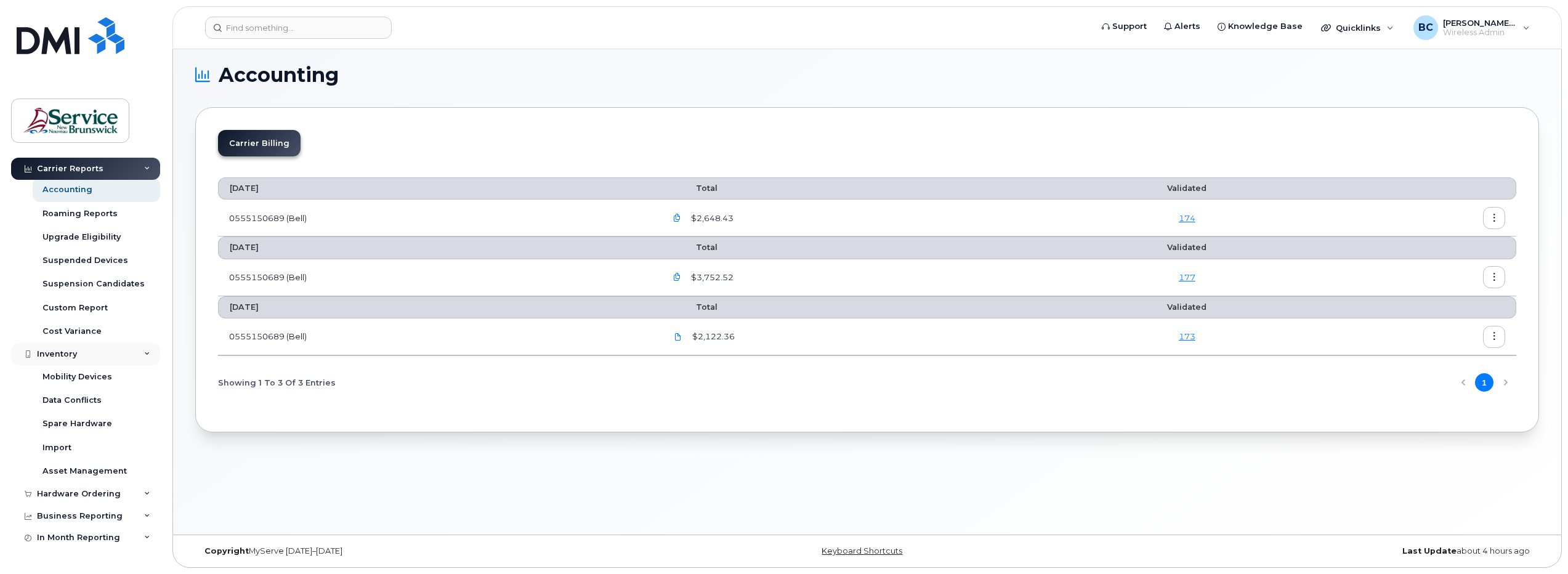
scroll to position [180, 0]
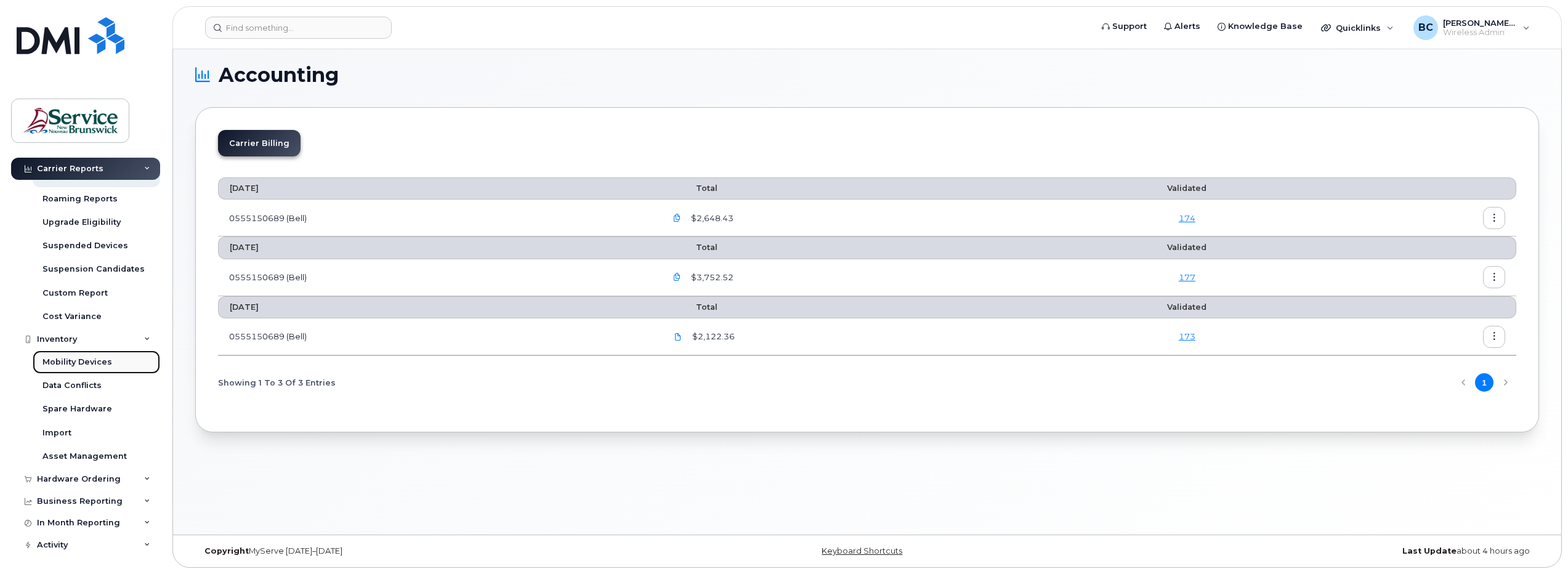
click at [83, 358] on div "Mobility Devices" at bounding box center [77, 363] width 69 height 11
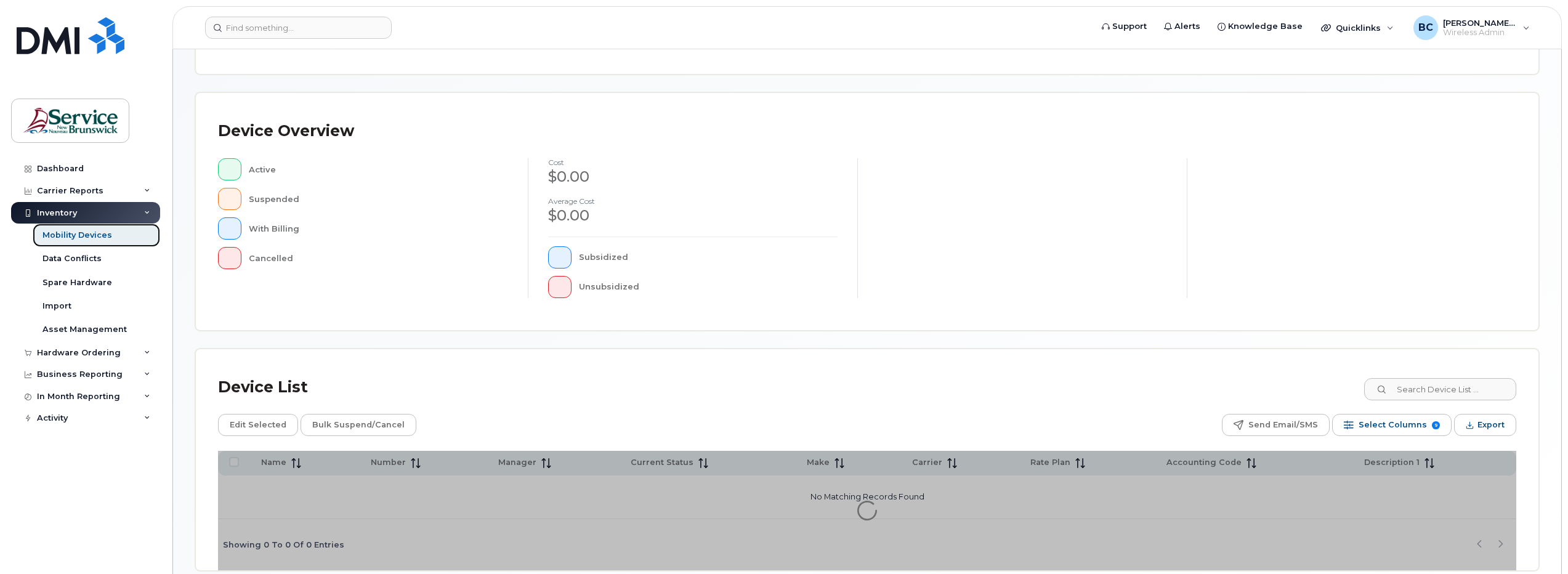
scroll to position [273, 0]
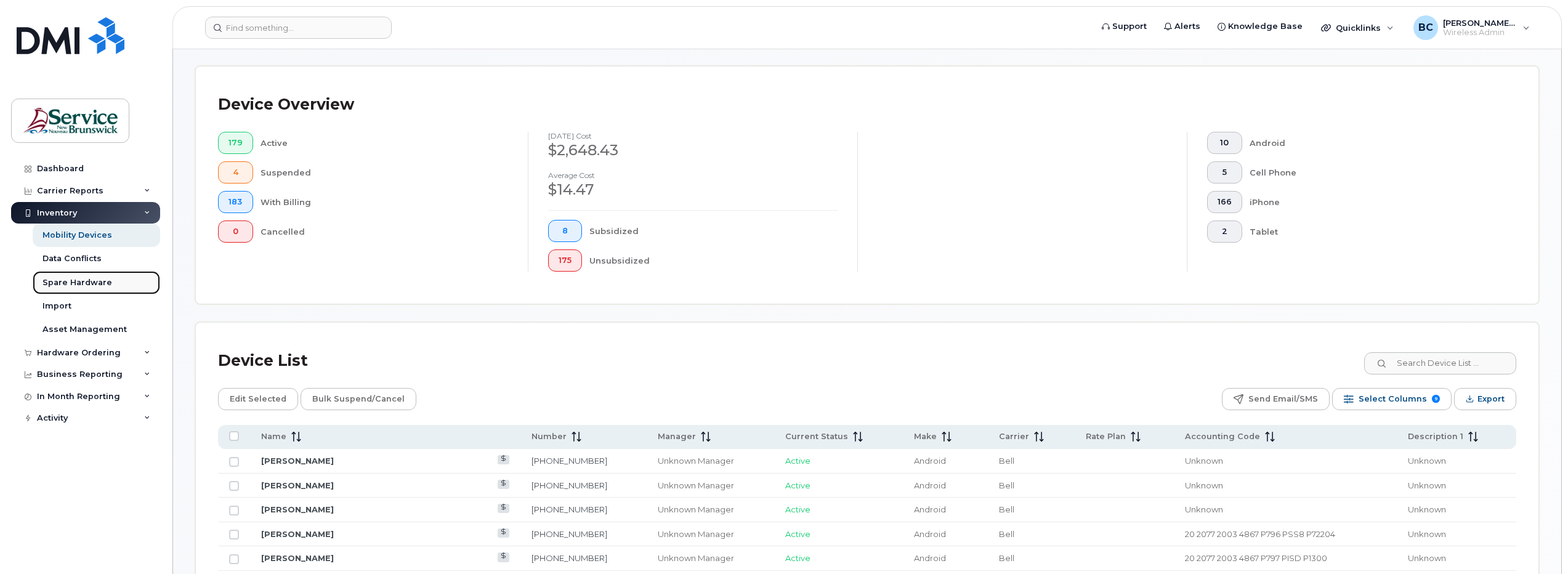
click at [81, 279] on div "Spare Hardware" at bounding box center [77, 282] width 69 height 11
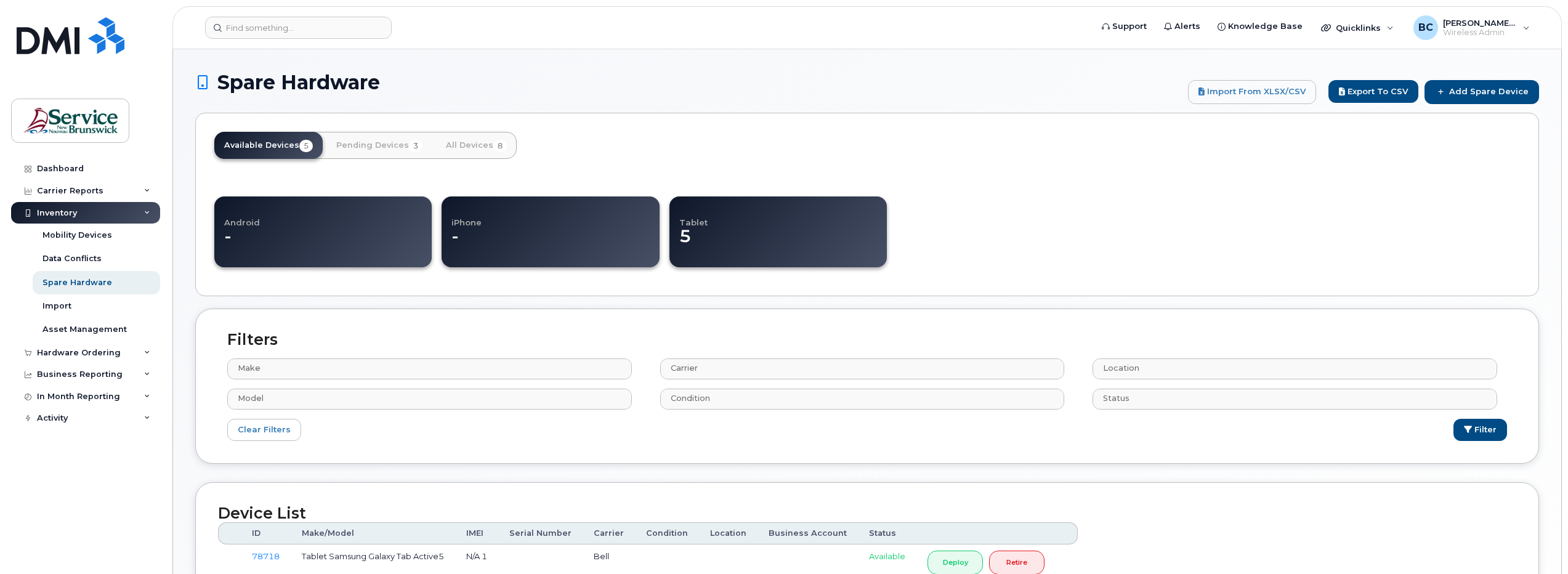
select select
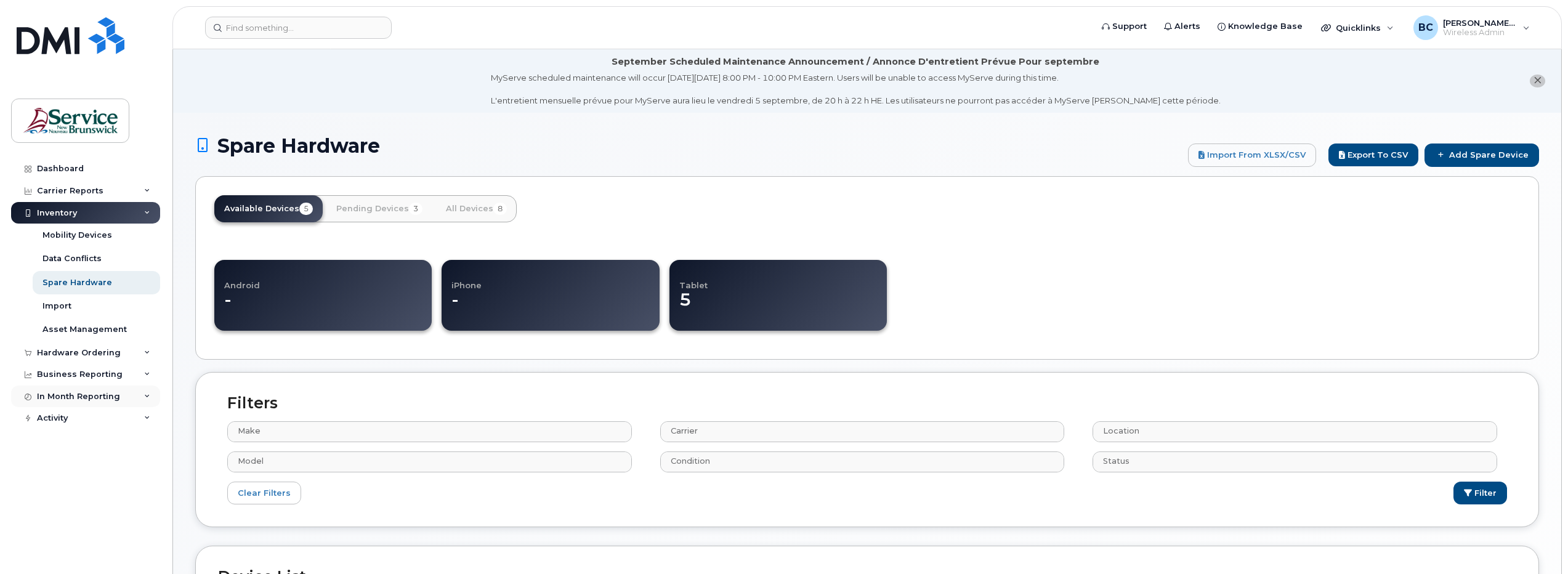
click at [81, 395] on div "In Month Reporting" at bounding box center [78, 396] width 83 height 10
click at [69, 374] on div "Business Reporting" at bounding box center [80, 374] width 86 height 10
click at [62, 354] on div "Hardware Ordering" at bounding box center [79, 353] width 84 height 10
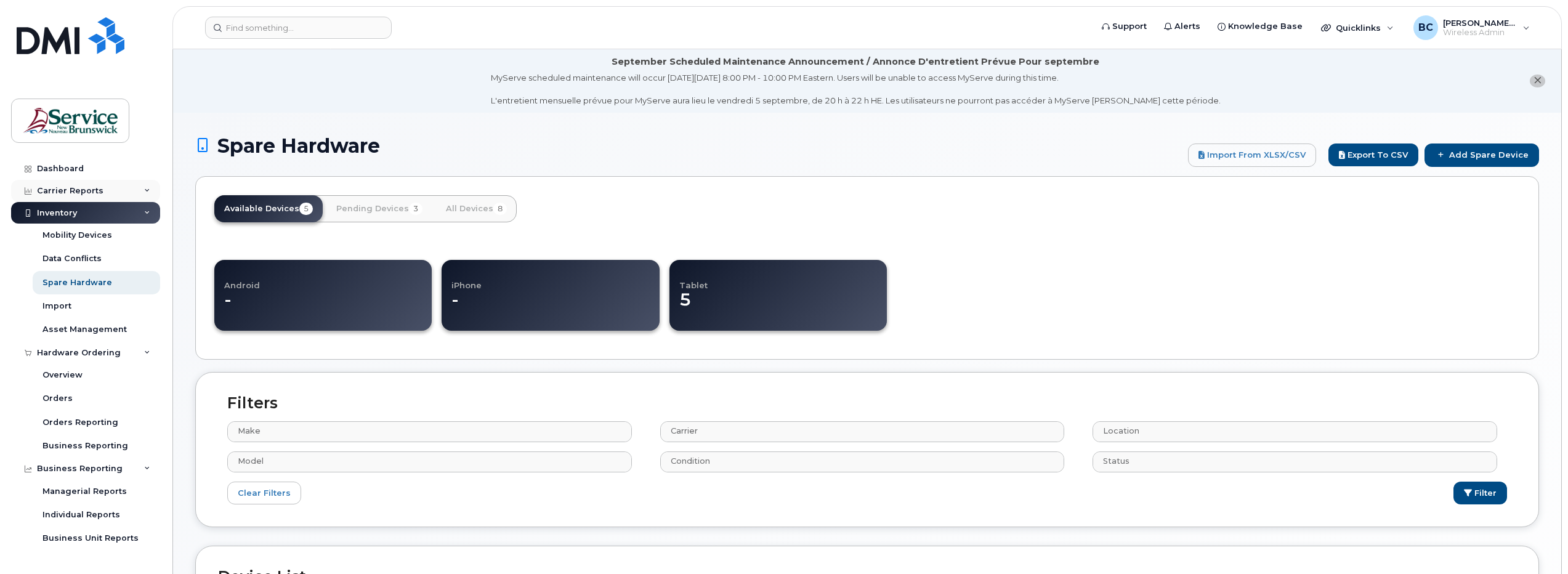
click at [53, 189] on div "Carrier Reports" at bounding box center [70, 190] width 66 height 10
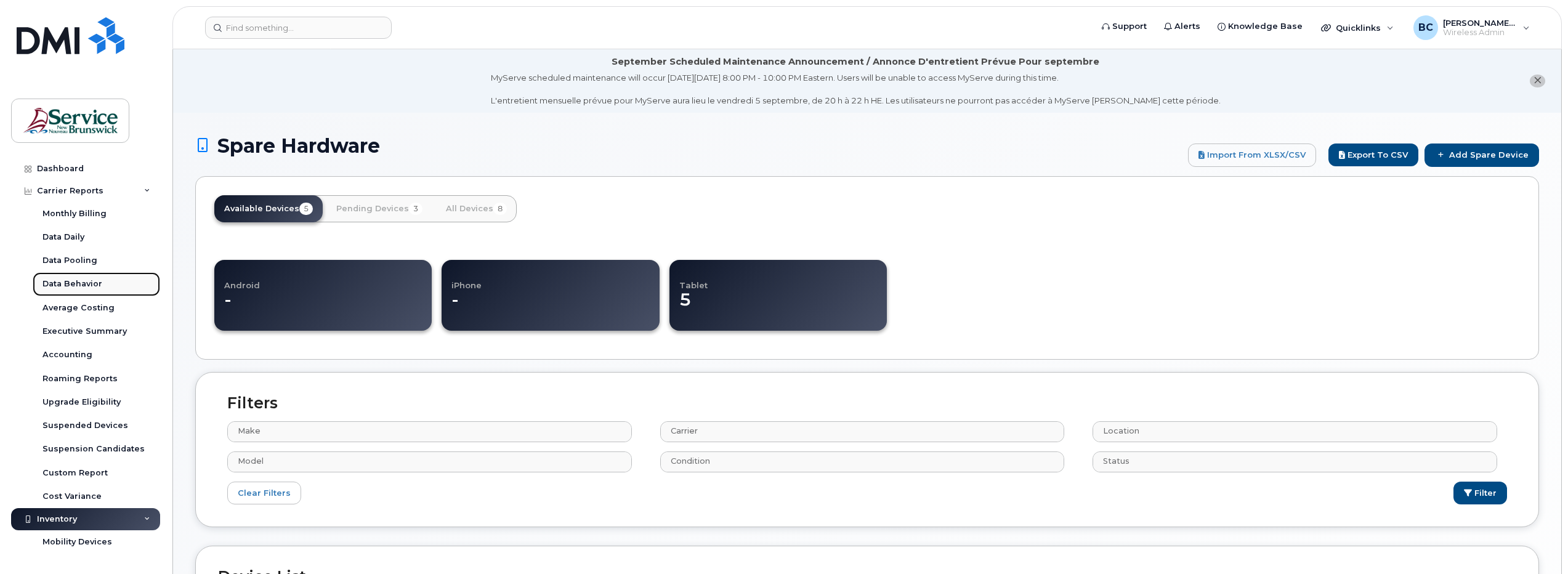
click at [76, 279] on div "Data Behavior" at bounding box center [73, 284] width 60 height 11
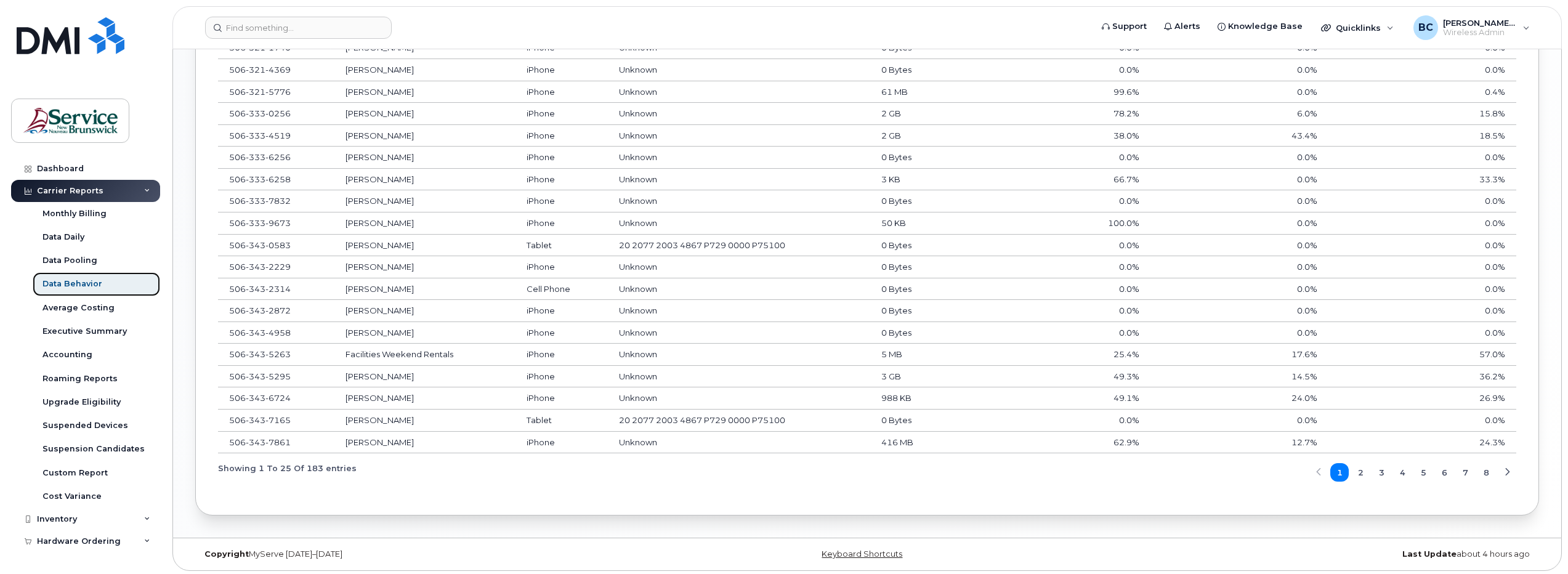
scroll to position [938, 0]
click at [1362, 467] on span "2" at bounding box center [1361, 469] width 5 height 12
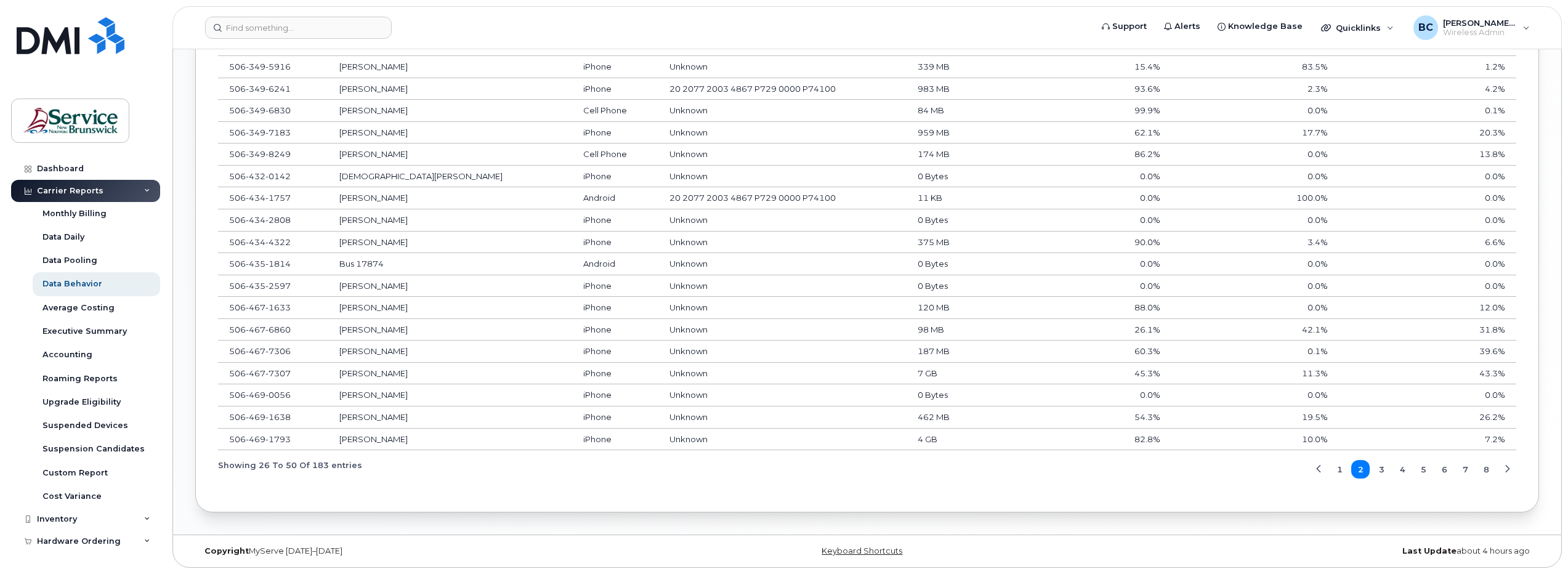
click at [1383, 467] on span "3" at bounding box center [1382, 469] width 5 height 12
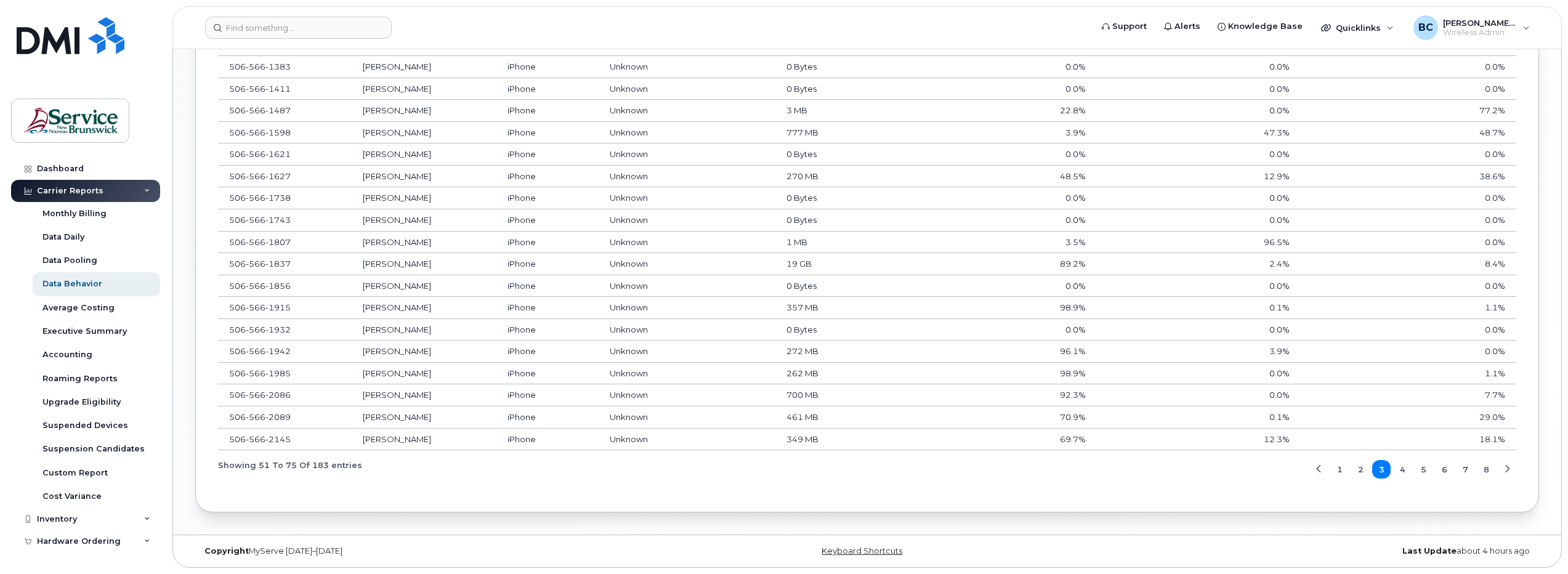
click at [1401, 466] on span "4" at bounding box center [1403, 469] width 5 height 12
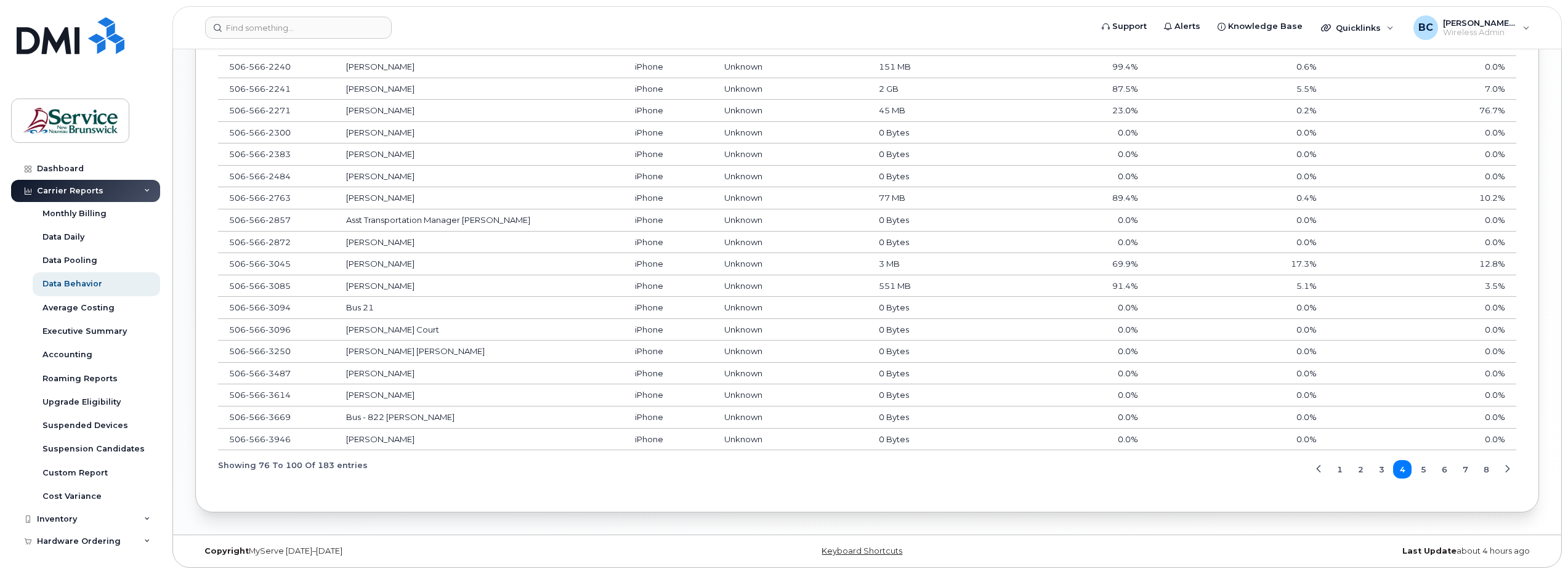
click at [1422, 468] on span "5" at bounding box center [1424, 469] width 5 height 12
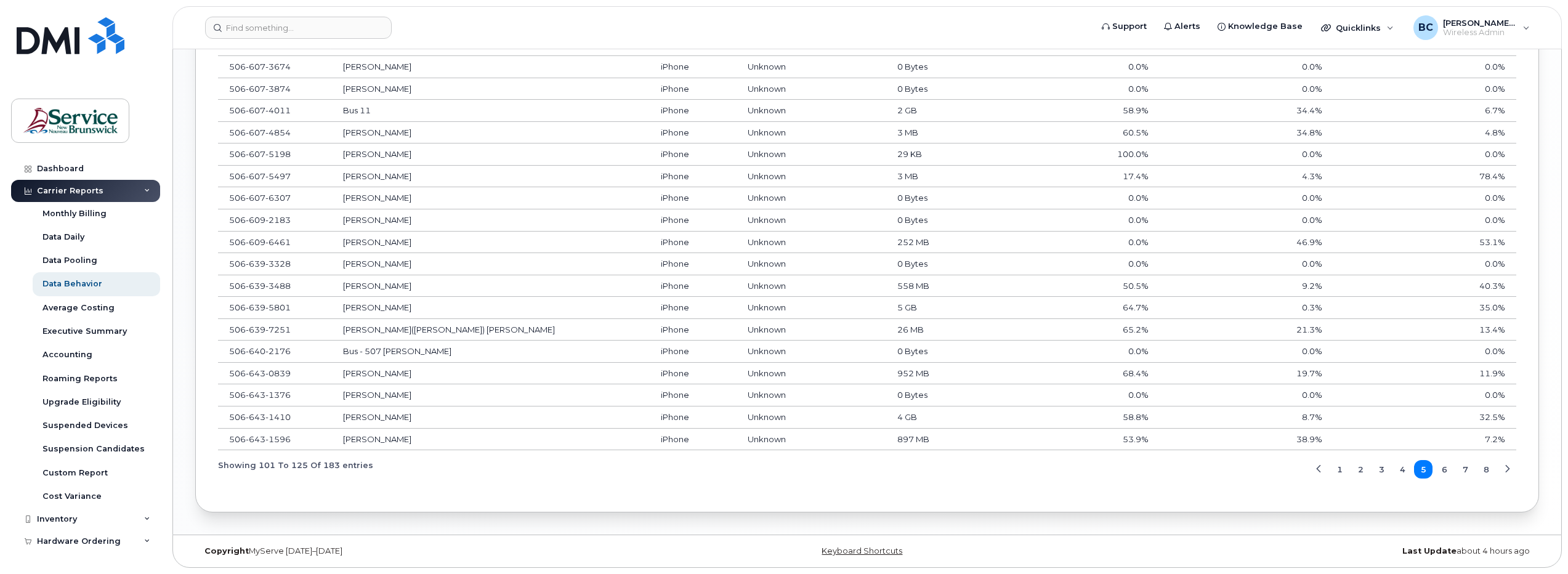
click at [1444, 468] on span "6" at bounding box center [1445, 469] width 5 height 12
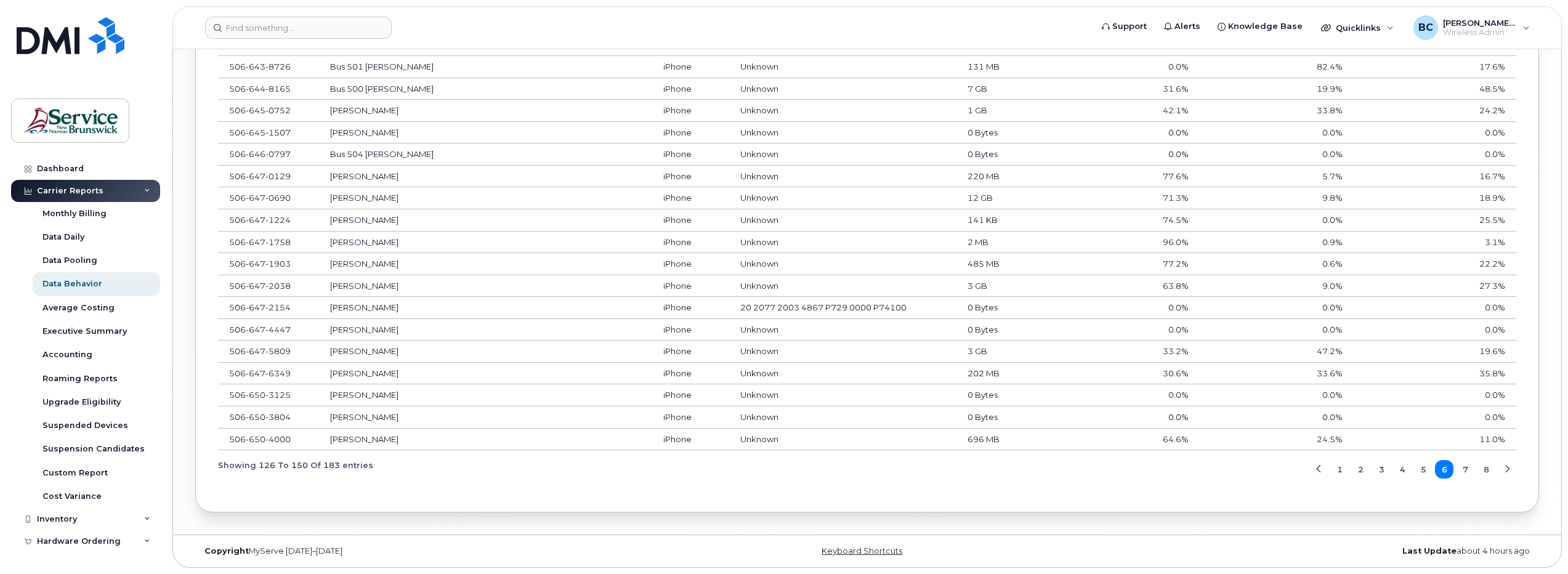
click at [1467, 467] on span "7" at bounding box center [1466, 469] width 5 height 12
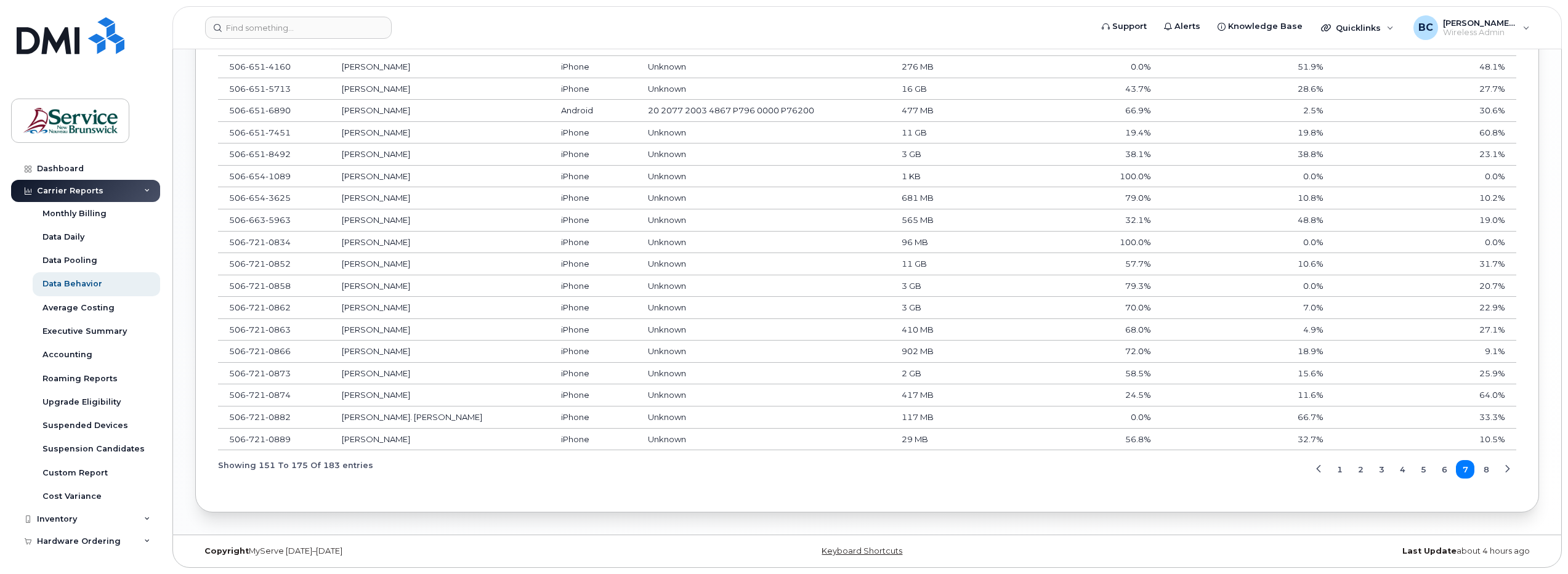
click at [1484, 467] on span "8" at bounding box center [1487, 469] width 5 height 12
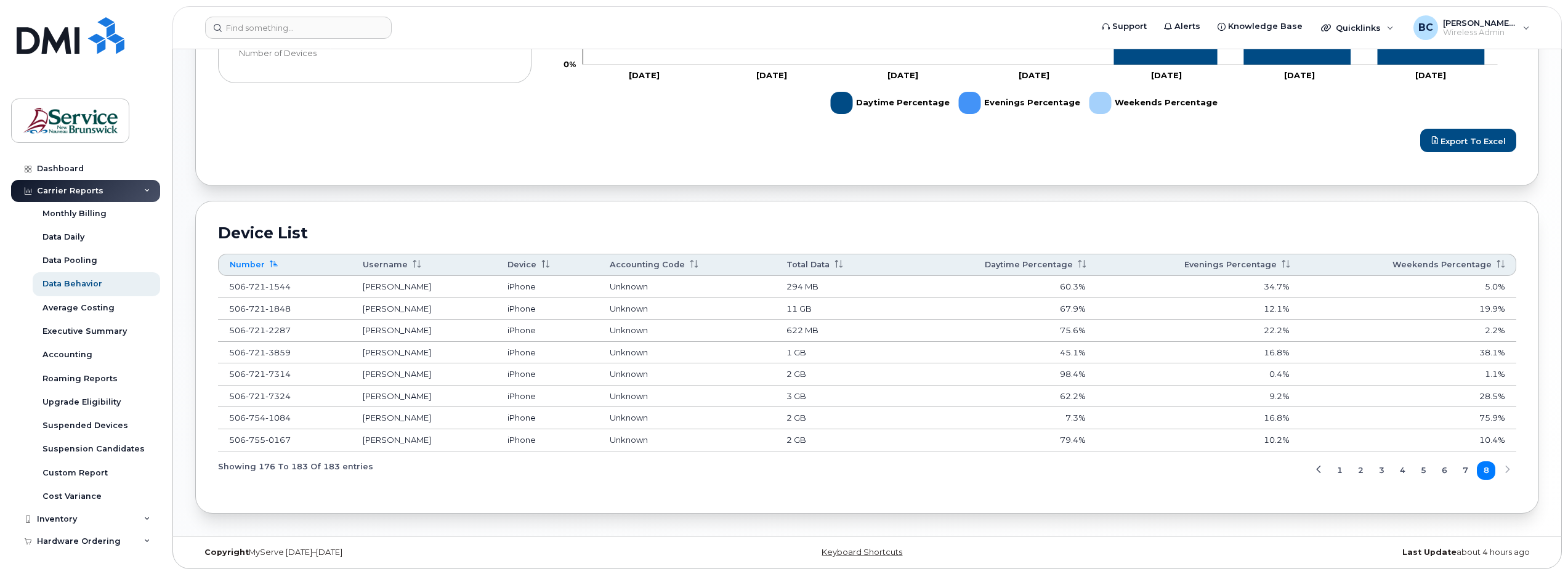
scroll to position [565, 0]
click at [1473, 135] on span "Export to Excel" at bounding box center [1473, 138] width 66 height 10
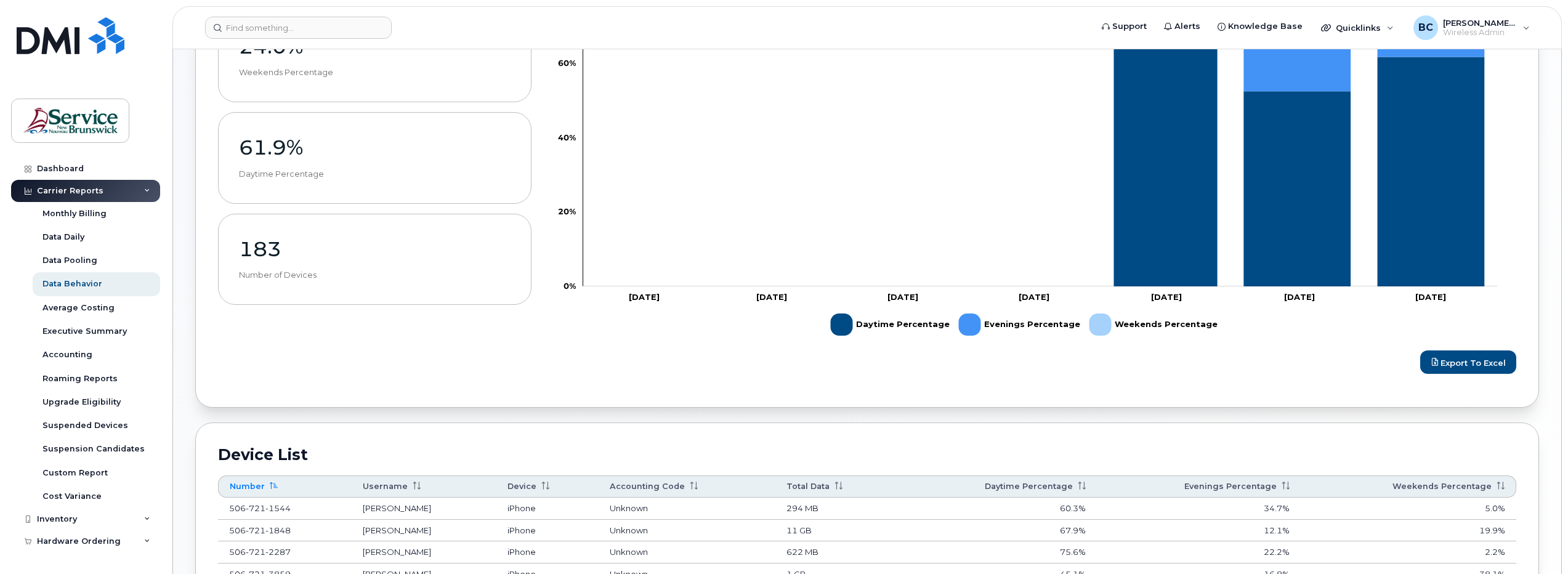
scroll to position [134, 0]
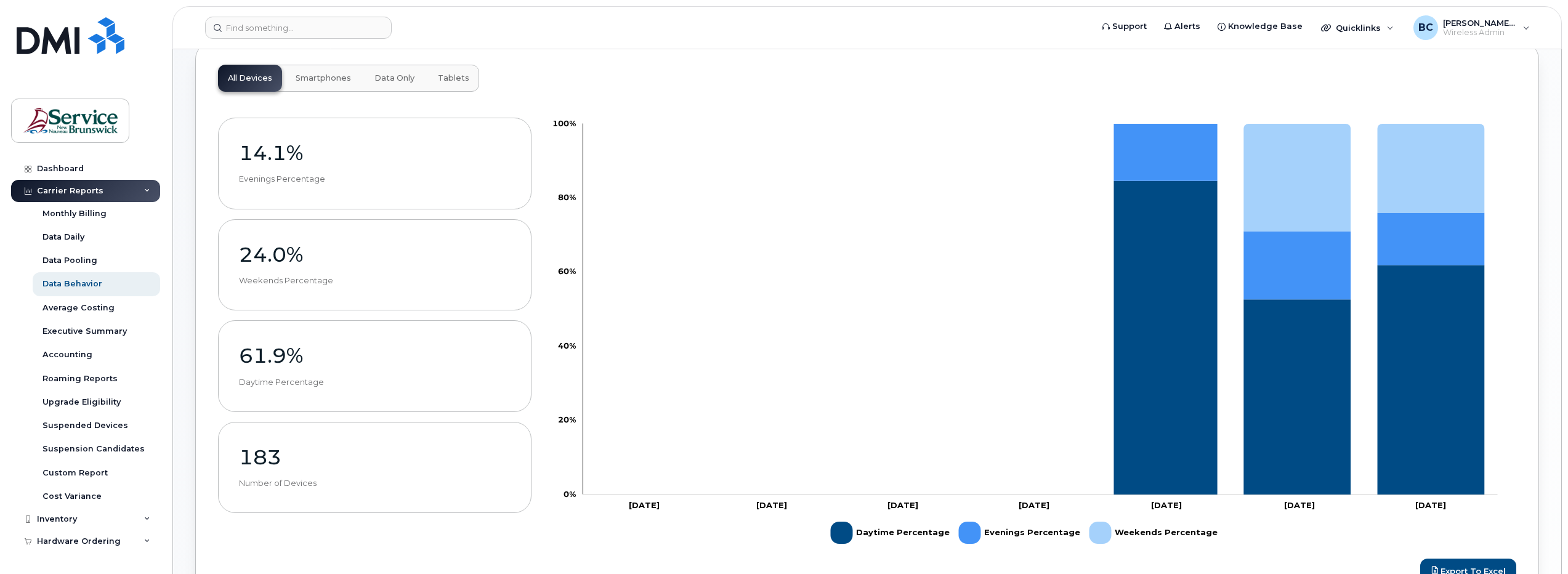
click at [385, 76] on span "Data Only" at bounding box center [394, 77] width 40 height 10
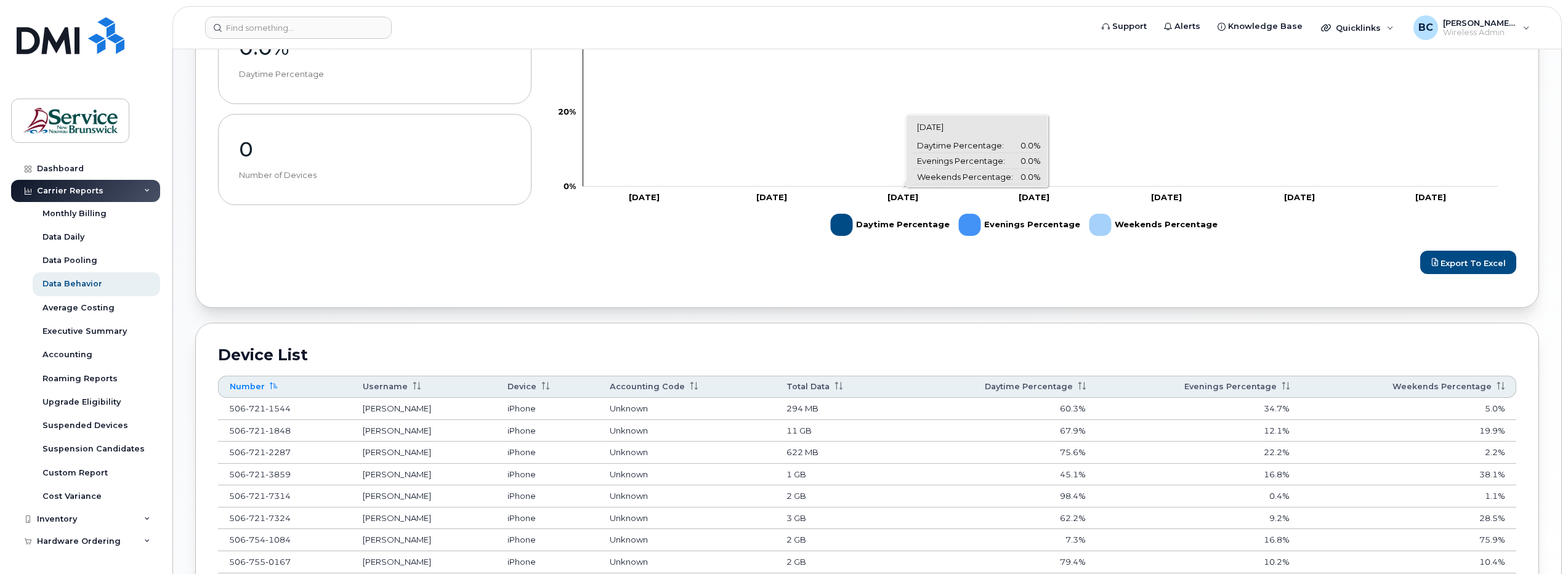
scroll to position [565, 0]
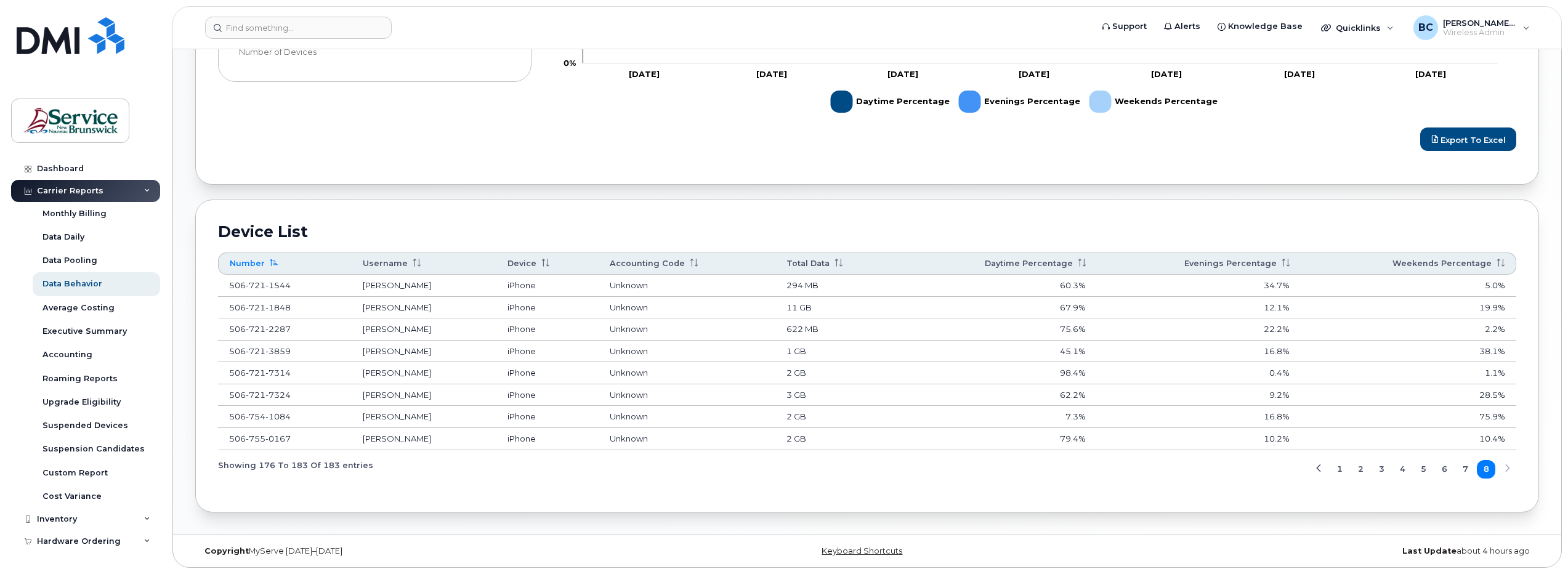
click at [1339, 465] on span "1" at bounding box center [1340, 469] width 5 height 12
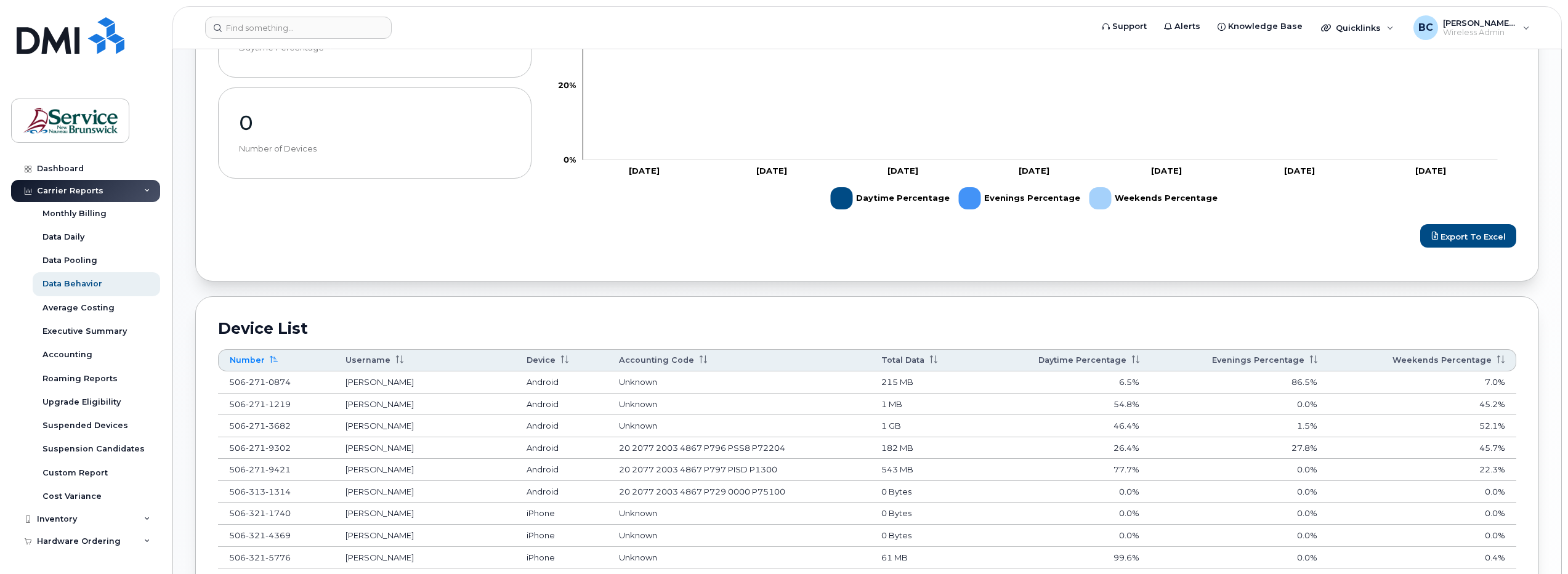
scroll to position [319, 0]
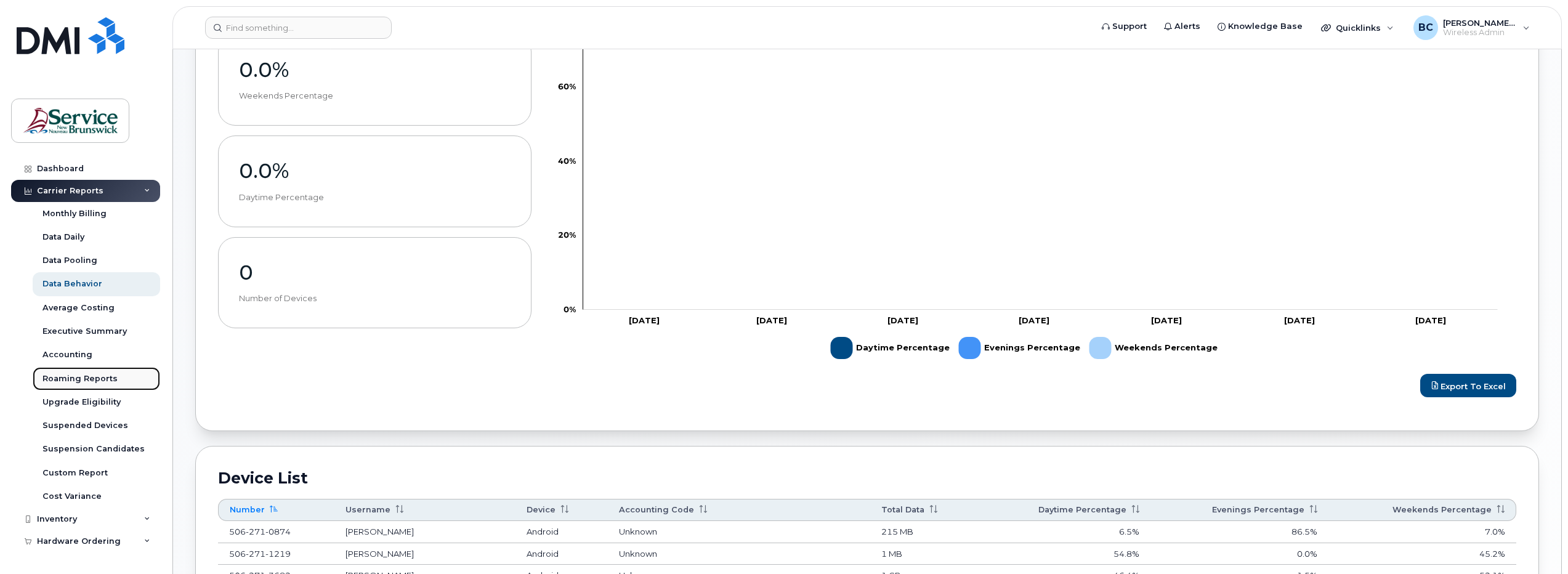
click at [85, 375] on div "Roaming Reports" at bounding box center [80, 379] width 76 height 11
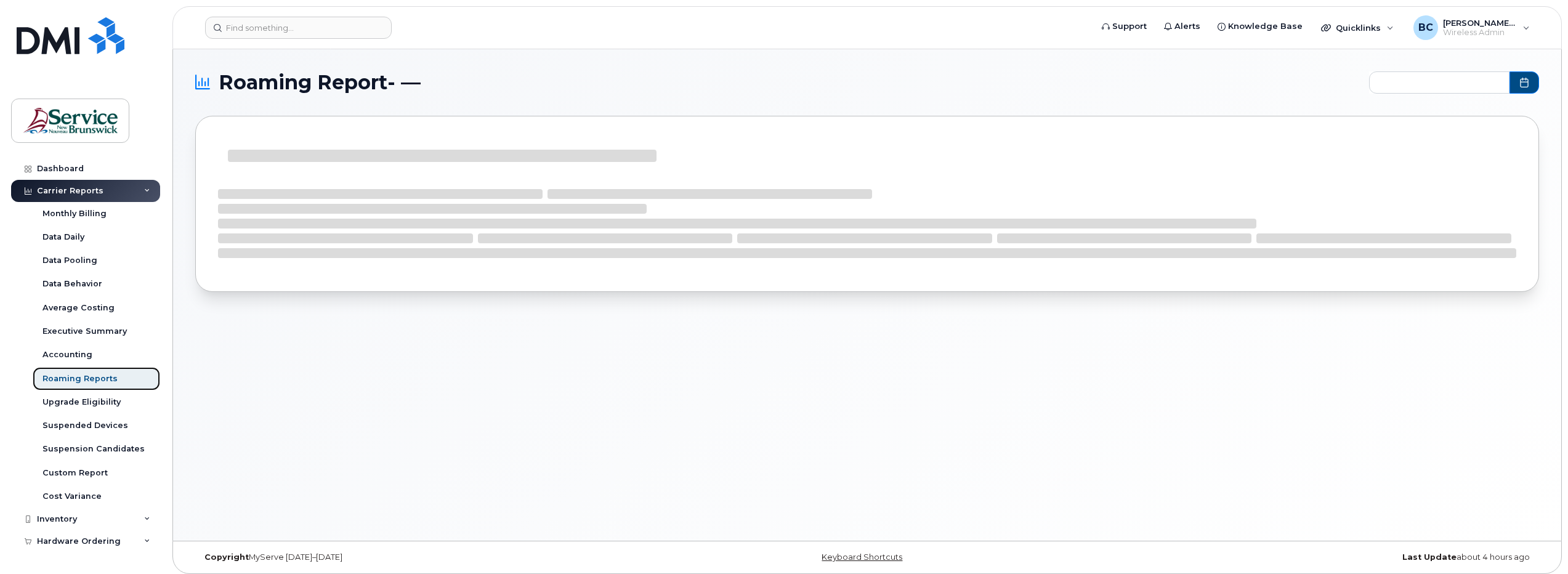
type input "2025-02 - 2025-08"
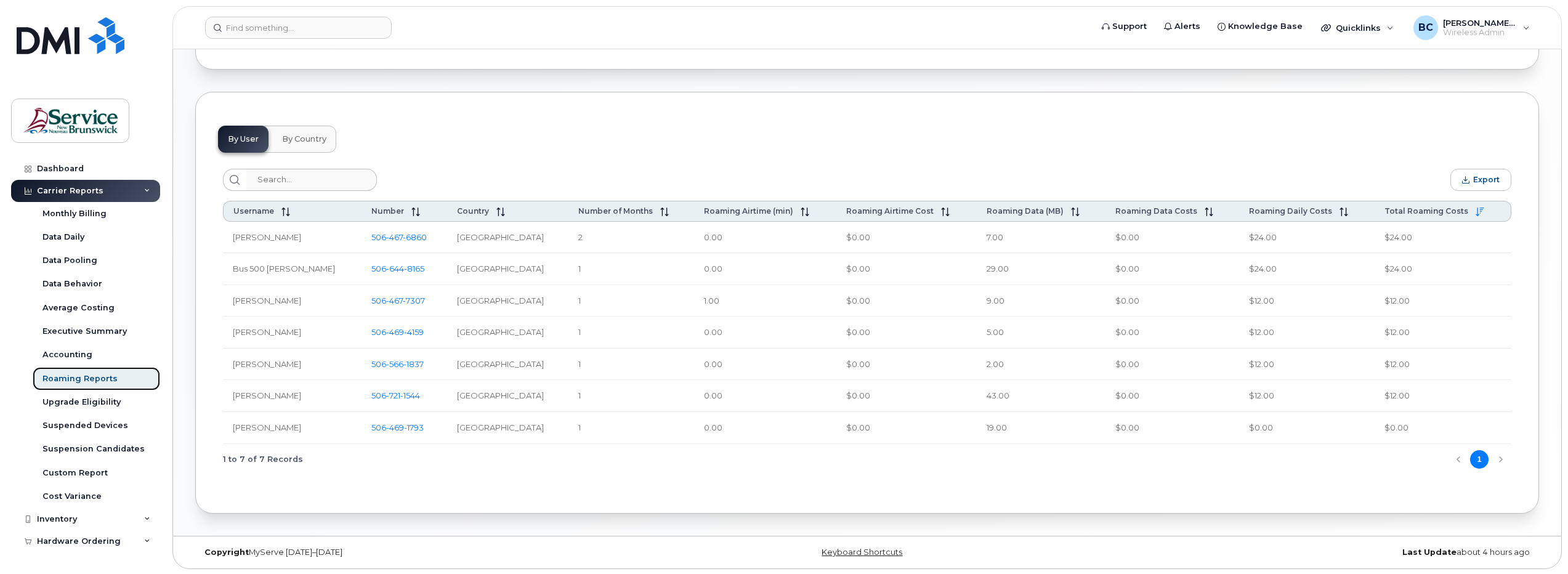
scroll to position [481, 0]
